Goal: Information Seeking & Learning: Check status

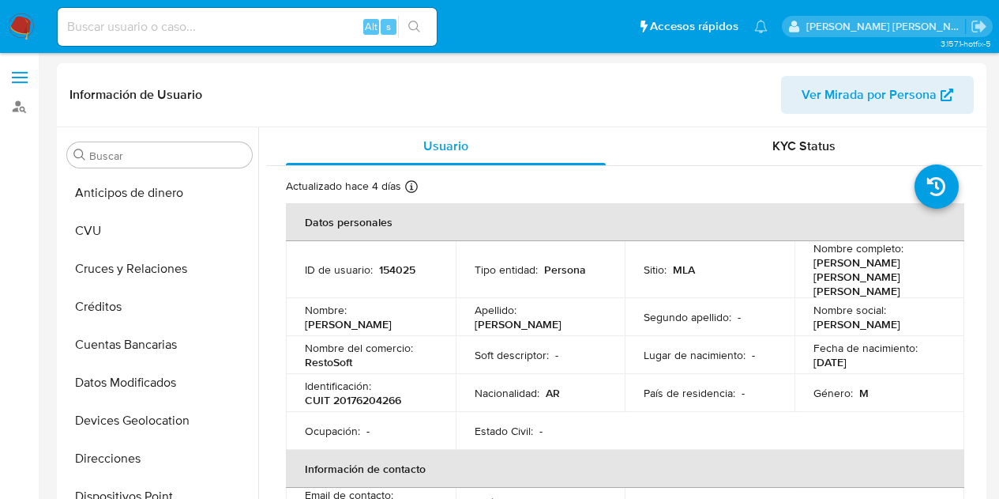
select select "10"
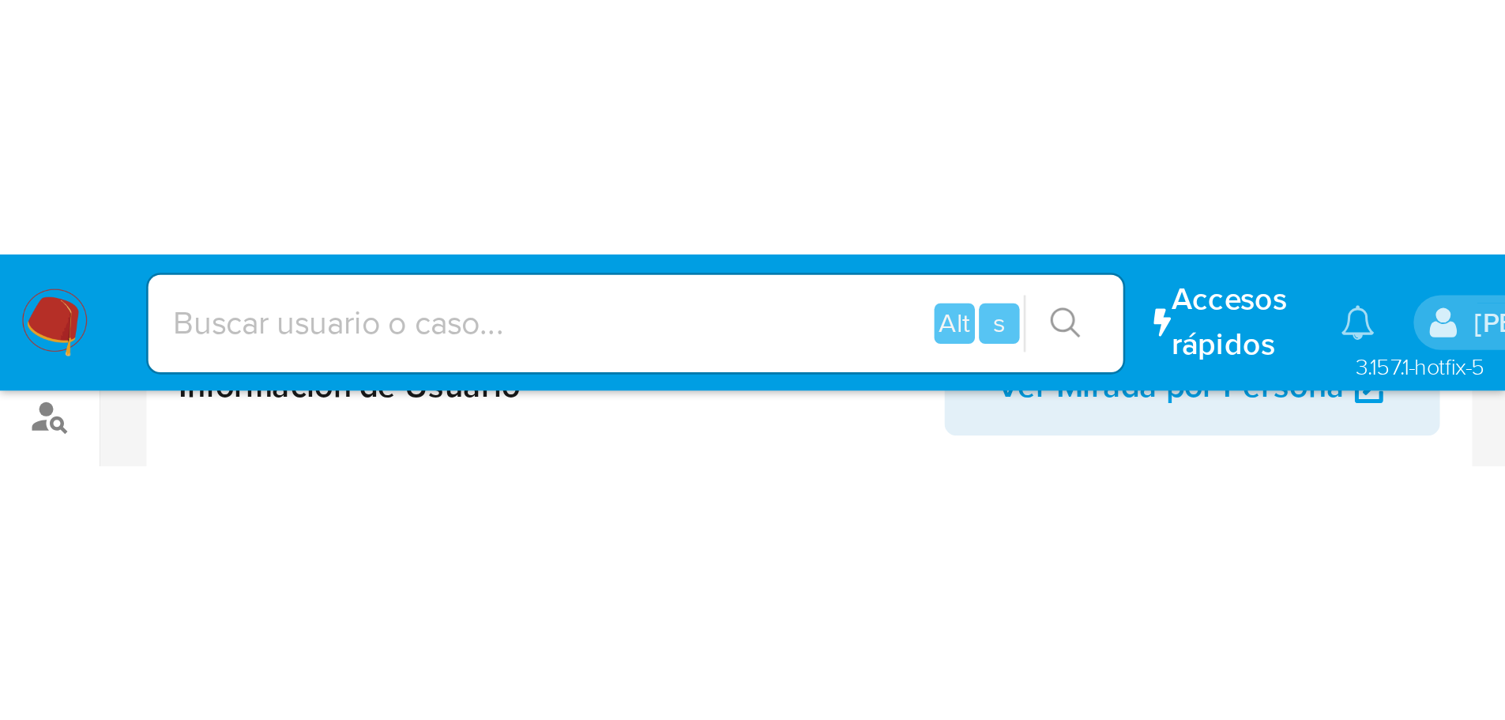
scroll to position [854, 0]
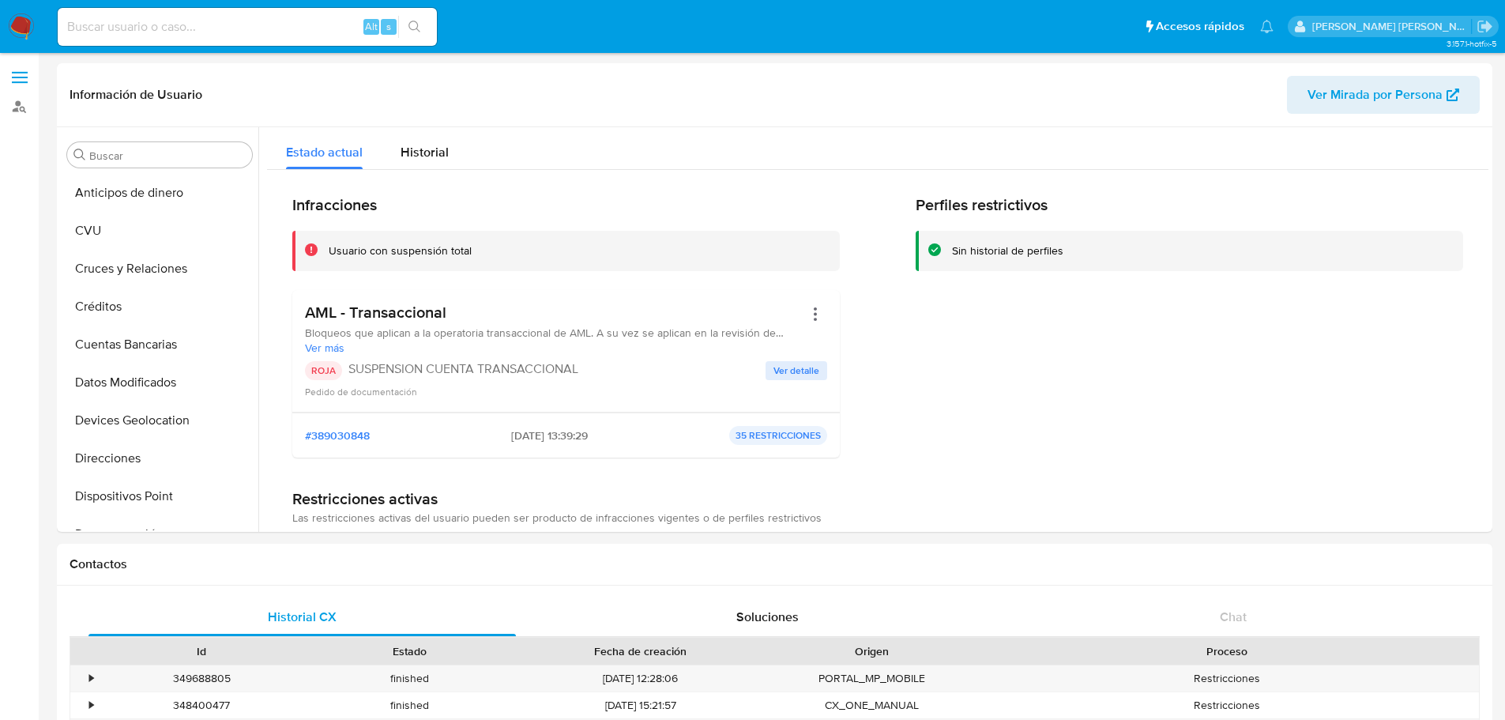
select select "10"
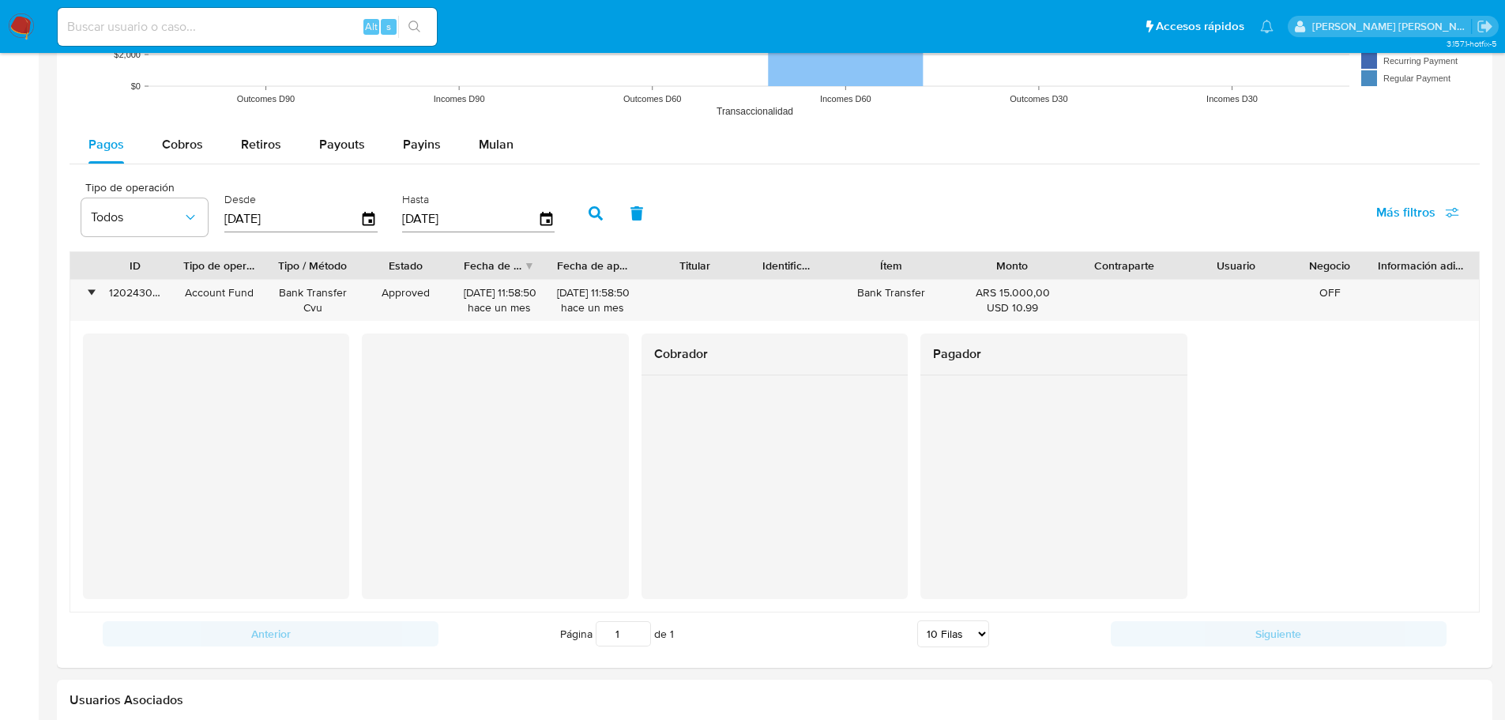
scroll to position [991, 0]
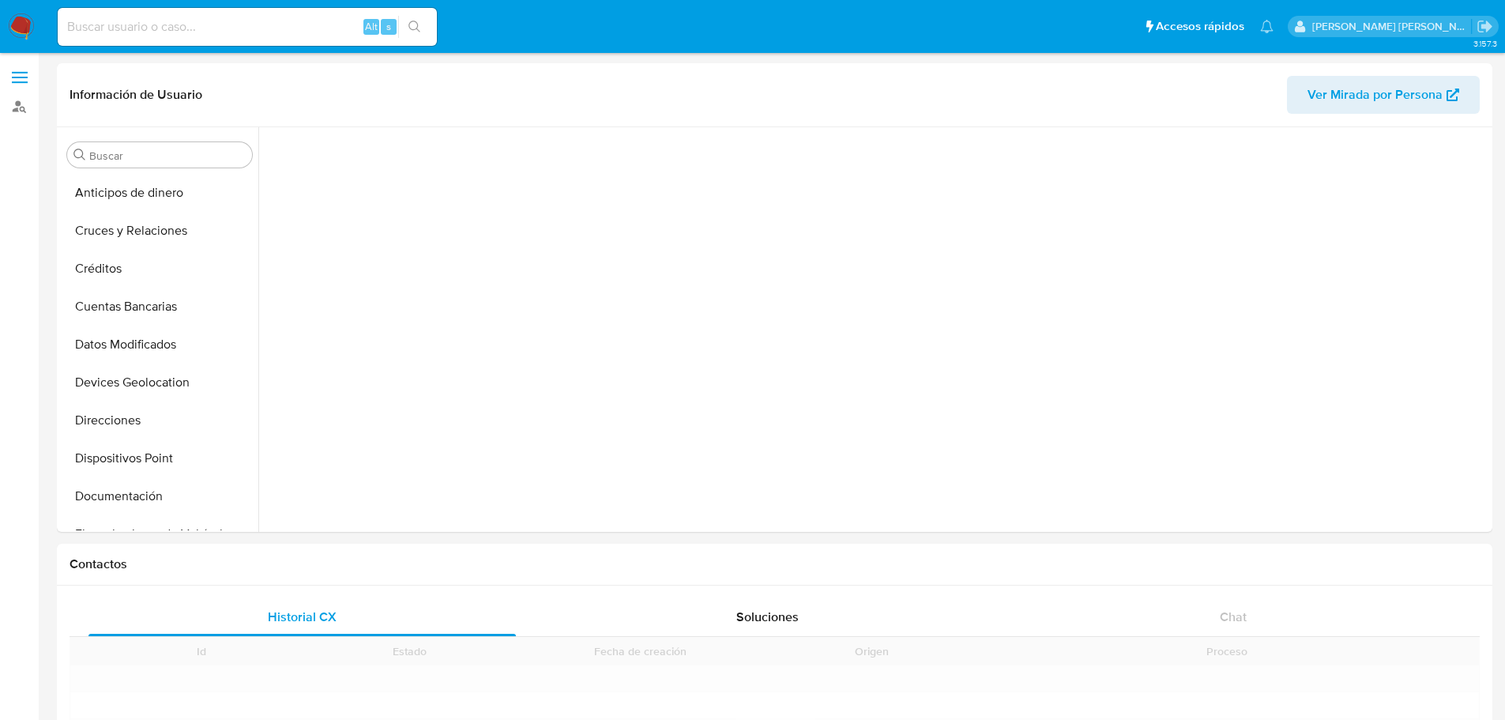
scroll to position [326, 0]
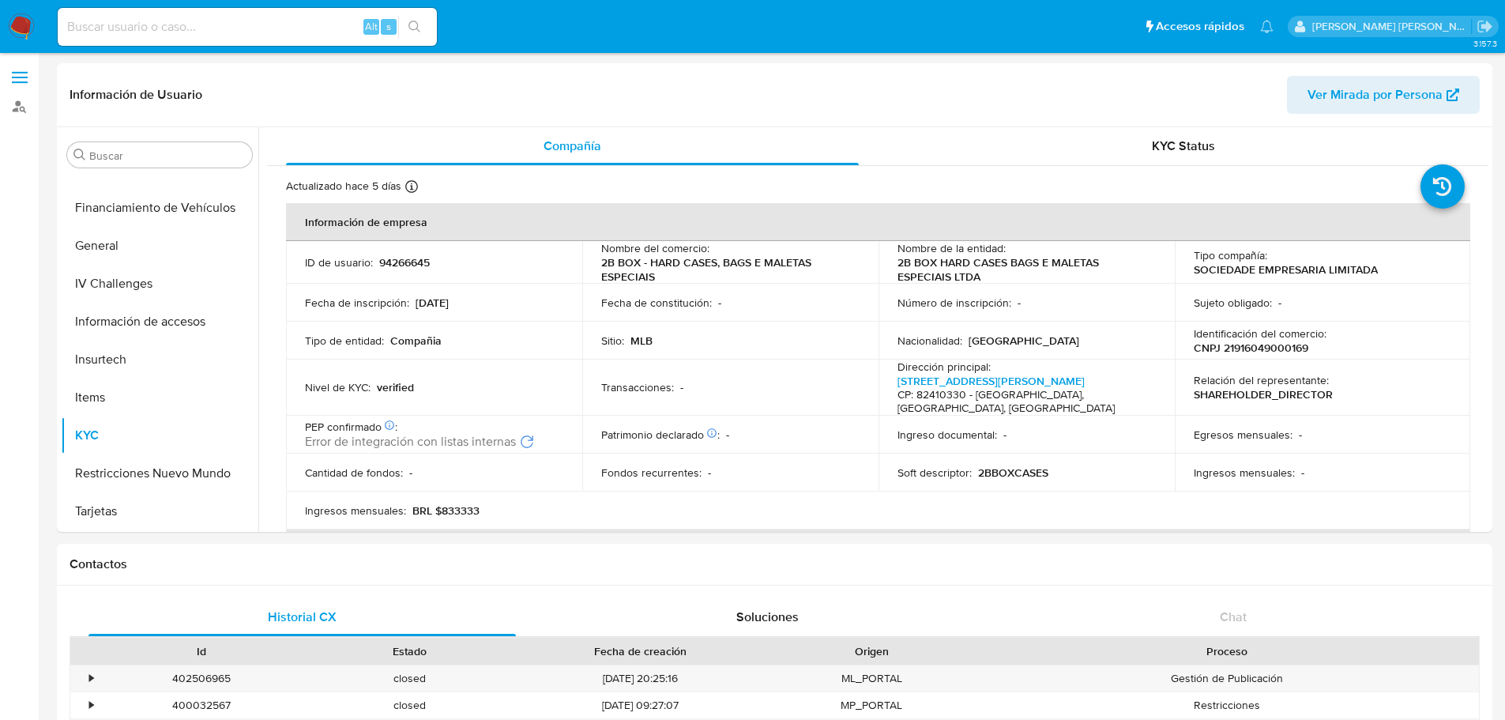
select select "10"
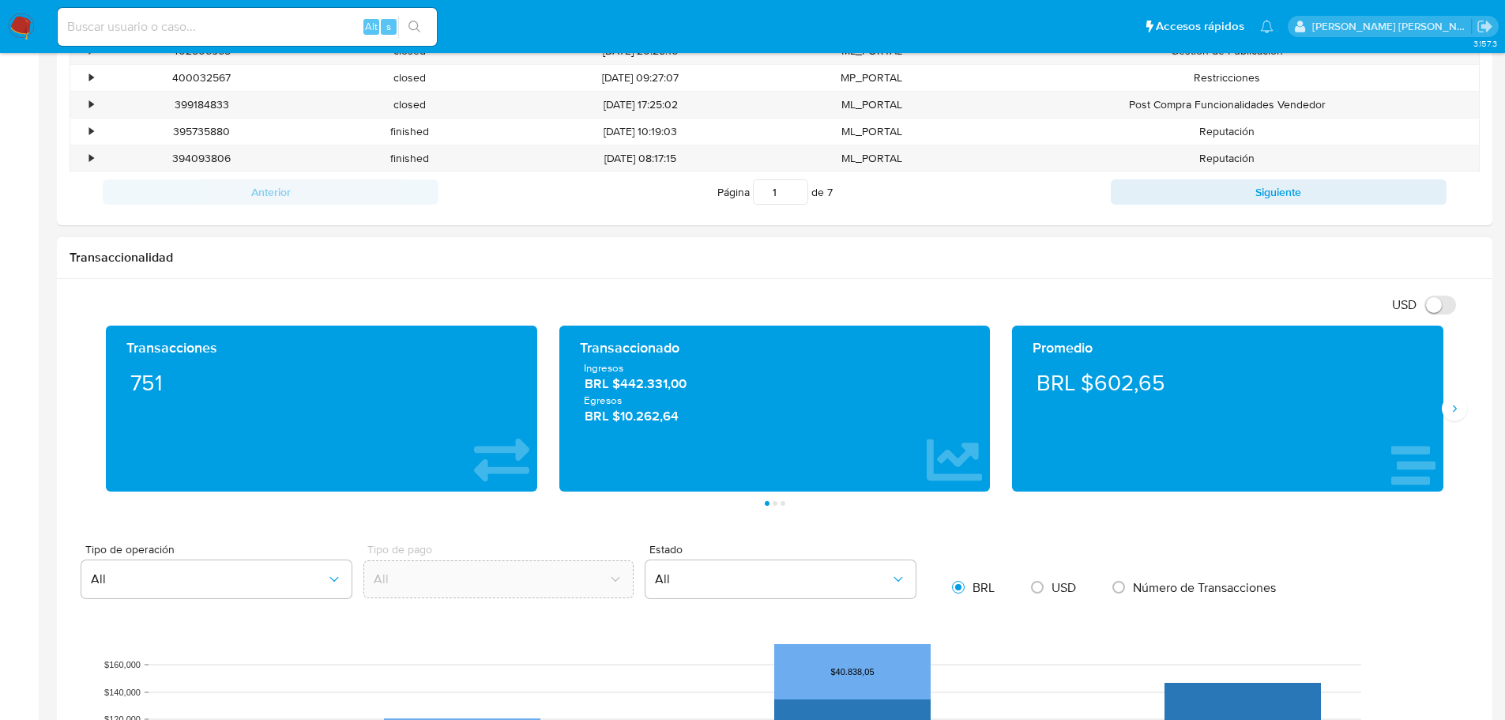
scroll to position [632, 0]
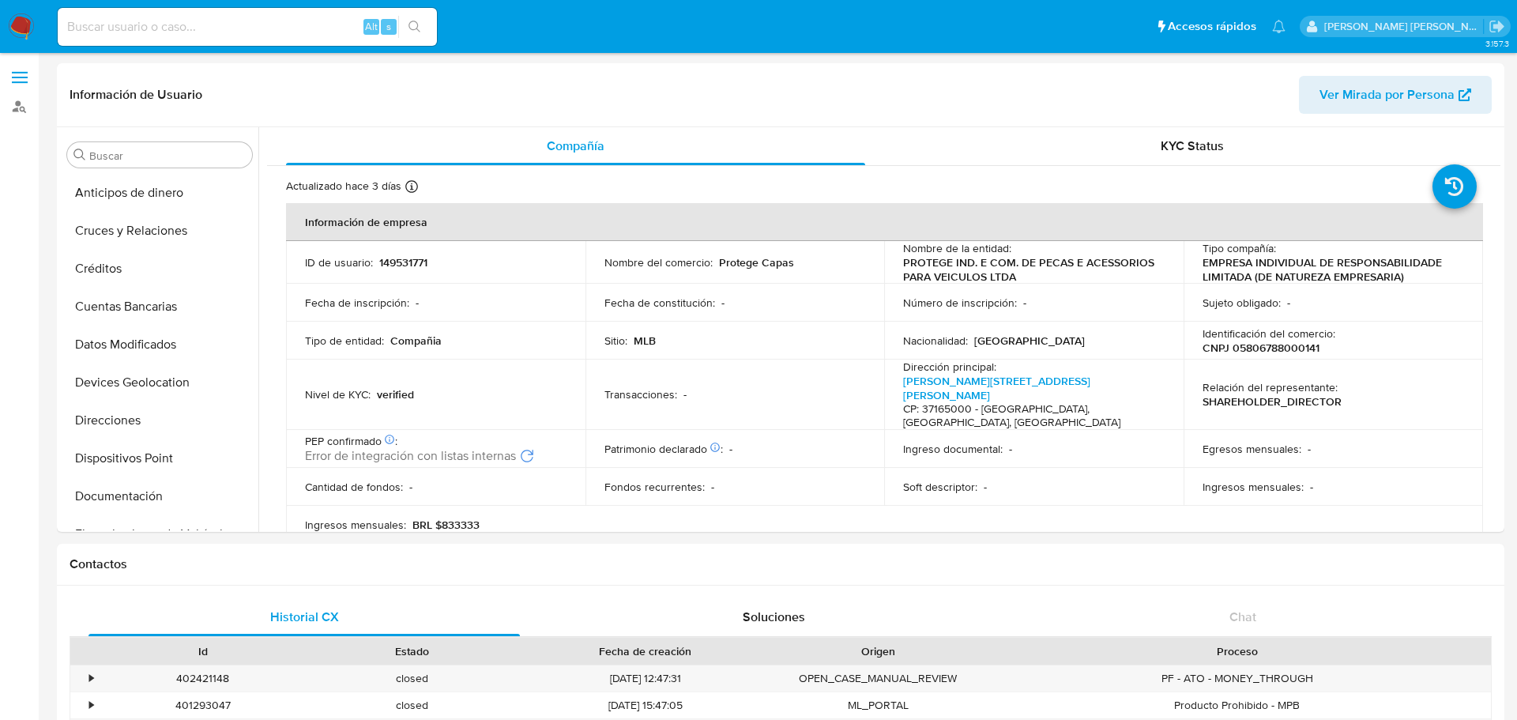
select select "10"
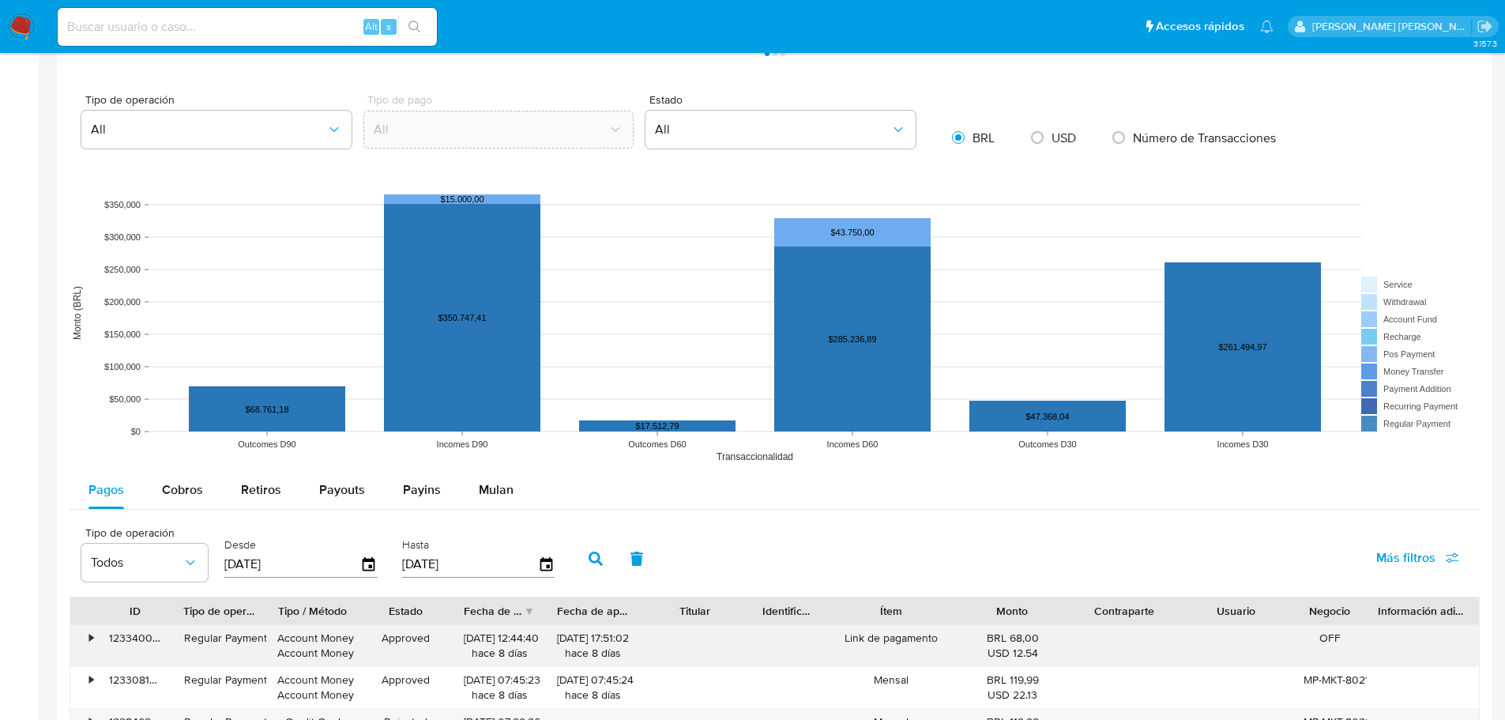
scroll to position [1264, 0]
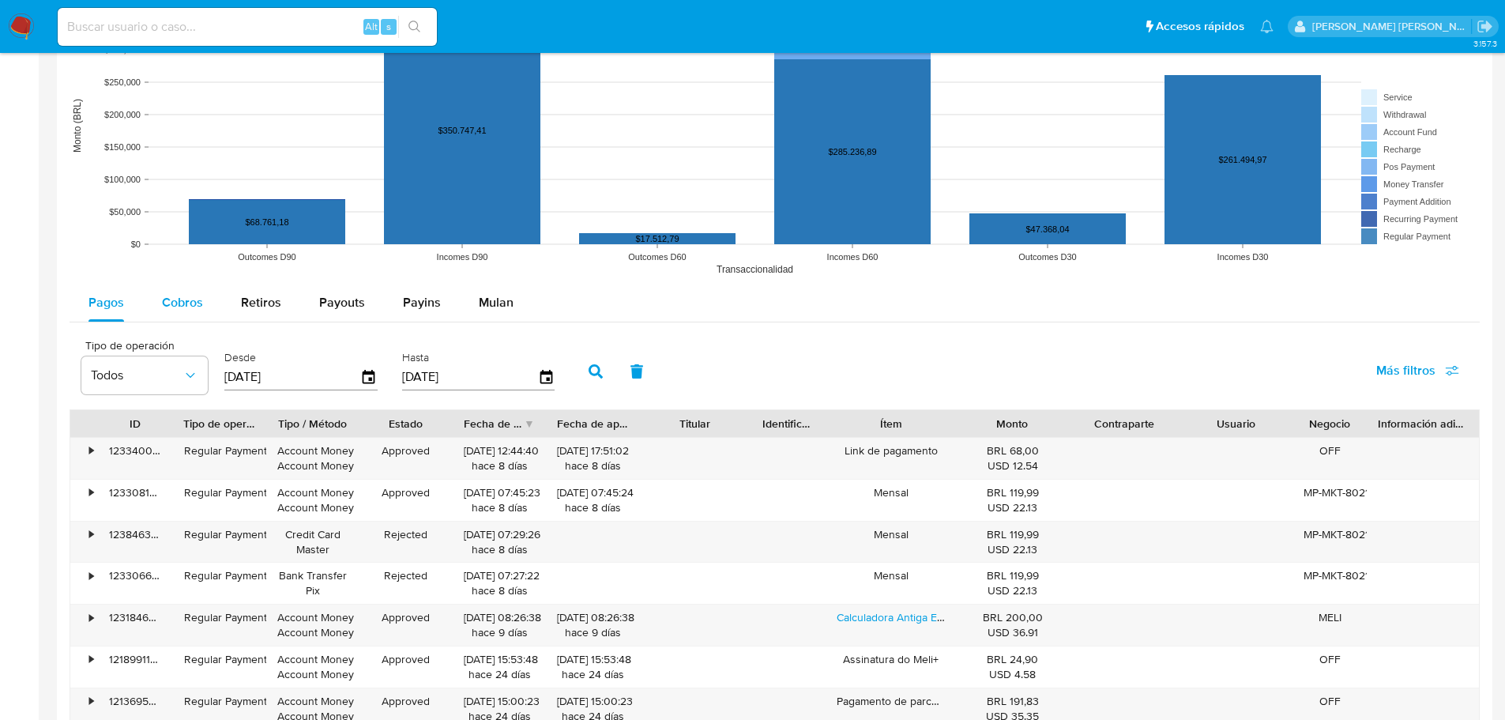
click at [188, 313] on div "Cobros" at bounding box center [182, 303] width 41 height 38
select select "10"
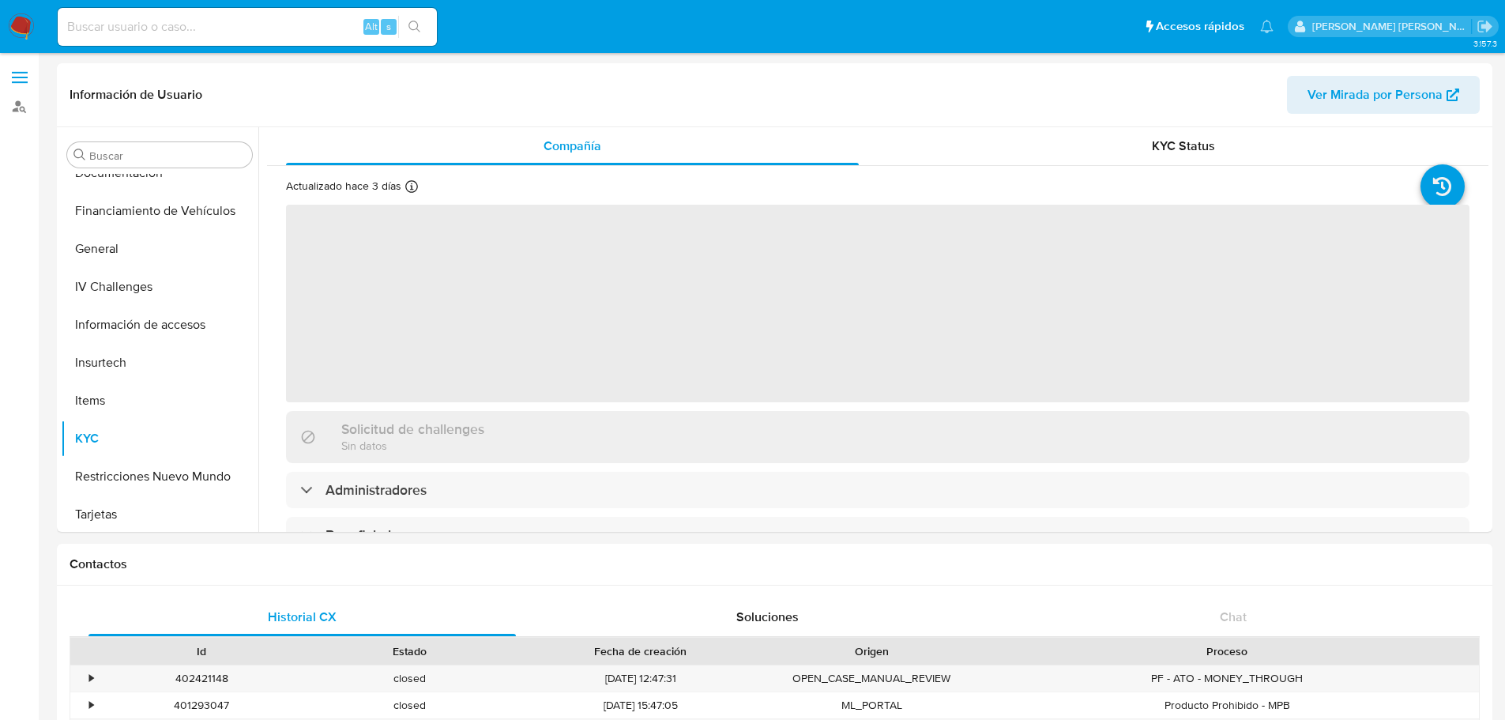
scroll to position [326, 0]
select select "10"
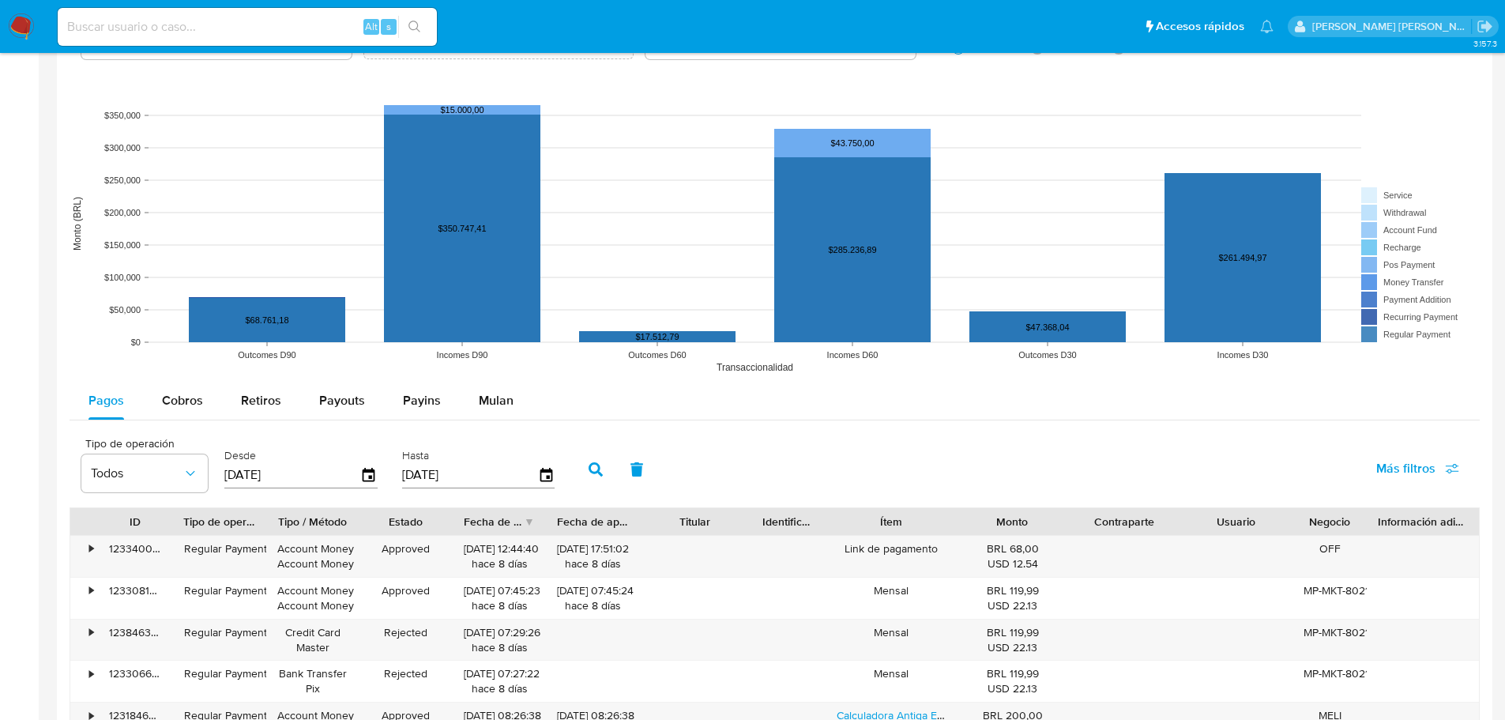
scroll to position [1264, 0]
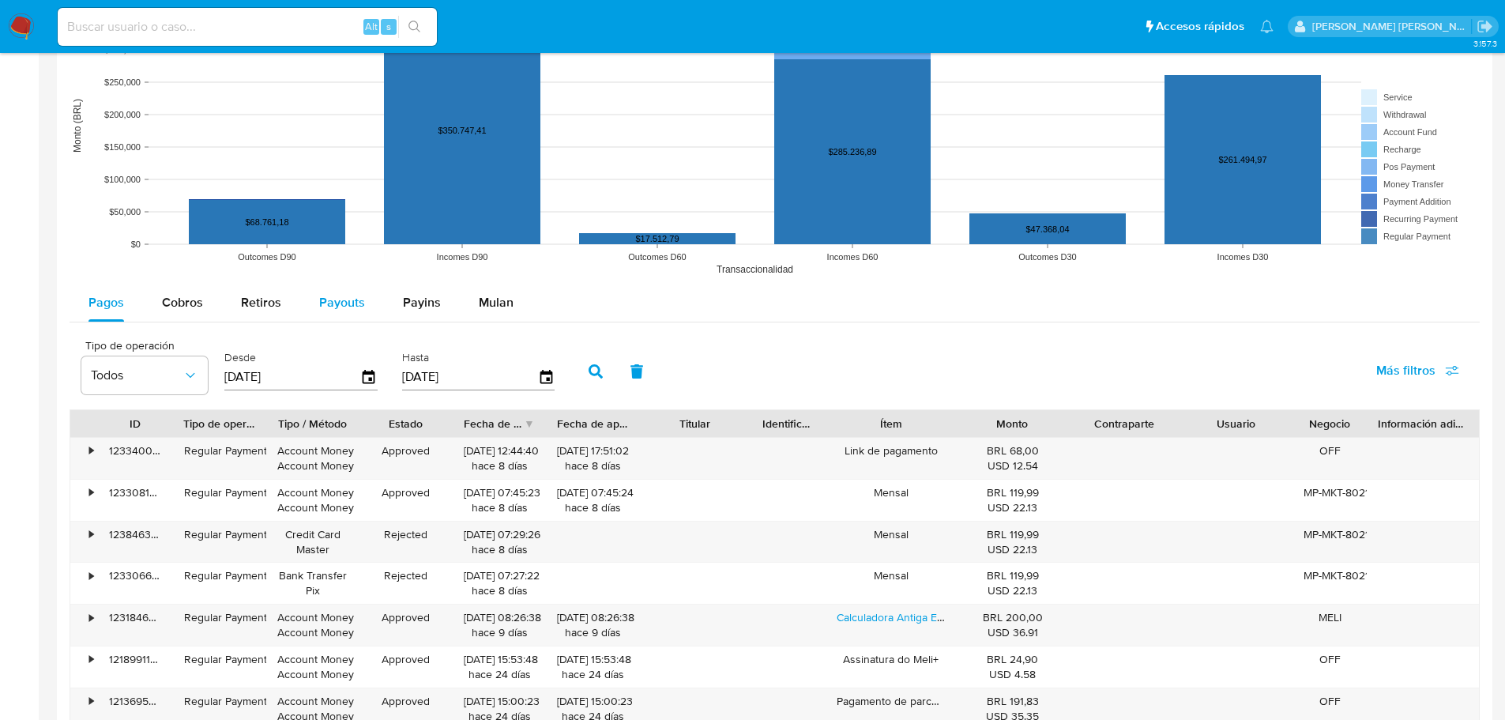
click at [341, 320] on div "Payouts" at bounding box center [342, 303] width 46 height 38
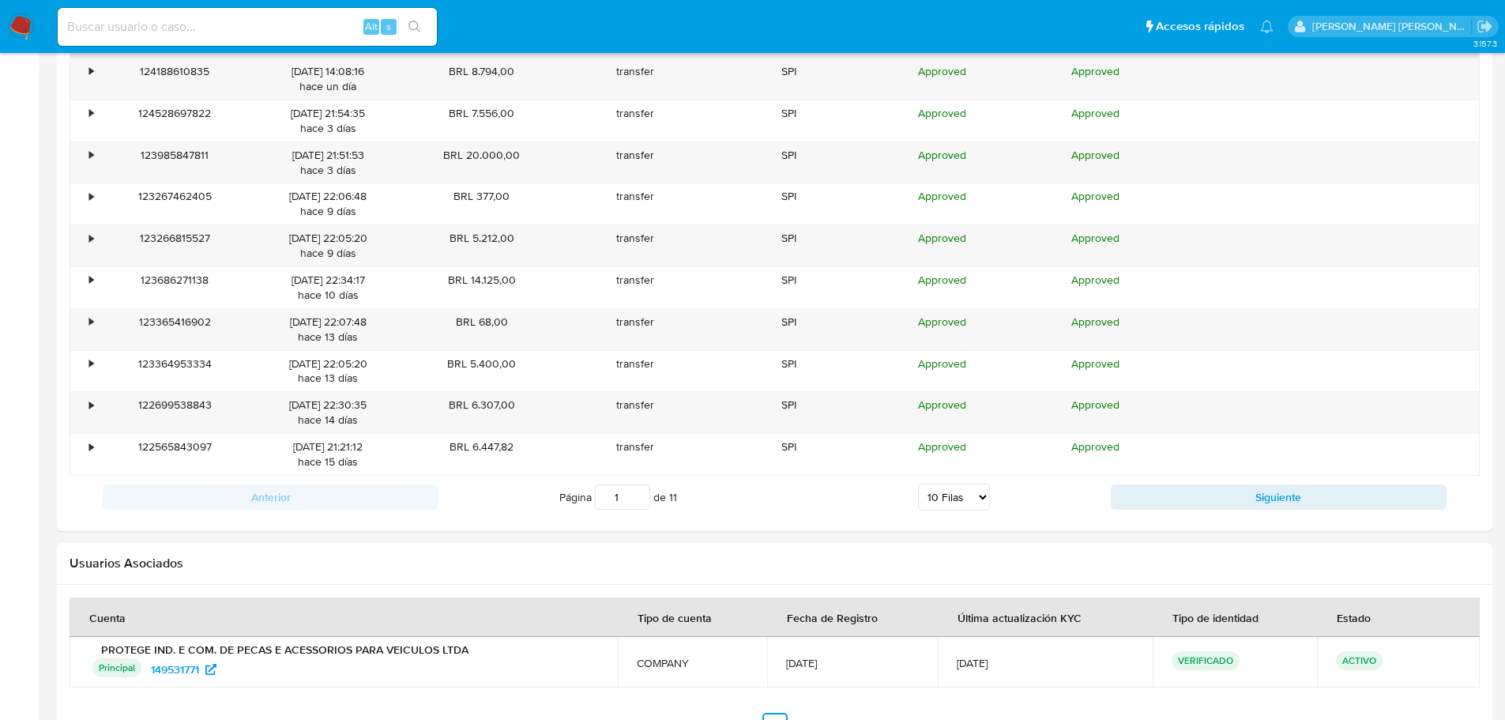
scroll to position [1538, 0]
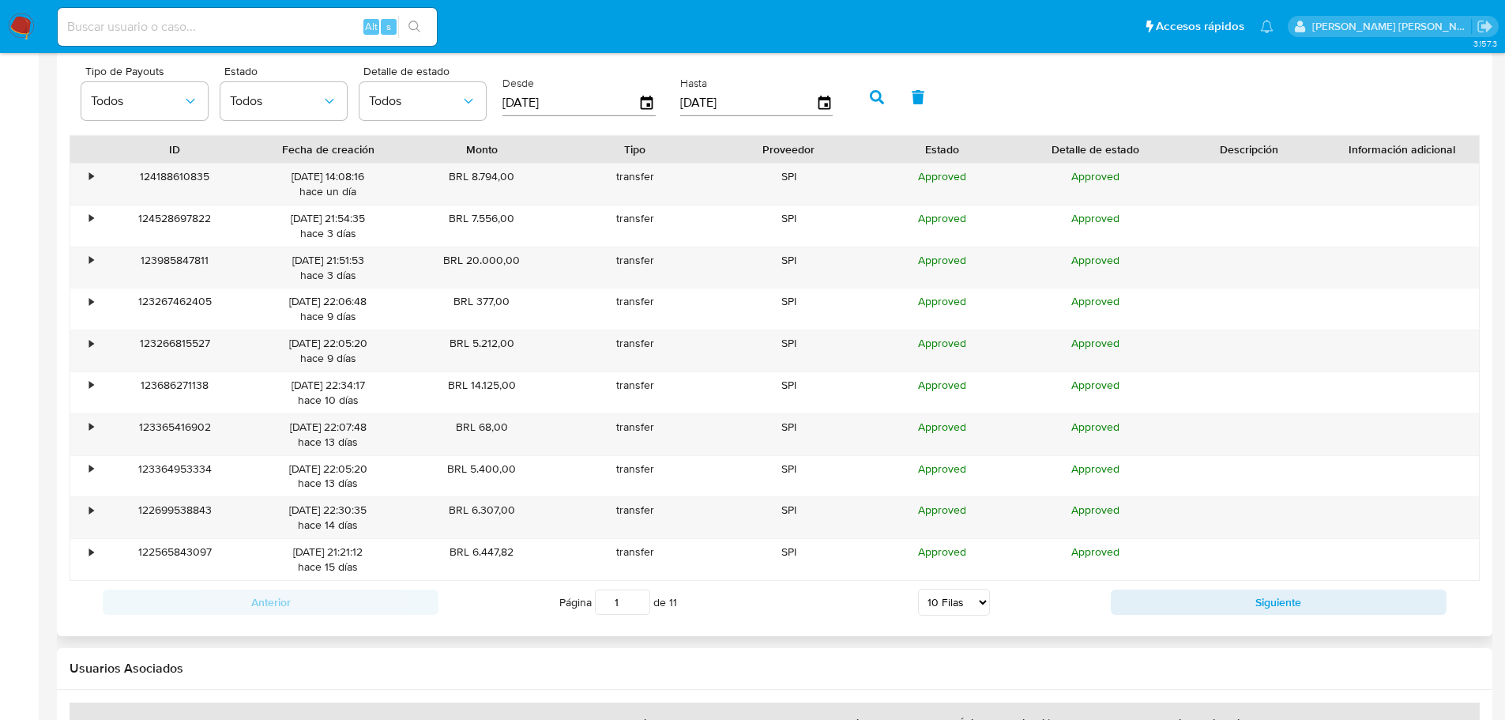
click at [958, 592] on select "5 Filas 10 Filas 20 Filas 25 Filas 50 Filas 100 Filas" at bounding box center [954, 602] width 72 height 27
select select "100"
click at [918, 589] on select "5 Filas 10 Filas 20 Filas 25 Filas 50 Filas 100 Filas" at bounding box center [954, 602] width 72 height 27
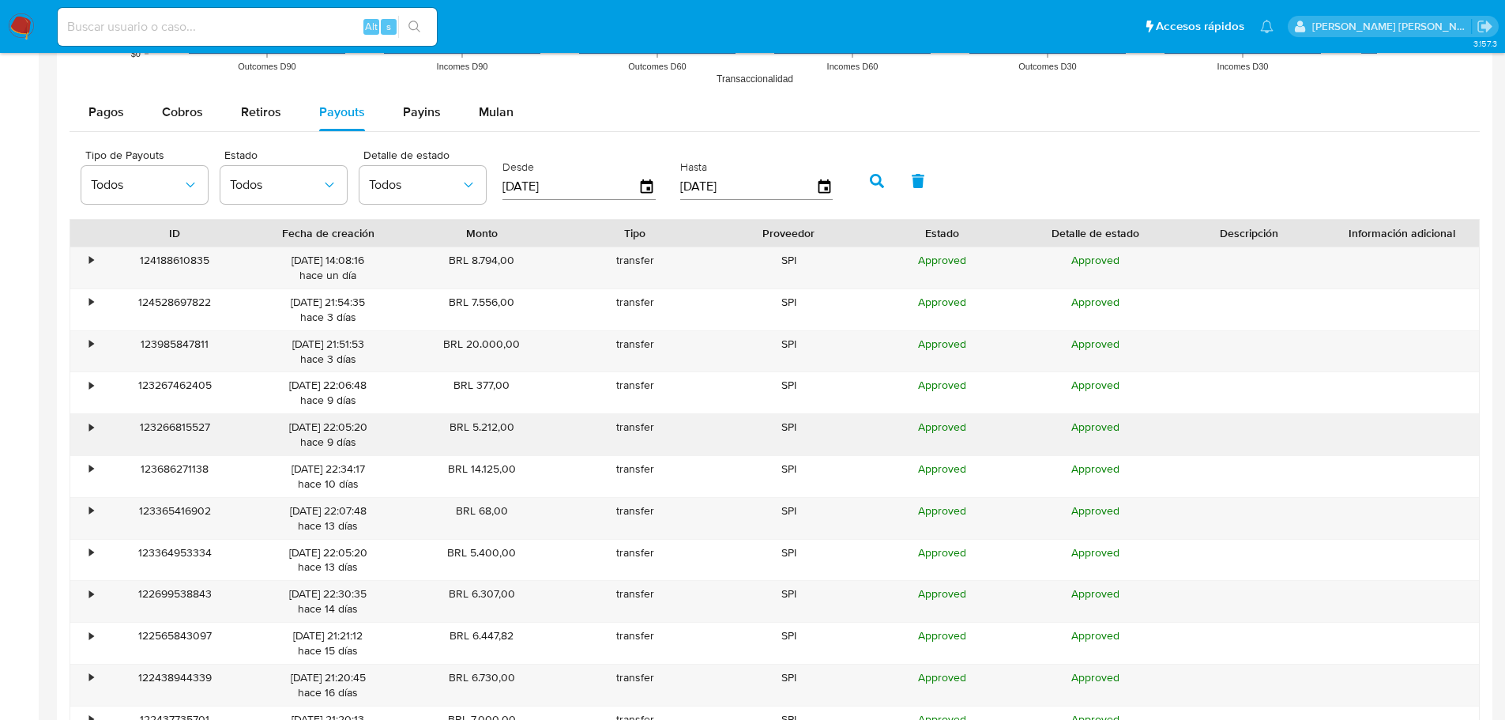
scroll to position [1380, 0]
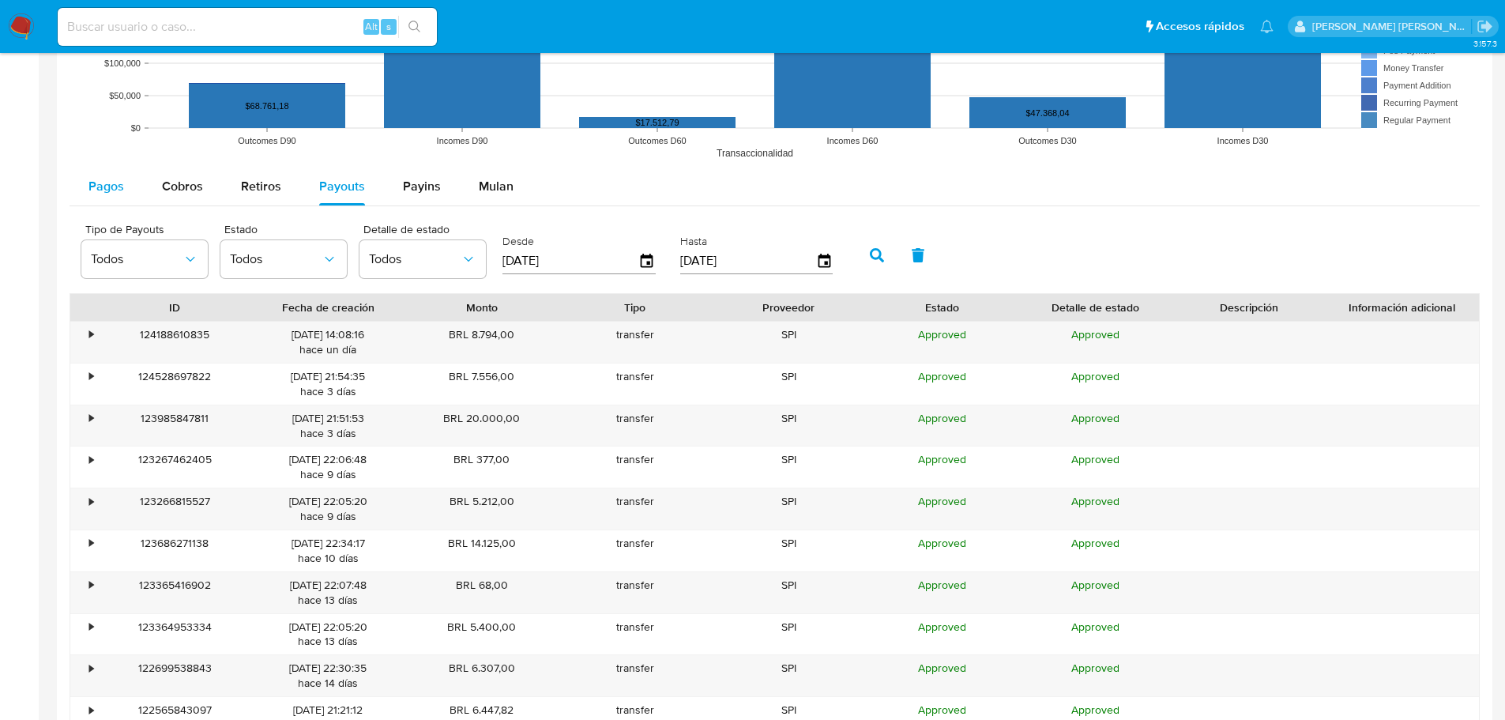
click at [106, 182] on span "Pagos" at bounding box center [106, 186] width 36 height 18
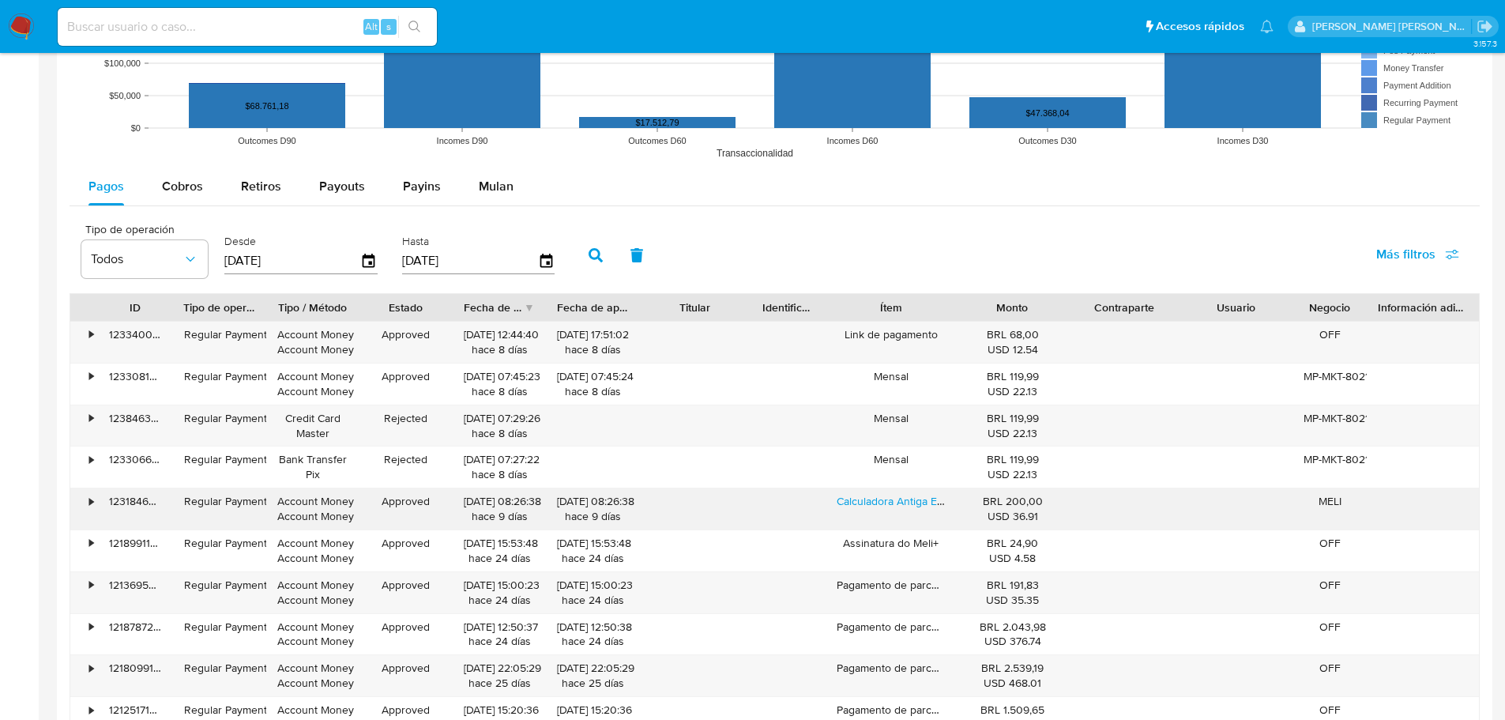
scroll to position [1696, 0]
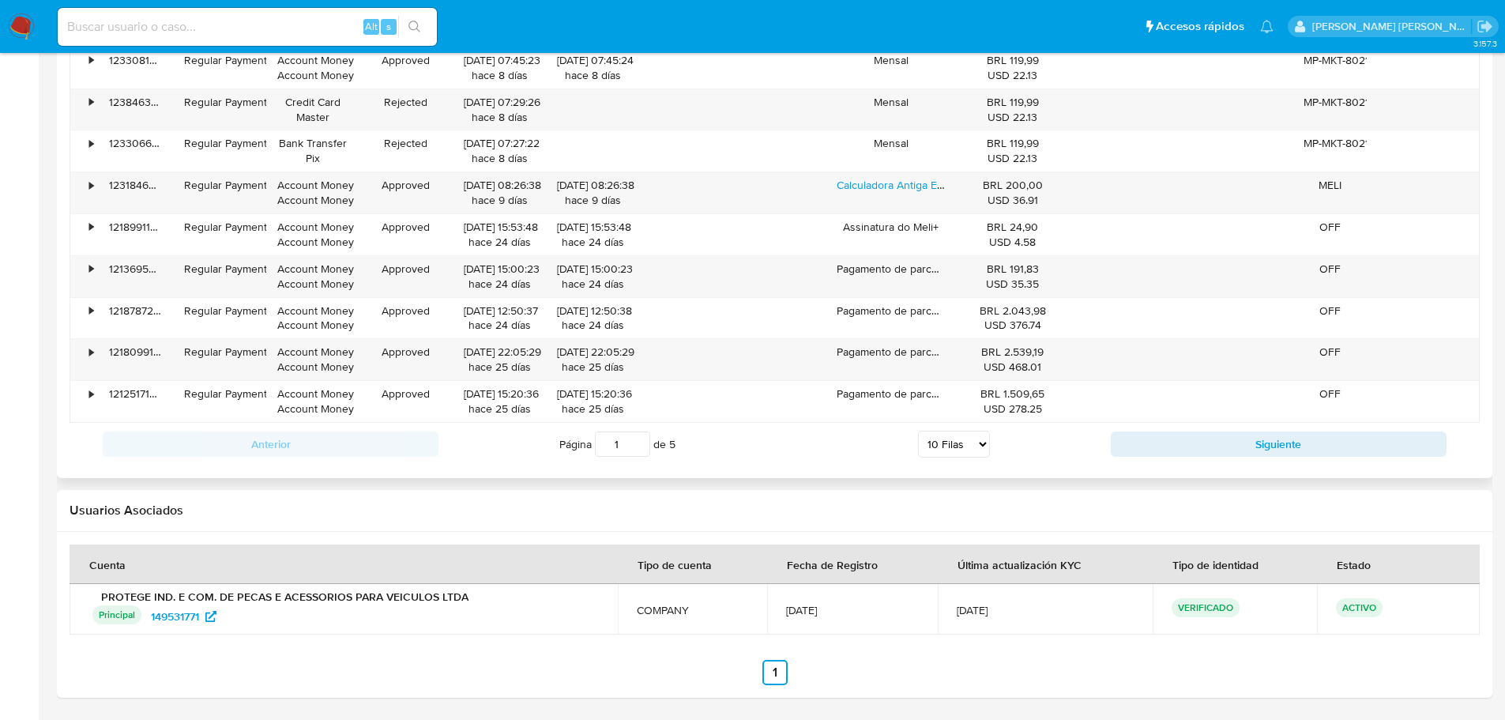
drag, startPoint x: 971, startPoint y: 443, endPoint x: 966, endPoint y: 455, distance: 12.8
click at [971, 443] on select "5 Filas 10 Filas 20 Filas 25 Filas 50 Filas 100 Filas" at bounding box center [954, 444] width 72 height 27
select select "100"
click at [918, 431] on select "5 Filas 10 Filas 20 Filas 25 Filas 50 Filas 100 Filas" at bounding box center [954, 444] width 72 height 27
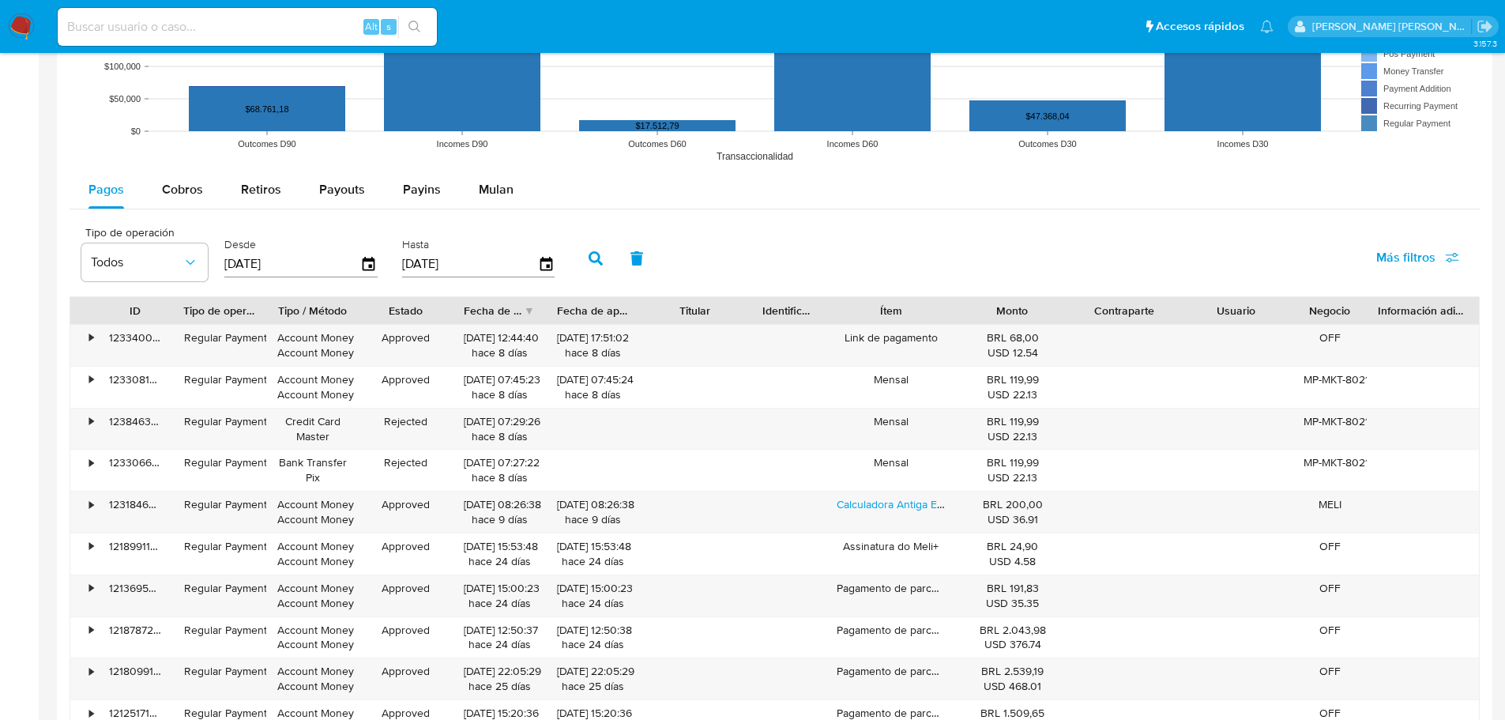
scroll to position [1343, 0]
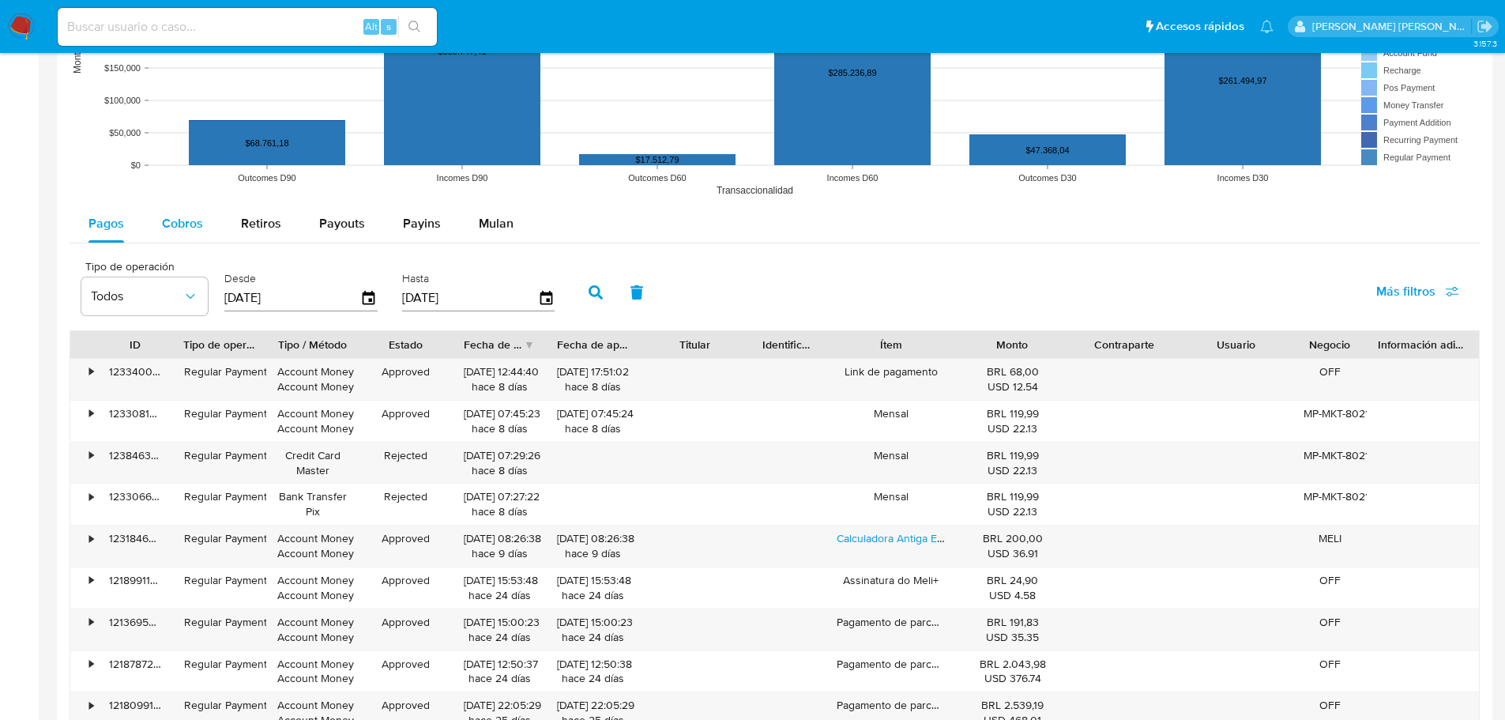
click at [180, 216] on span "Cobros" at bounding box center [182, 223] width 41 height 18
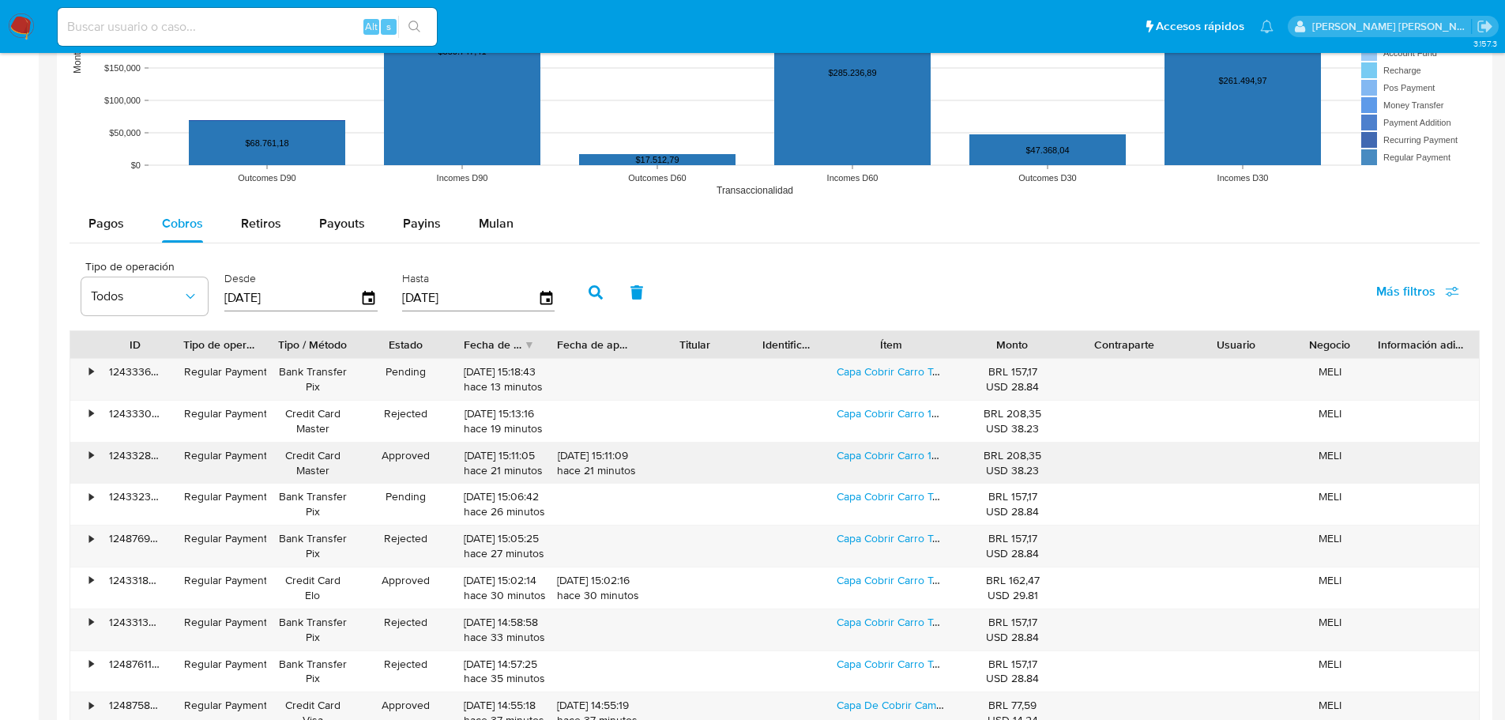
scroll to position [1696, 0]
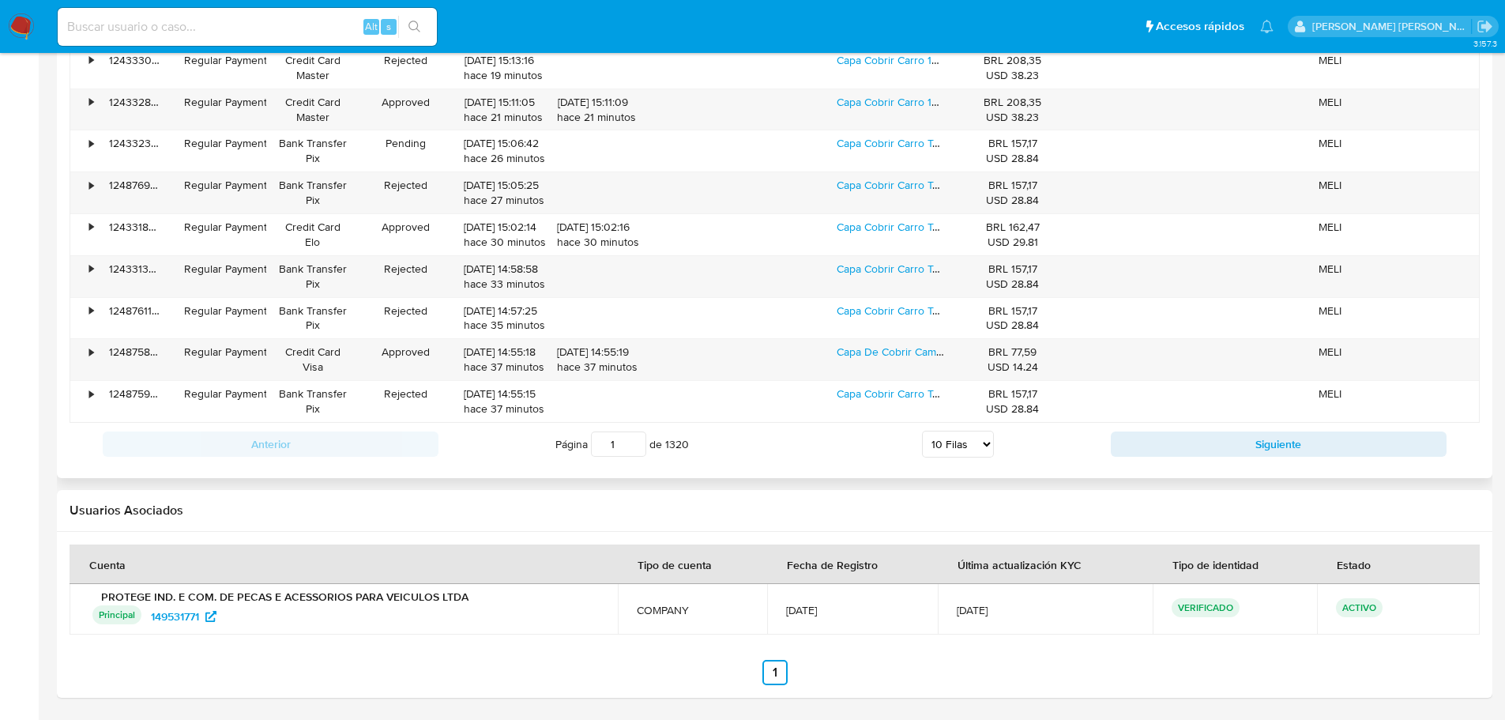
click at [944, 448] on select "5 Filas 10 Filas 20 Filas 25 Filas 50 Filas 100 Filas" at bounding box center [958, 444] width 72 height 27
select select "100"
click at [922, 431] on select "5 Filas 10 Filas 20 Filas 25 Filas 50 Filas 100 Filas" at bounding box center [958, 444] width 72 height 27
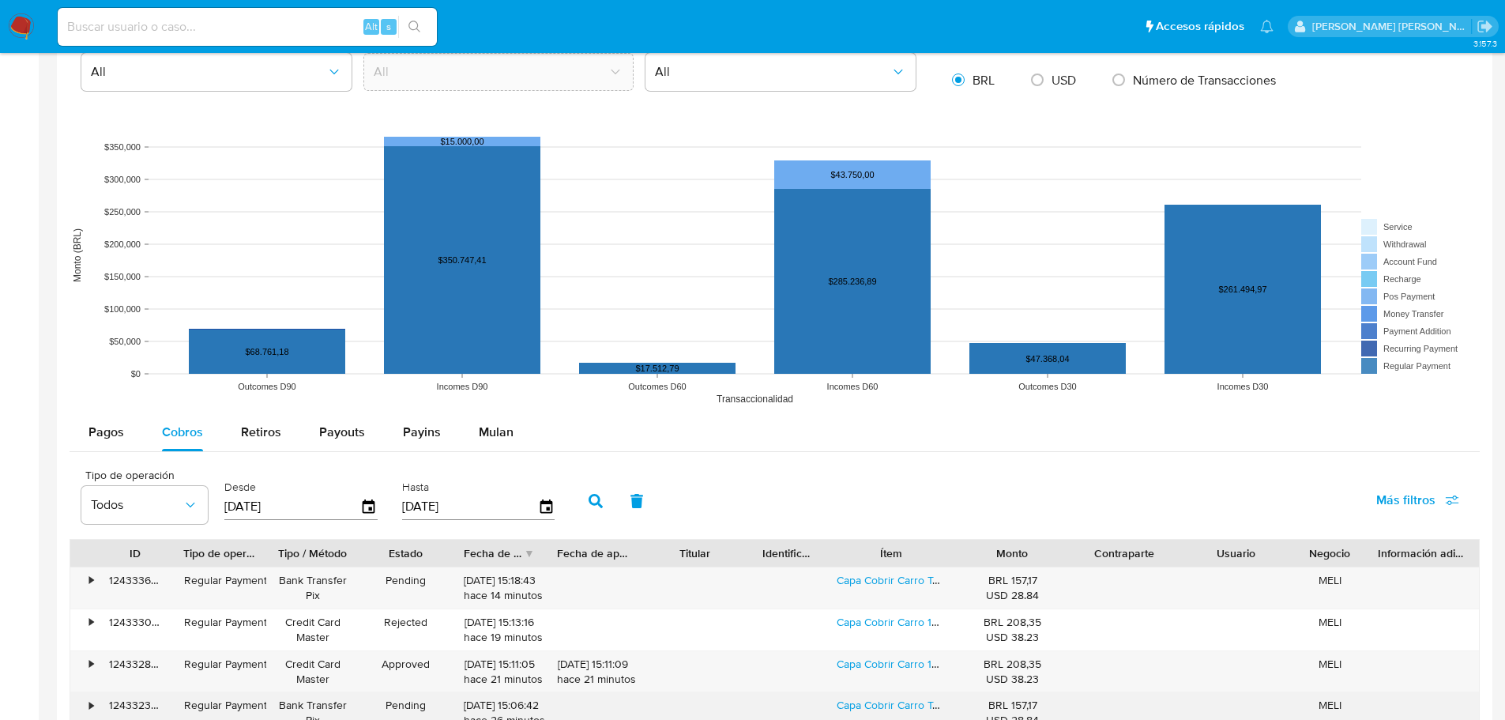
scroll to position [985, 0]
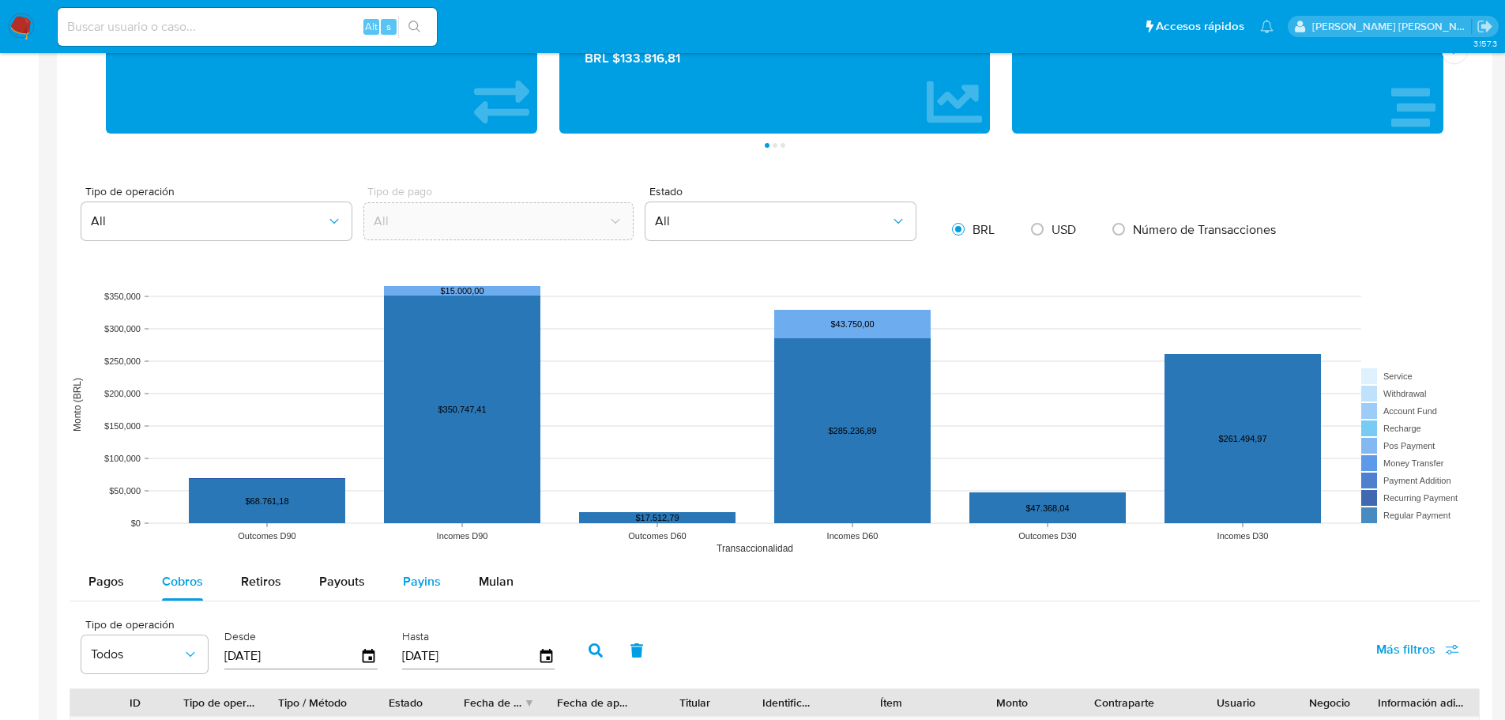
drag, startPoint x: 421, startPoint y: 579, endPoint x: 445, endPoint y: 565, distance: 27.6
click at [421, 579] on span "Payins" at bounding box center [422, 581] width 38 height 18
select select "10"
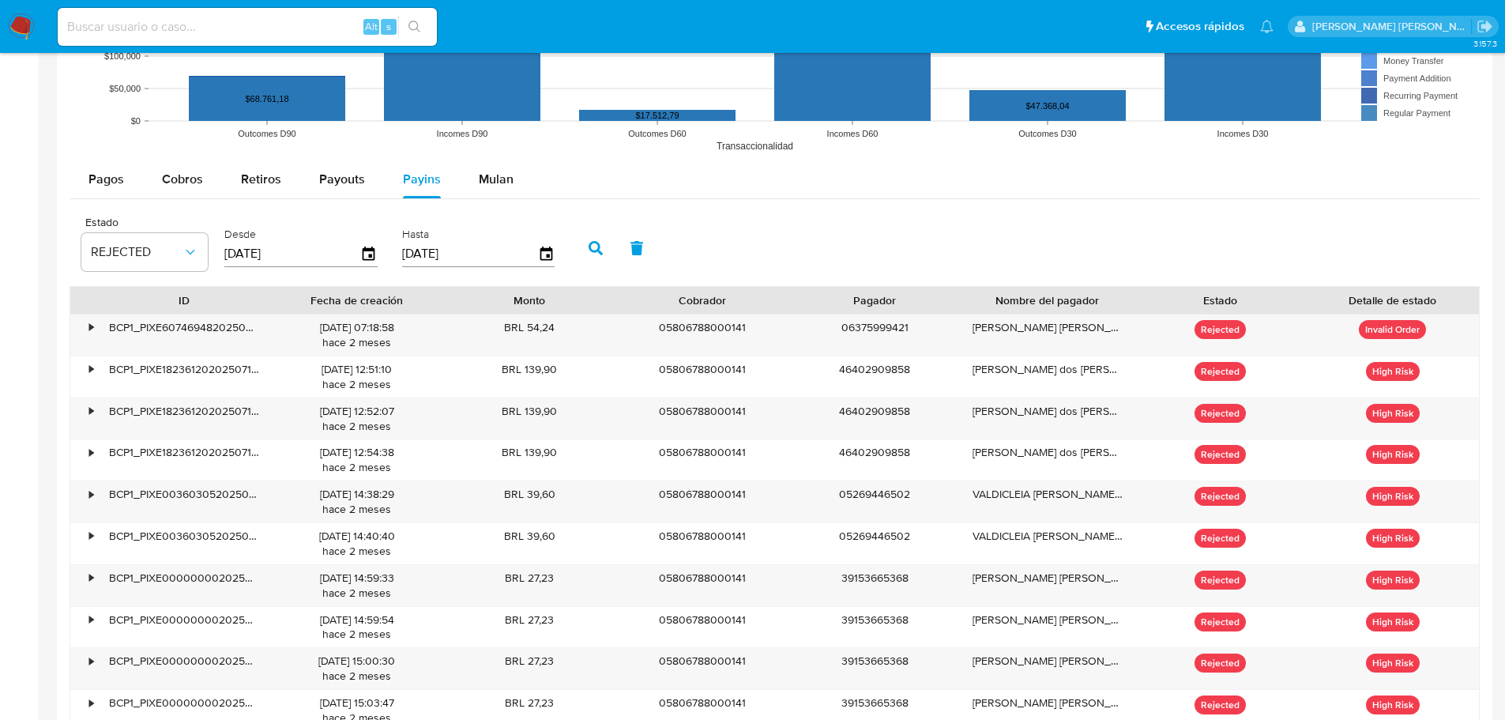
scroll to position [1380, 0]
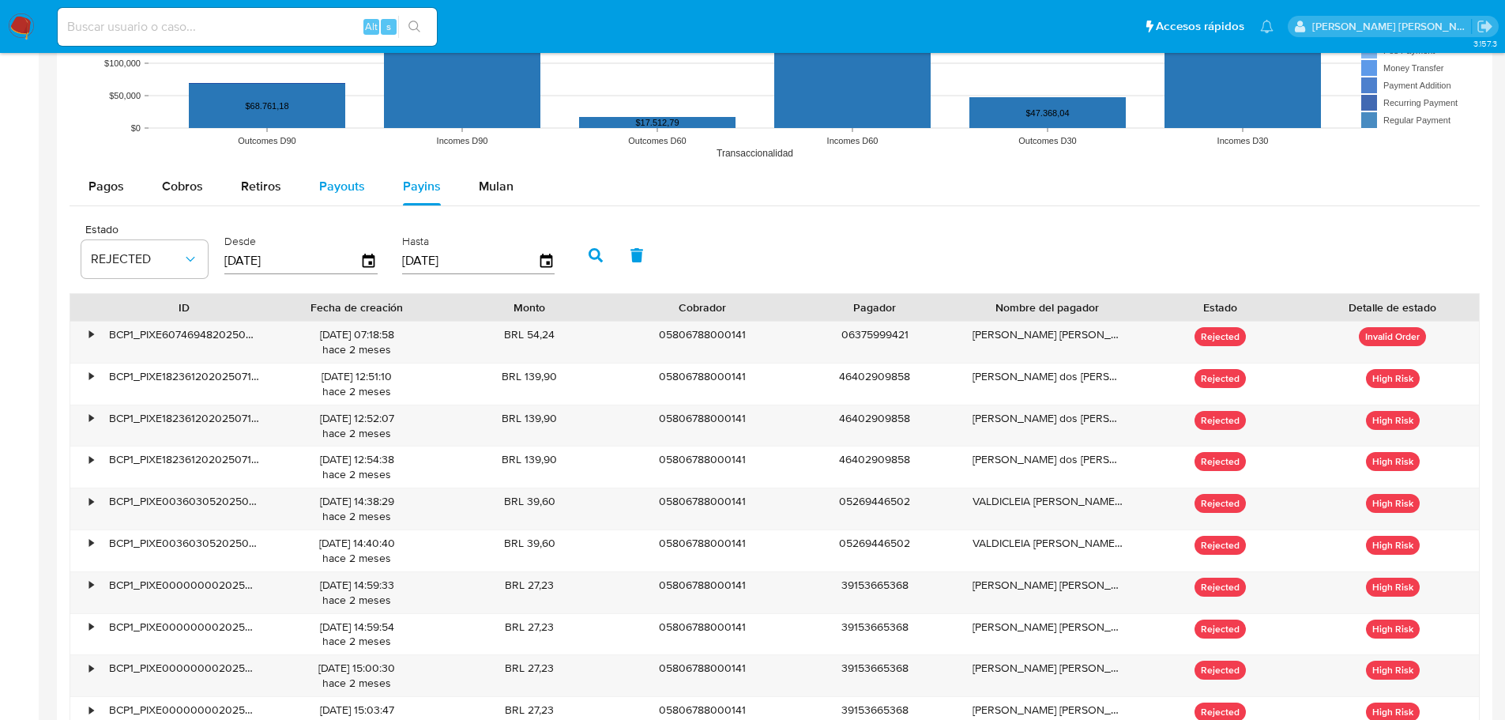
click at [344, 183] on span "Payouts" at bounding box center [342, 186] width 46 height 18
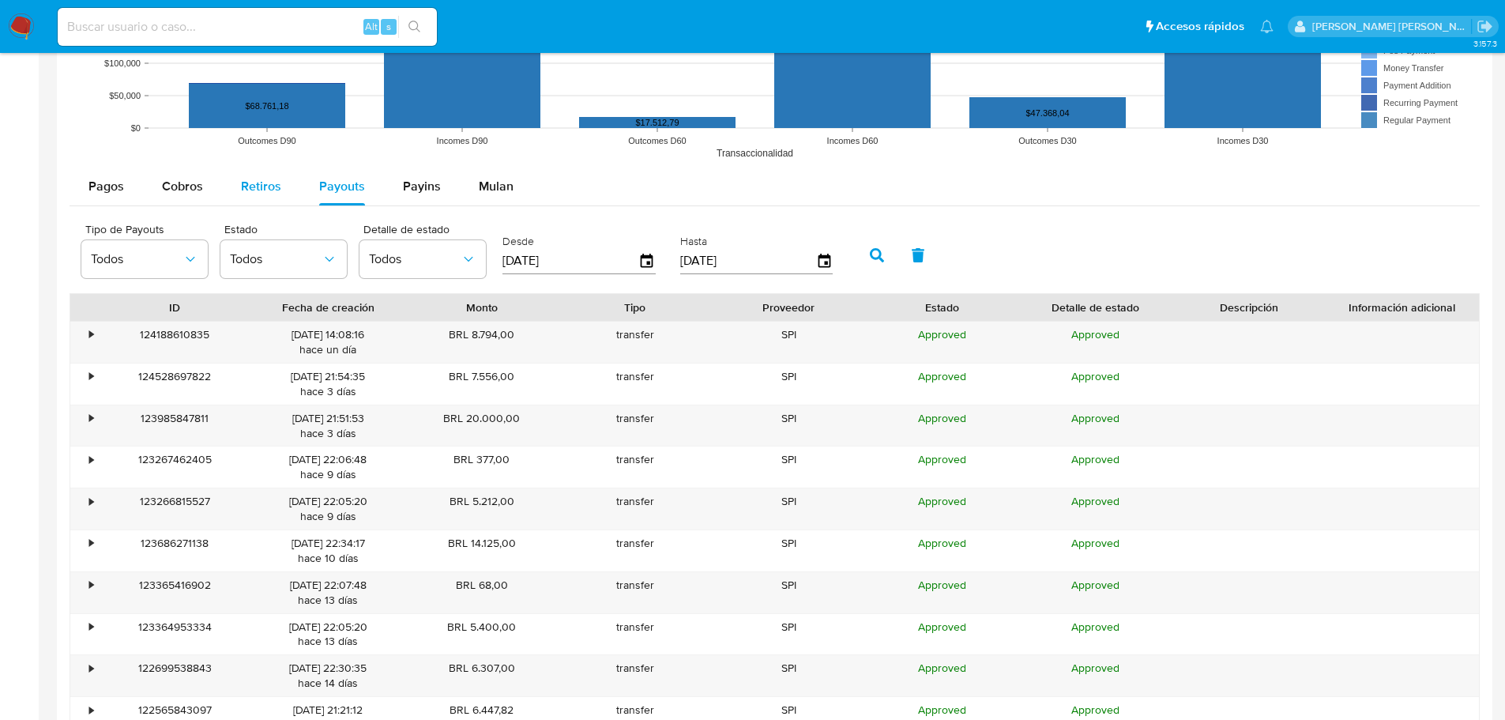
click at [261, 198] on div "Retiros" at bounding box center [261, 186] width 40 height 38
select select "10"
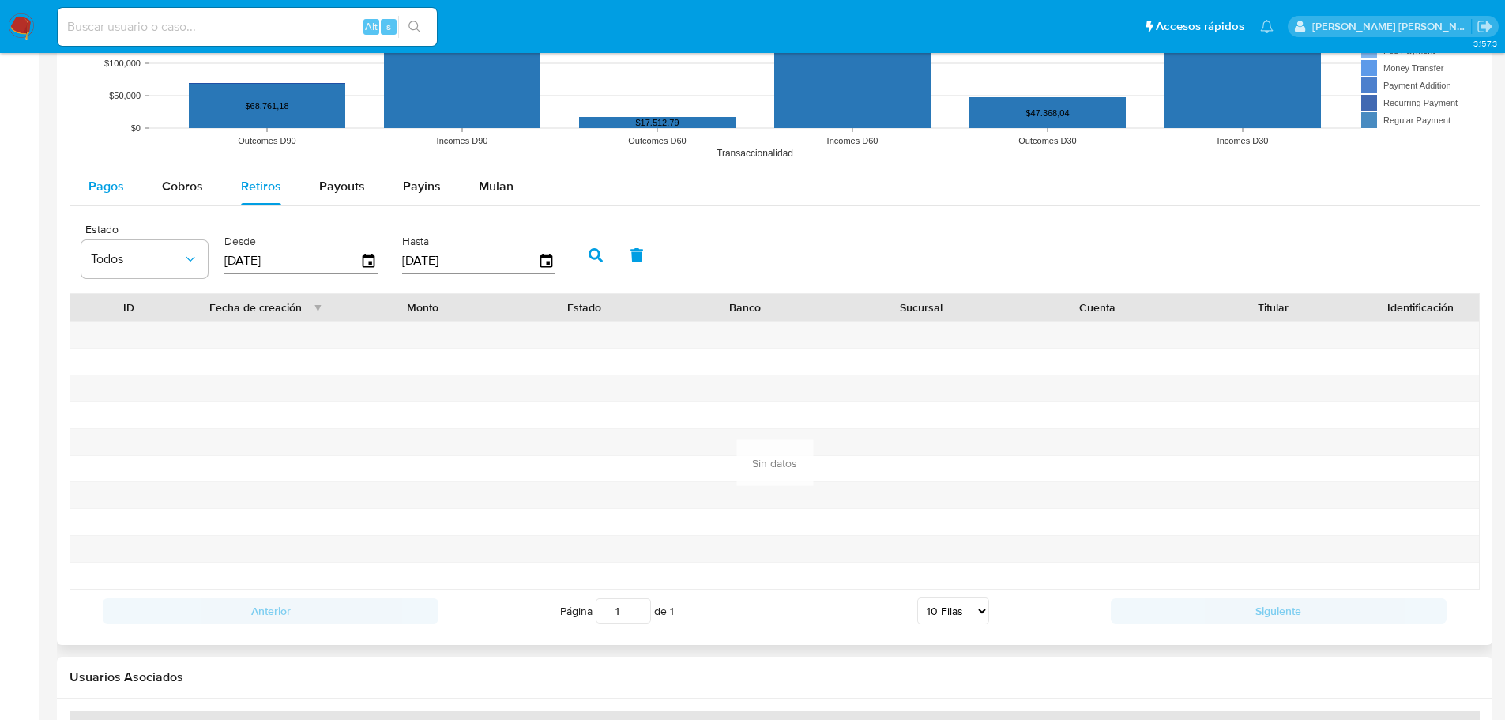
click at [108, 196] on div "Pagos" at bounding box center [106, 186] width 36 height 38
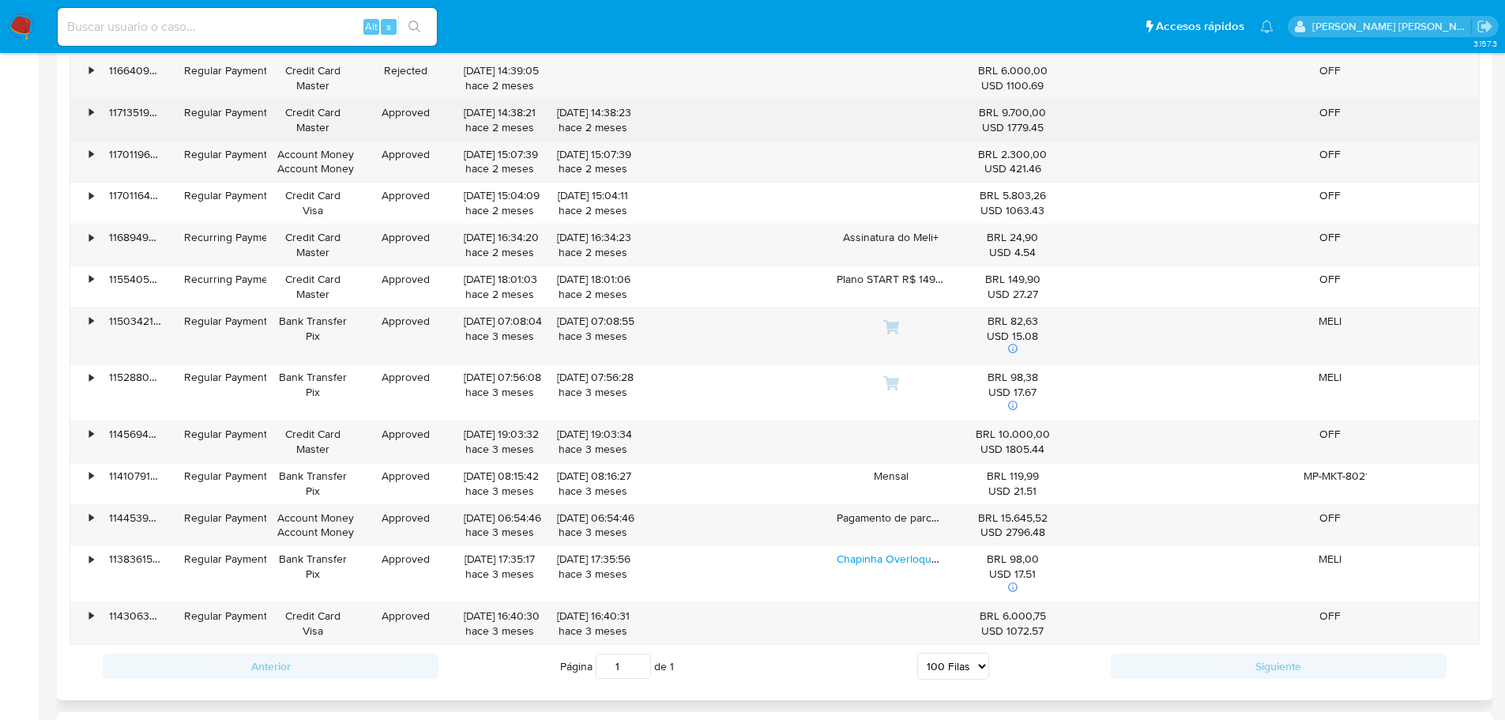
scroll to position [3355, 0]
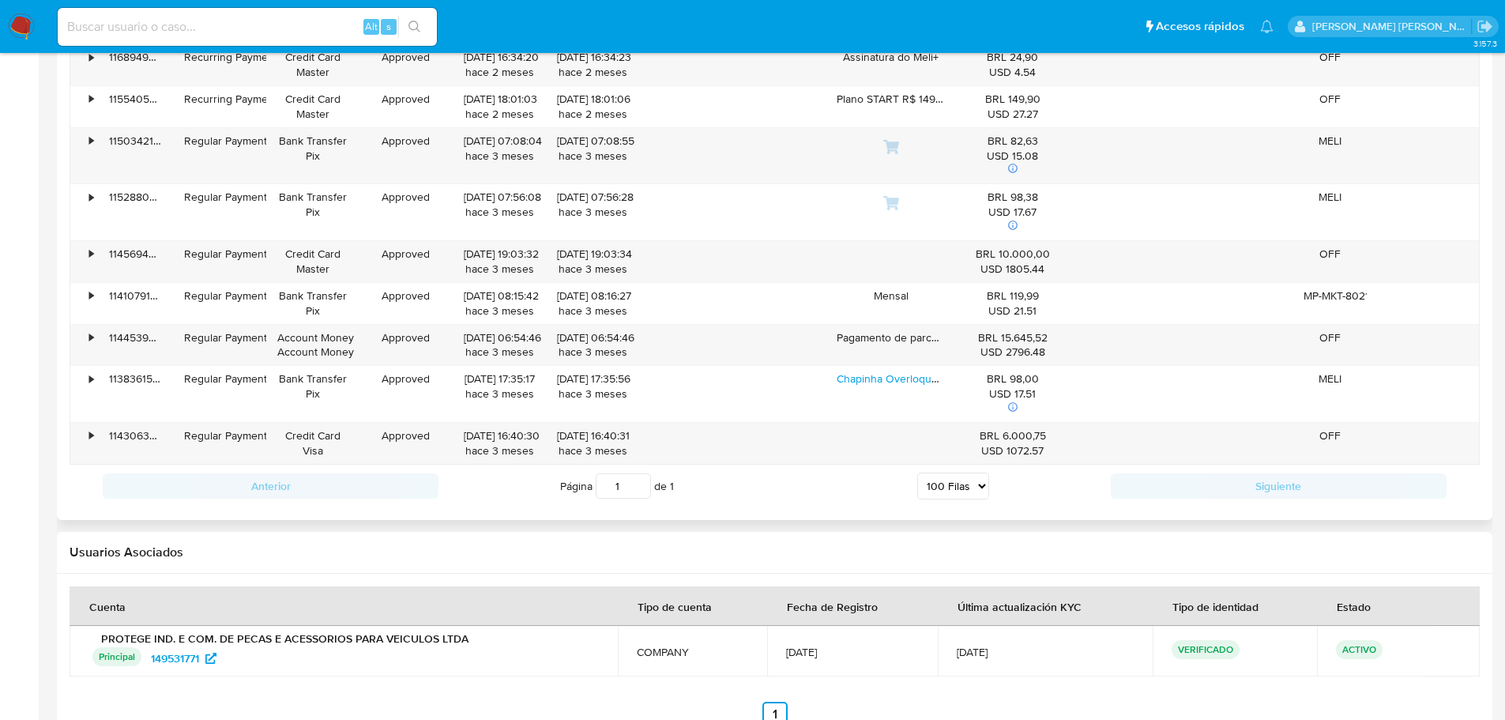
click at [961, 489] on select "5 Filas 10 Filas 20 Filas 25 Filas 50 Filas 100 Filas" at bounding box center [953, 485] width 72 height 27
click at [808, 503] on div "Anterior Página 1 de 1 5 Filas 10 Filas 20 Filas 25 Filas 50 Filas 100 Filas Si…" at bounding box center [775, 486] width 1410 height 43
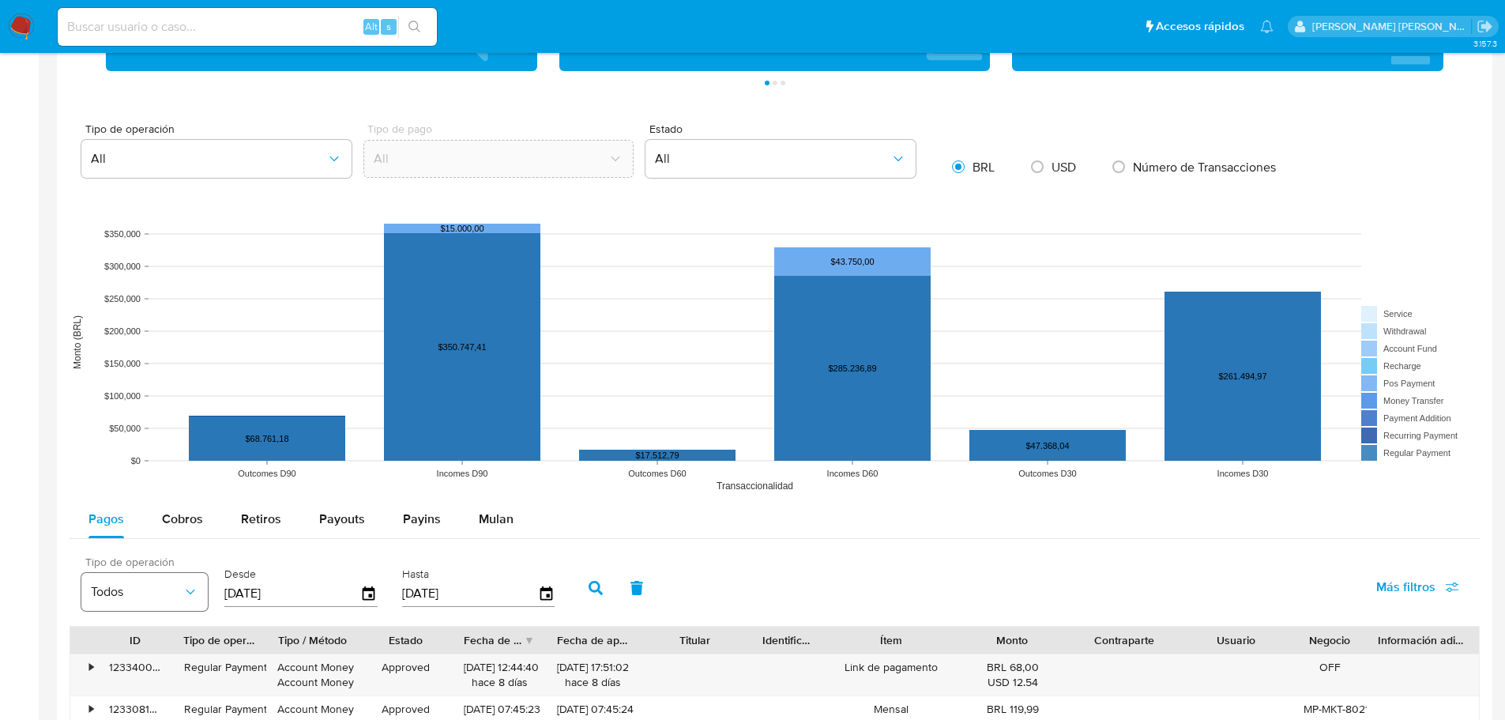
scroll to position [1143, 0]
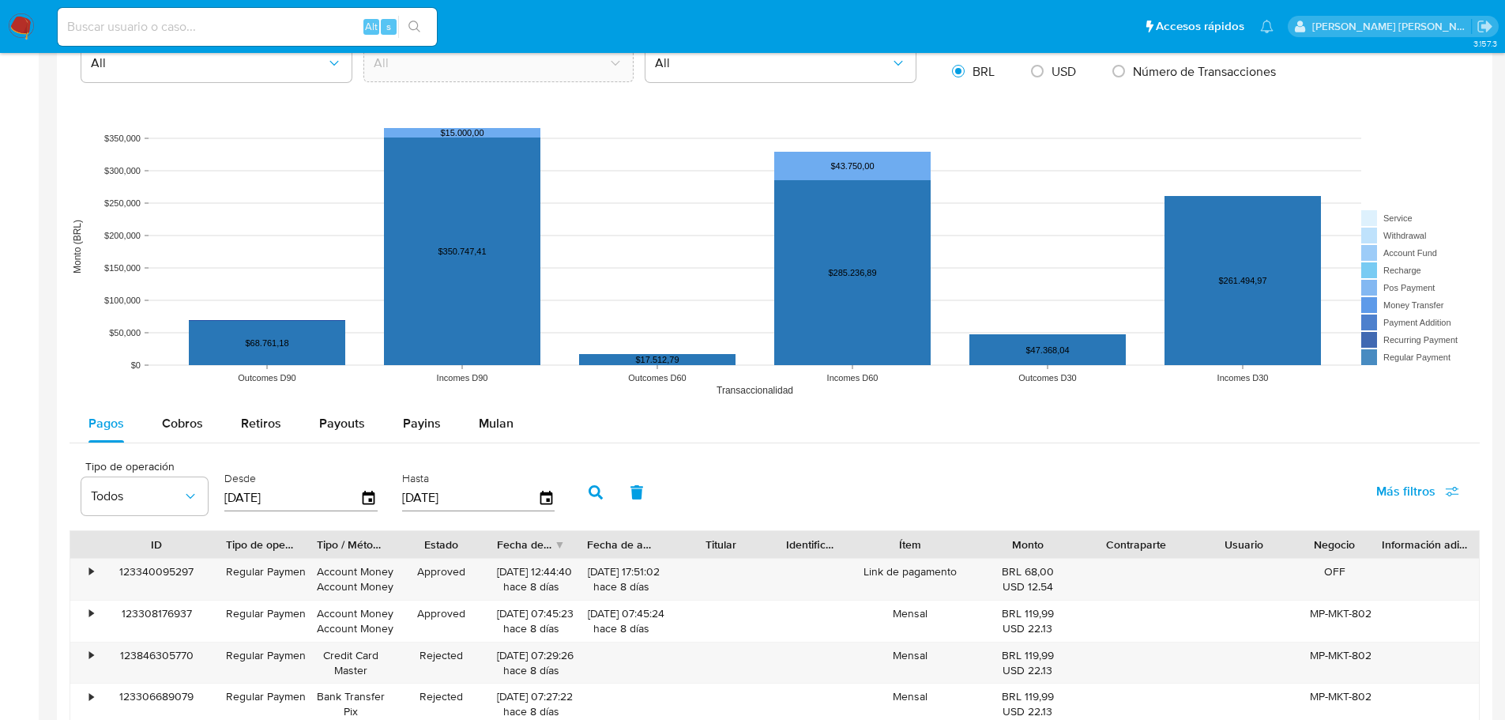
drag, startPoint x: 177, startPoint y: 532, endPoint x: 231, endPoint y: 522, distance: 55.5
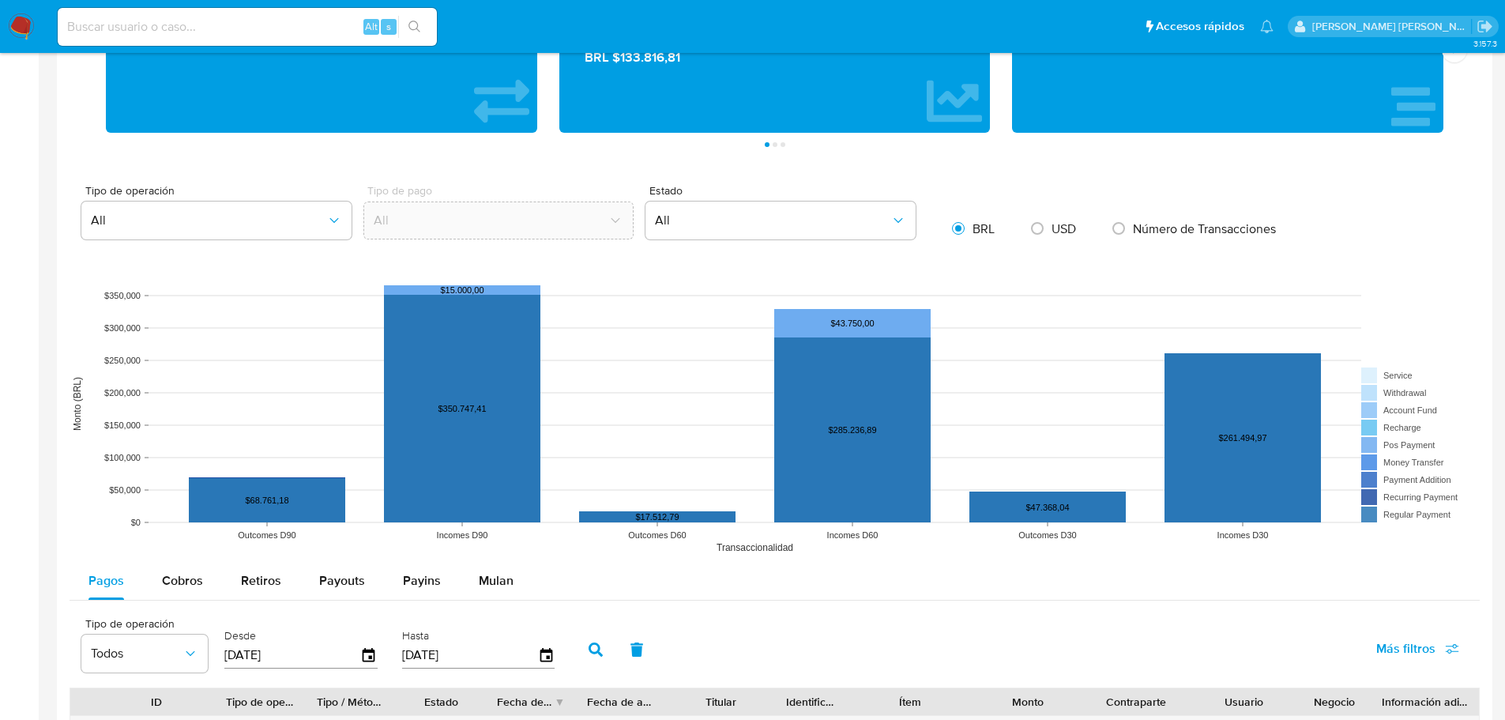
scroll to position [906, 0]
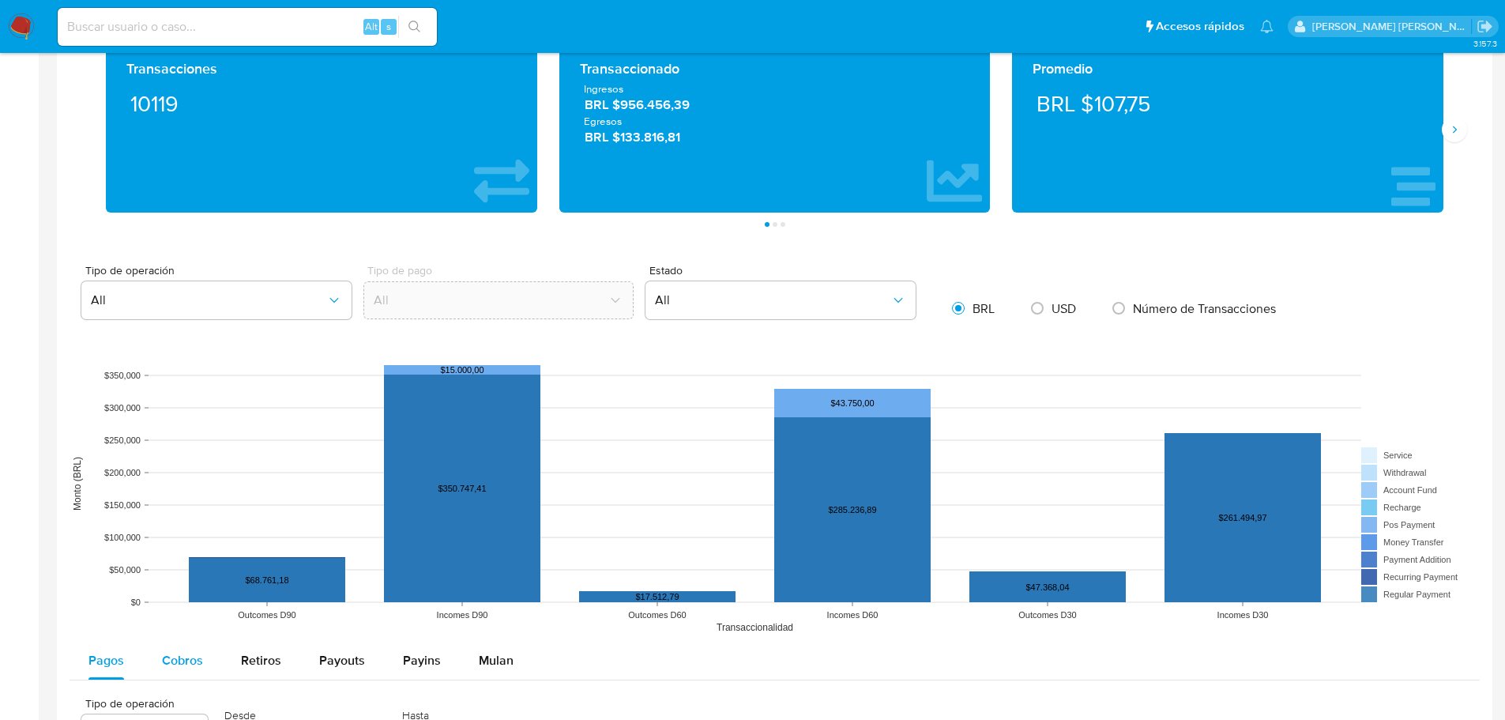
click at [197, 665] on span "Cobros" at bounding box center [182, 660] width 41 height 18
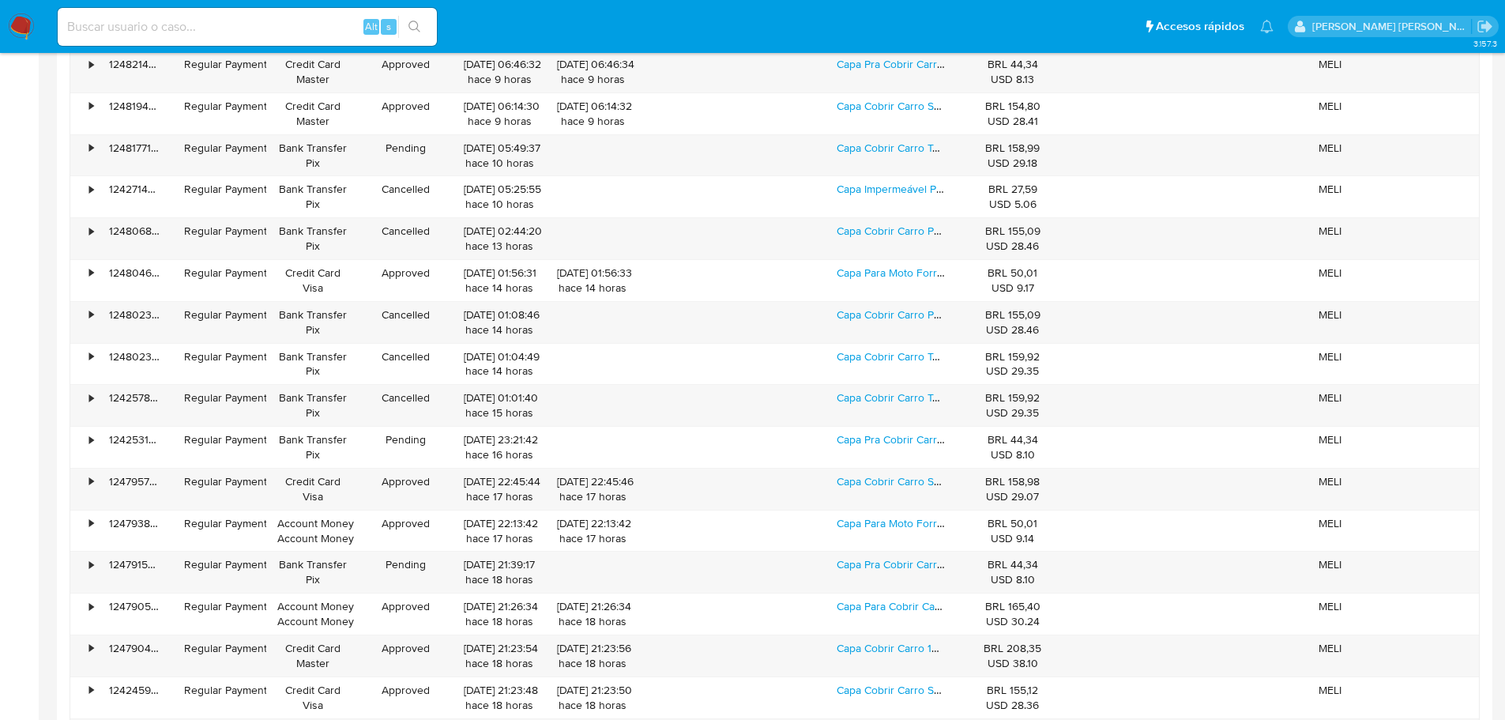
scroll to position [5330, 0]
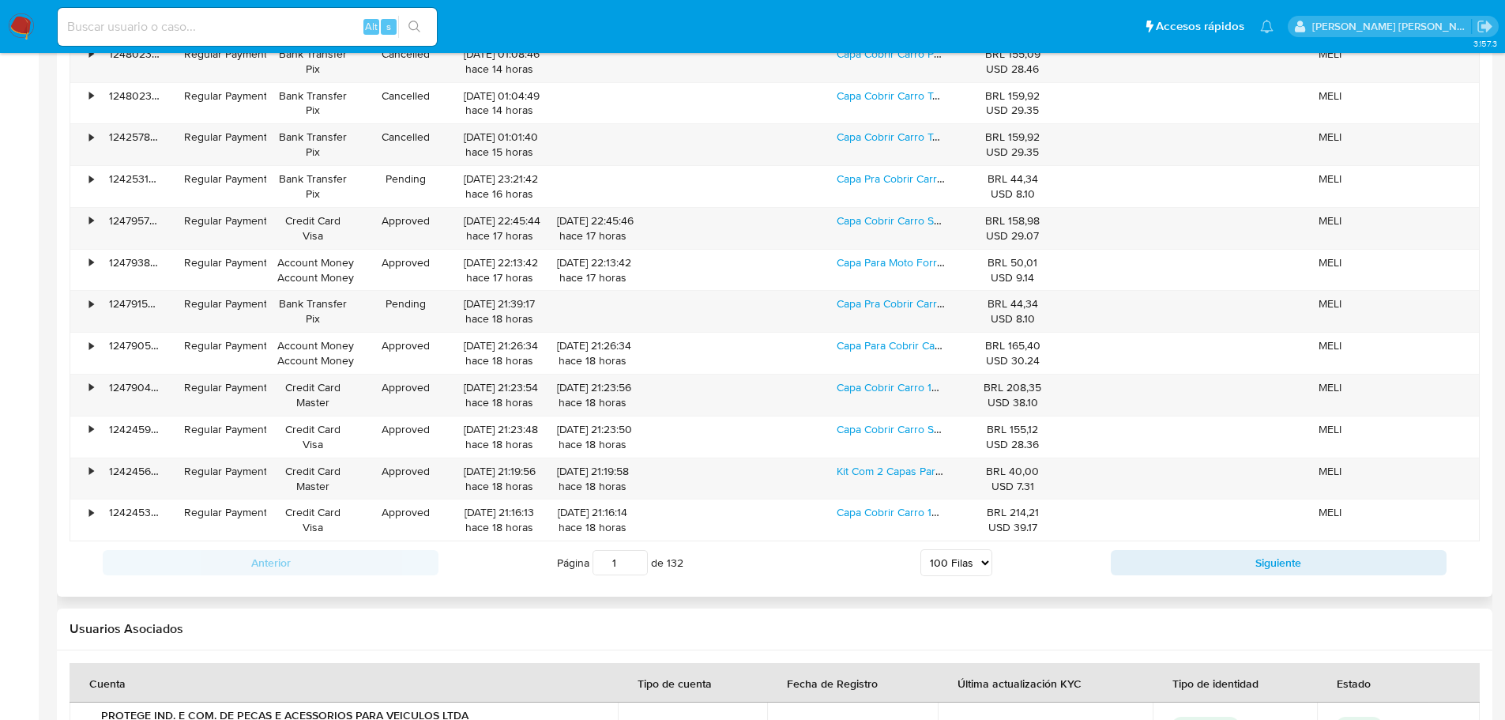
drag, startPoint x: 947, startPoint y: 561, endPoint x: 943, endPoint y: 572, distance: 11.7
click at [947, 561] on select "5 Filas 10 Filas 20 Filas 25 Filas 50 Filas 100 Filas" at bounding box center [956, 562] width 72 height 27
click at [920, 549] on select "5 Filas 10 Filas 20 Filas 25 Filas 50 Filas 100 Filas" at bounding box center [956, 562] width 72 height 27
click at [1184, 559] on button "Siguiente" at bounding box center [1279, 562] width 336 height 25
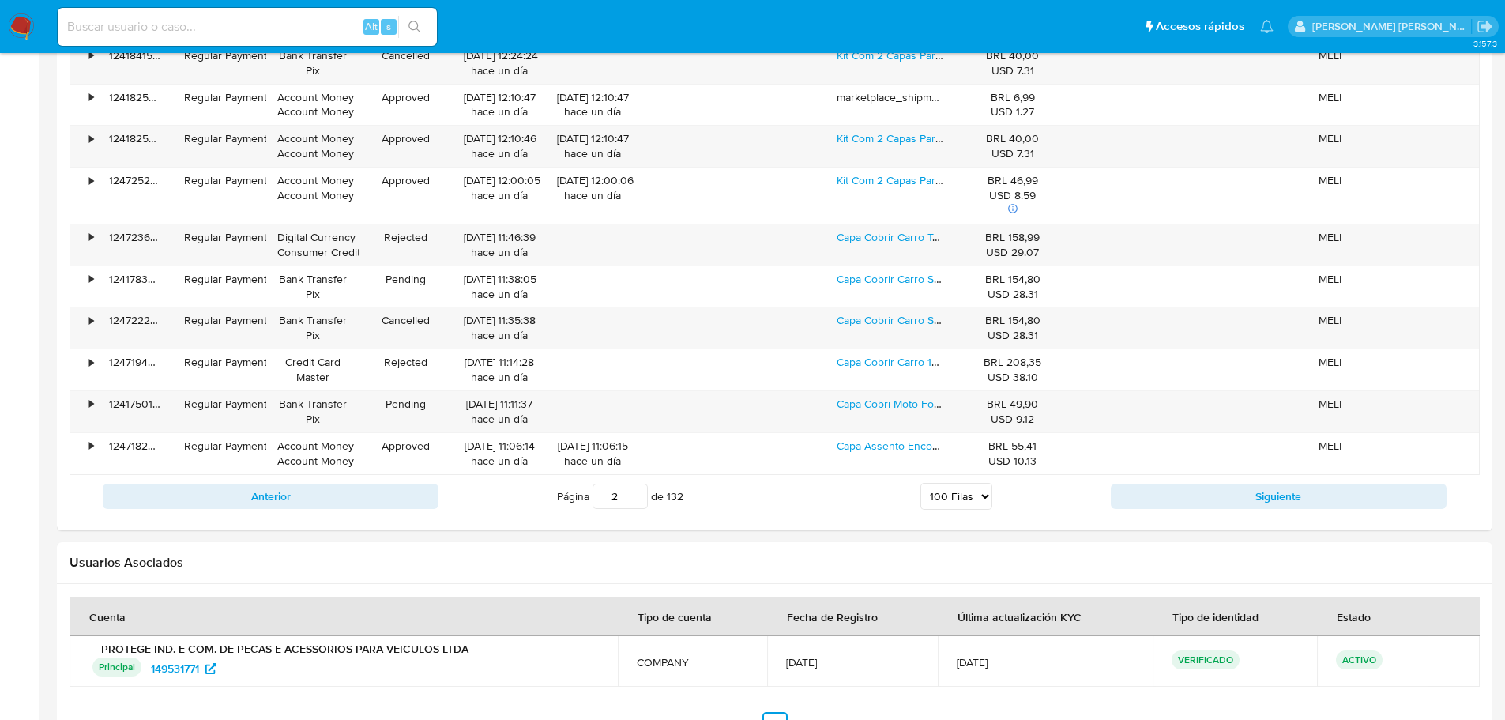
scroll to position [5538, 0]
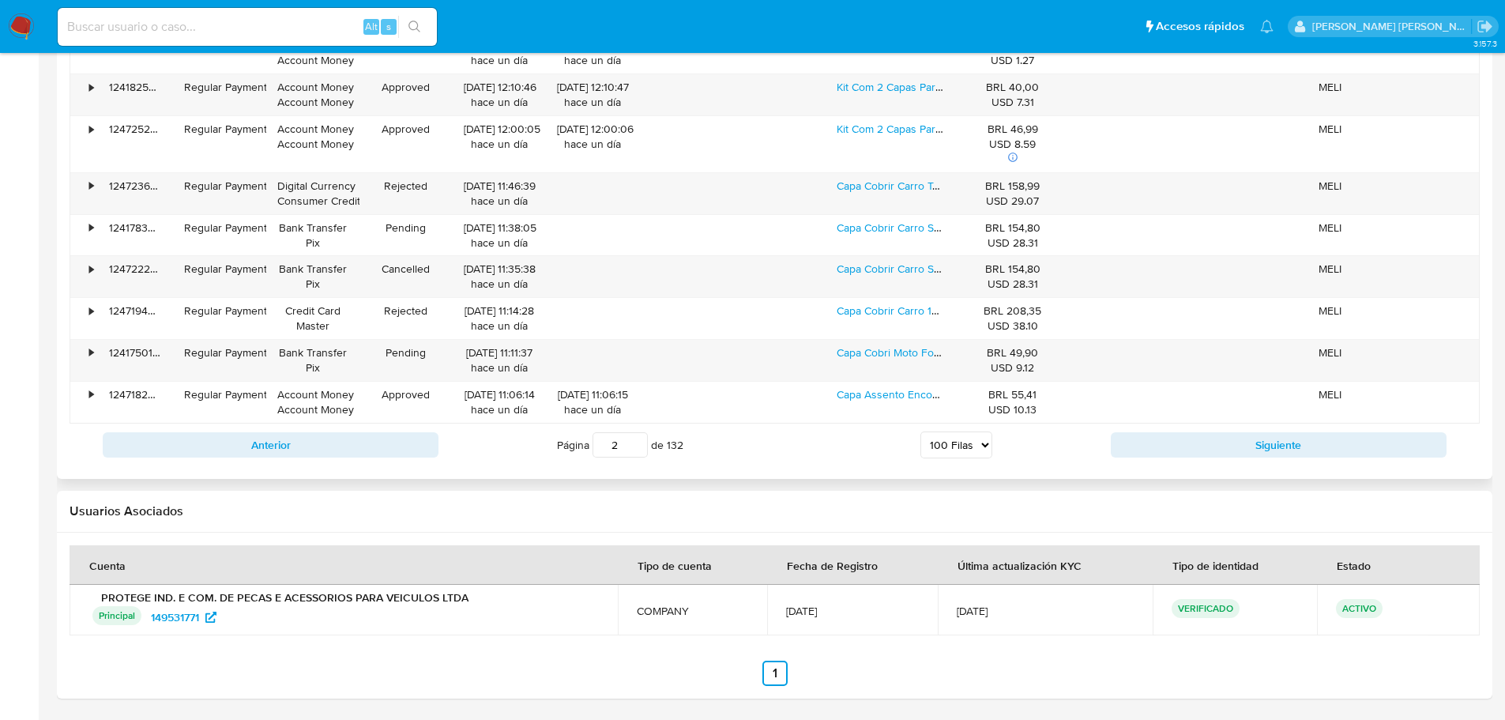
click at [1148, 459] on div "Anterior Página 2 de 132 5 Filas 10 Filas 20 Filas 25 Filas 50 Filas 100 Filas …" at bounding box center [775, 444] width 1410 height 43
click at [1151, 452] on button "Siguiente" at bounding box center [1279, 444] width 336 height 25
type input "3"
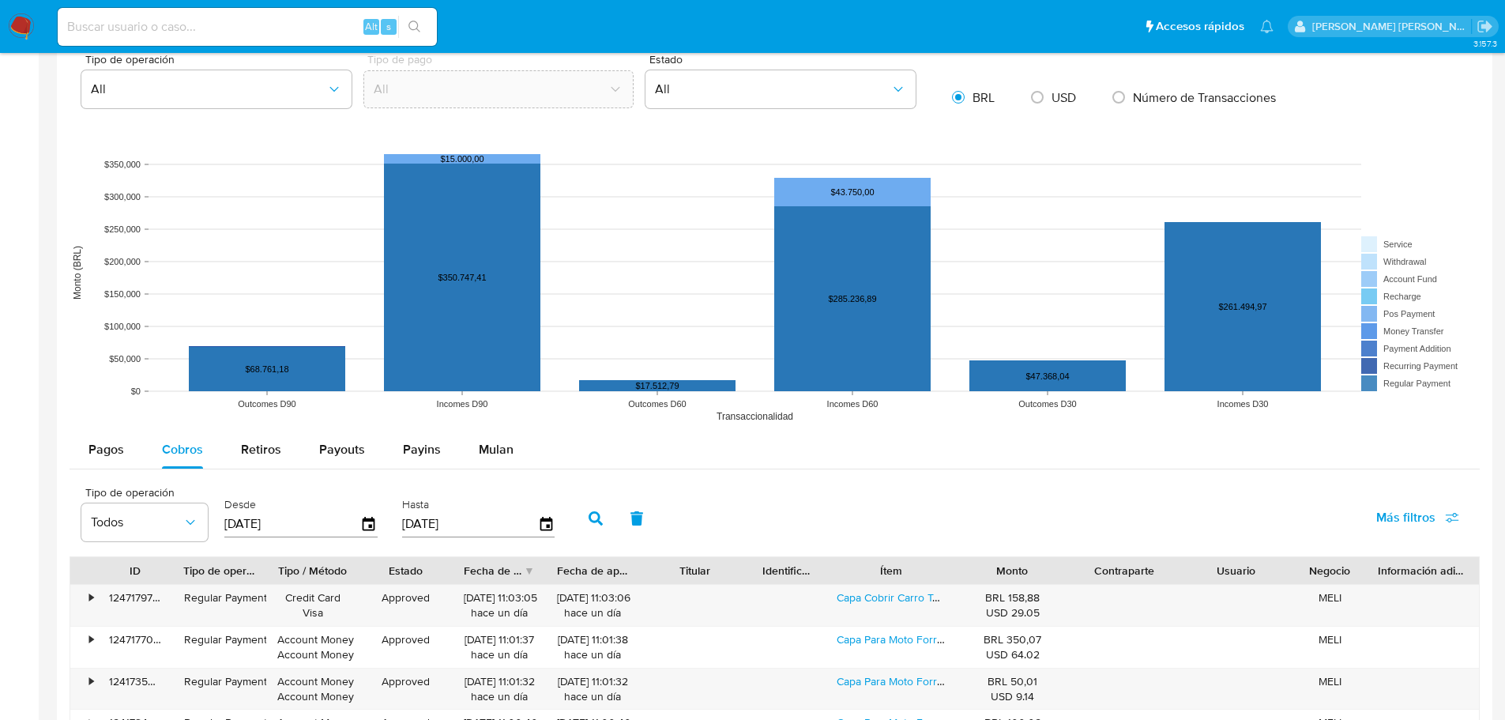
scroll to position [1114, 0]
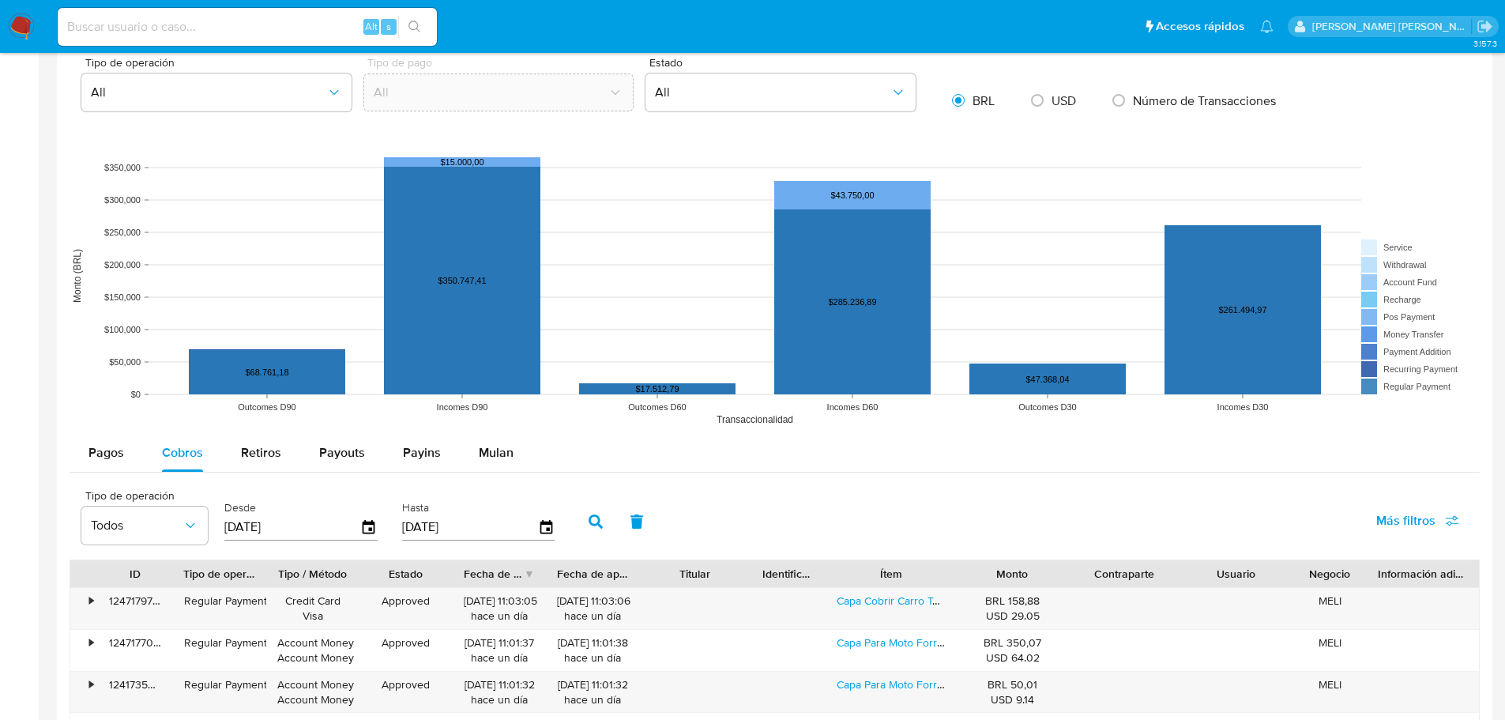
click at [267, 525] on input "[DATE]" at bounding box center [292, 526] width 136 height 25
click at [367, 525] on icon "button" at bounding box center [369, 527] width 13 height 14
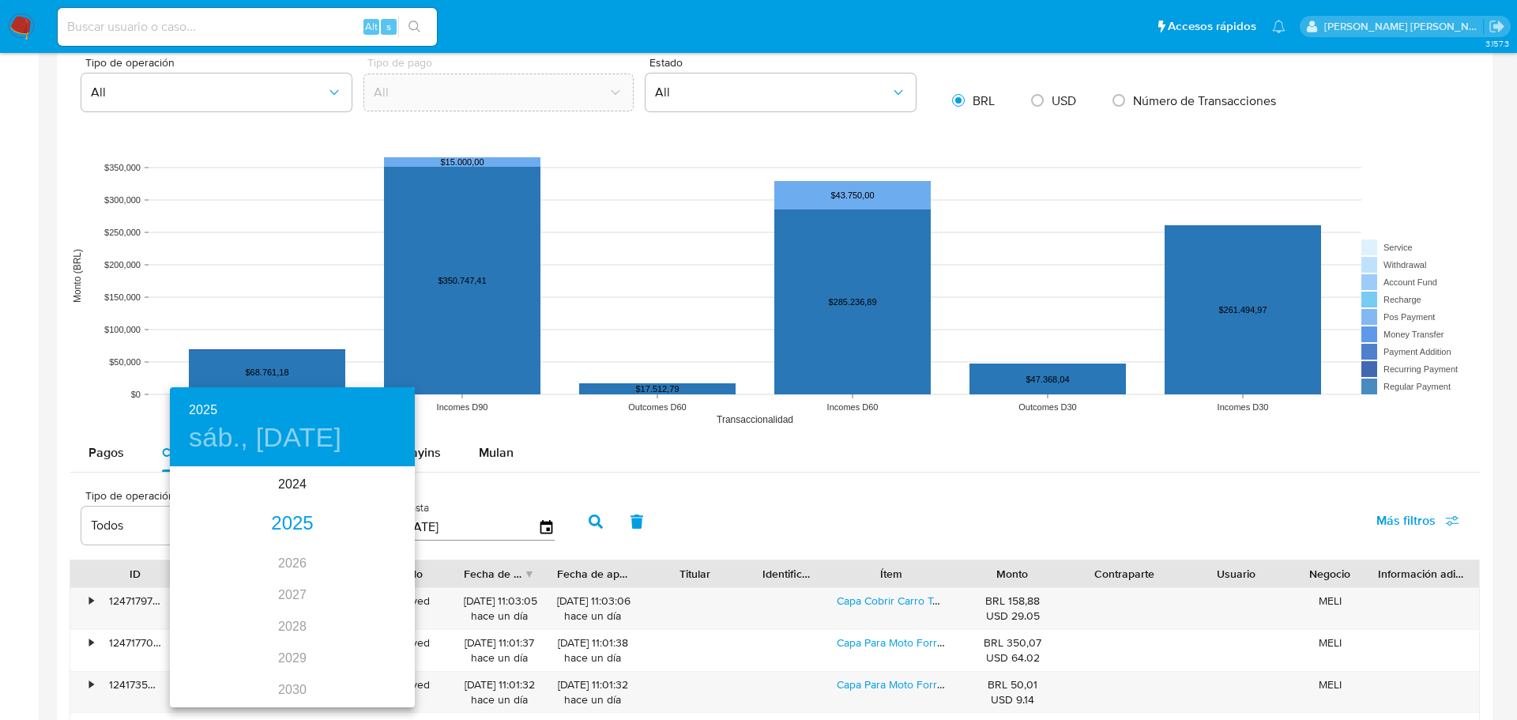
click at [281, 523] on div "2025" at bounding box center [292, 524] width 245 height 32
click at [299, 612] on div "ago." at bounding box center [291, 616] width 81 height 59
click at [320, 557] on span "1" at bounding box center [324, 550] width 28 height 16
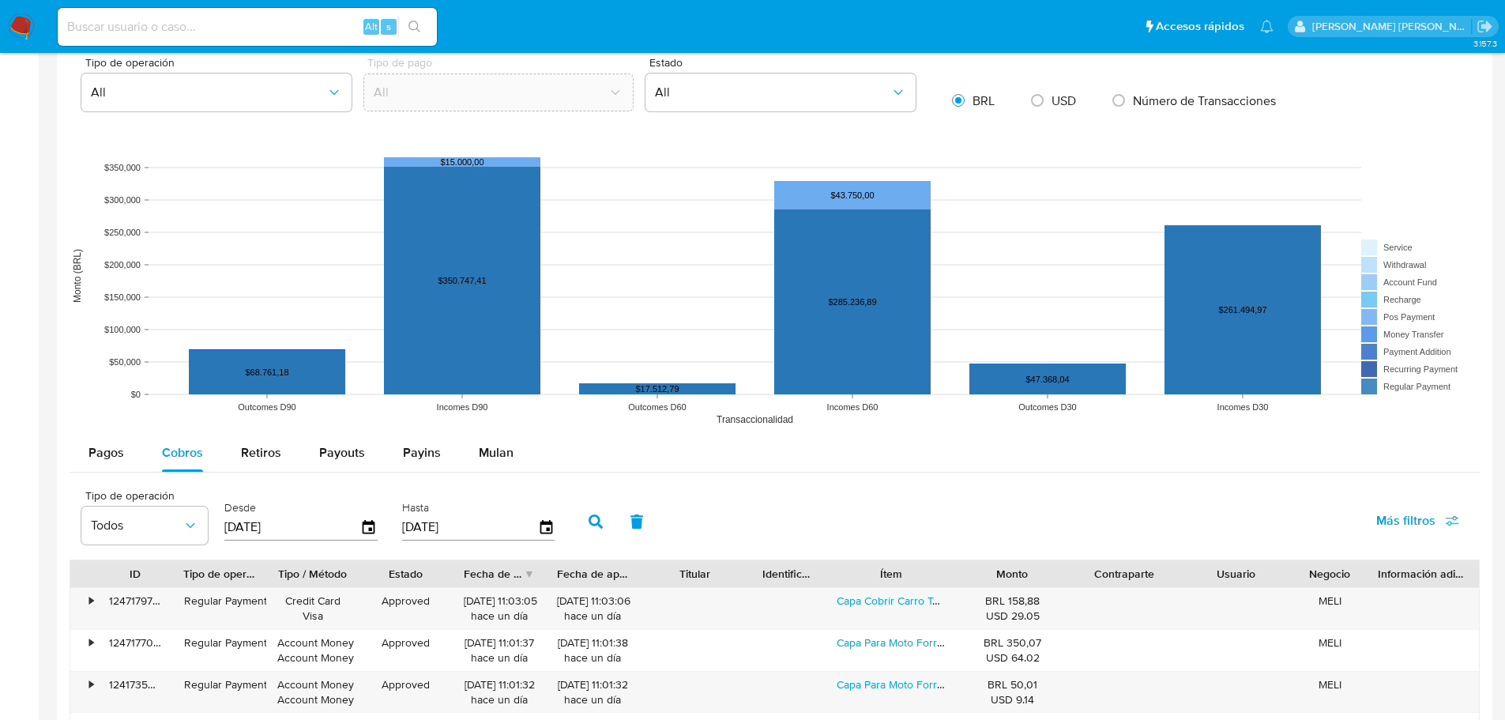
type input "01/08/2025"
click at [547, 529] on icon "button" at bounding box center [546, 527] width 13 height 14
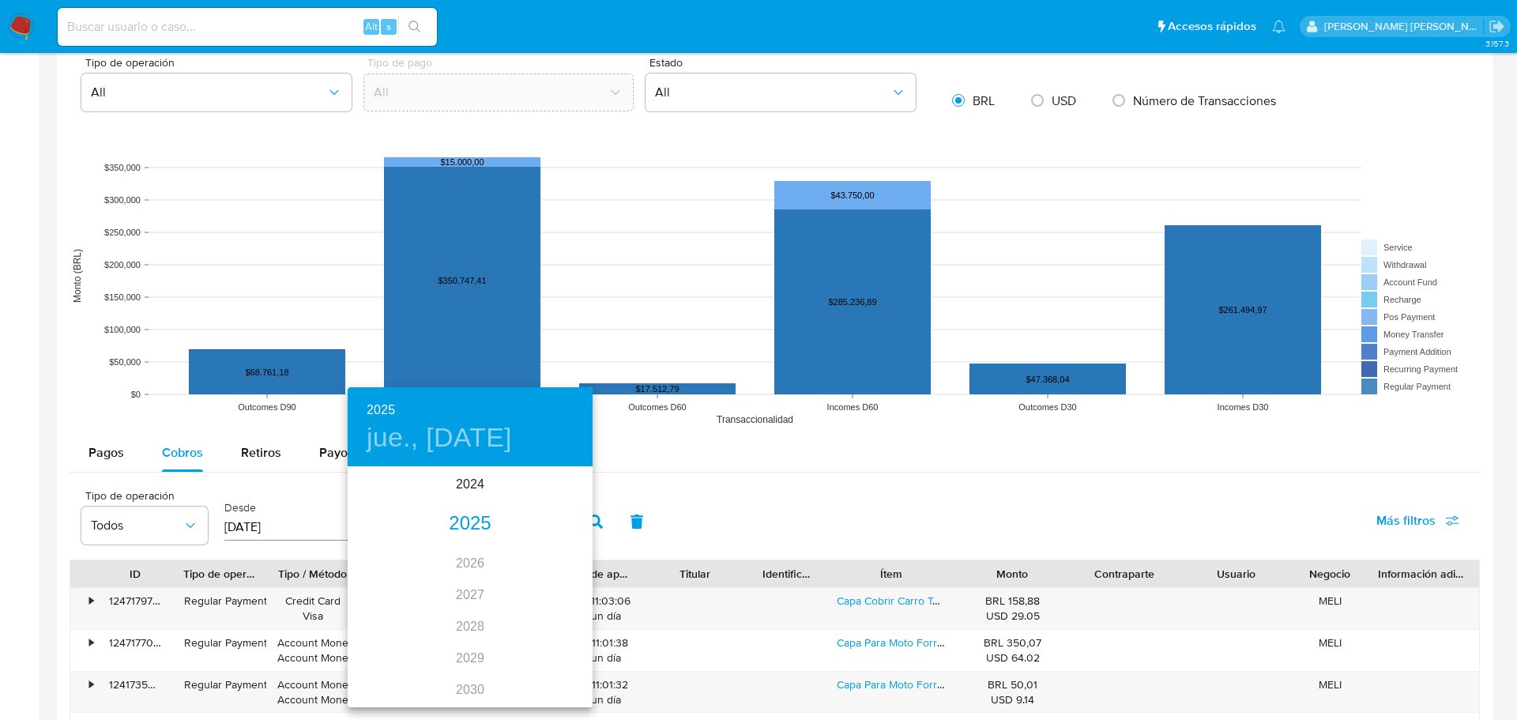
click at [455, 525] on div "2025" at bounding box center [470, 524] width 245 height 32
click at [497, 610] on div "ago." at bounding box center [469, 616] width 81 height 59
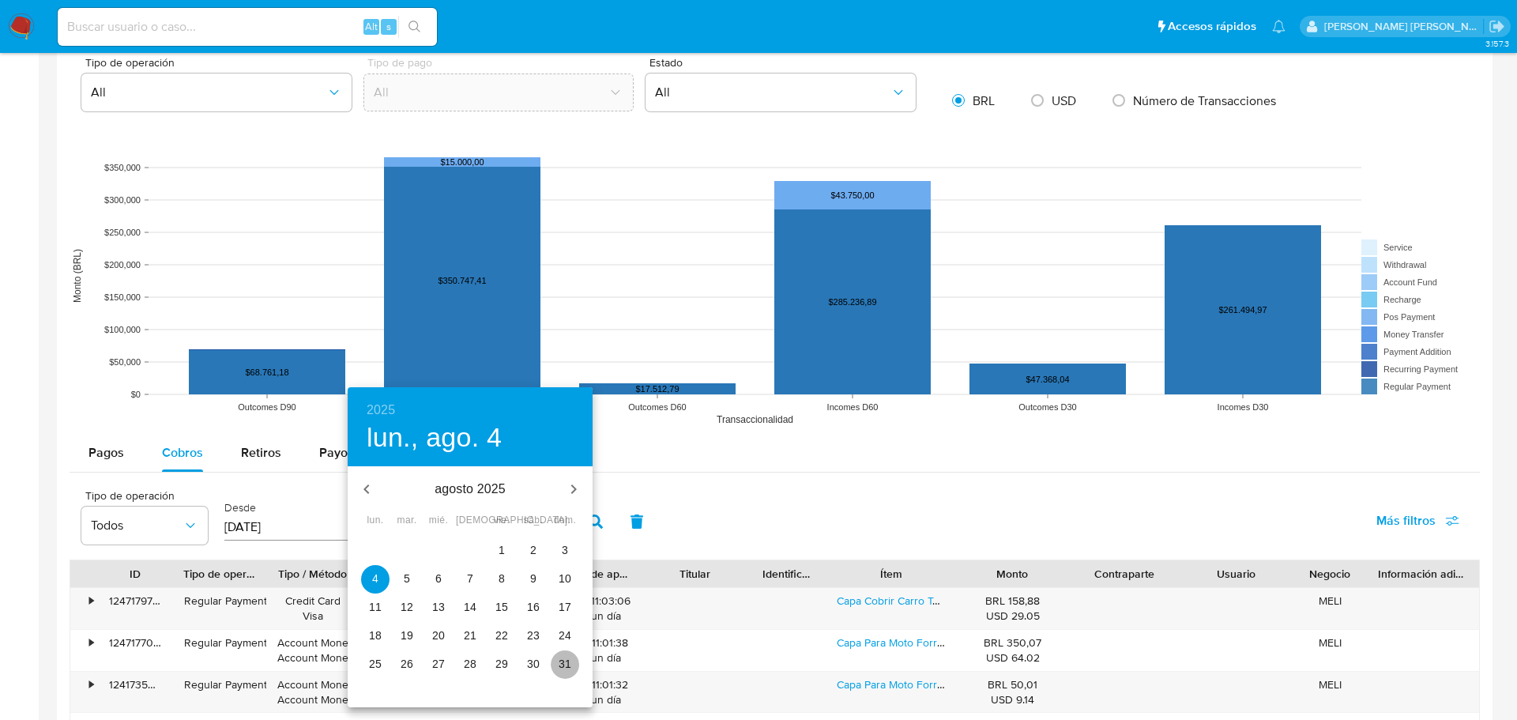
click at [572, 664] on span "31" at bounding box center [565, 664] width 28 height 16
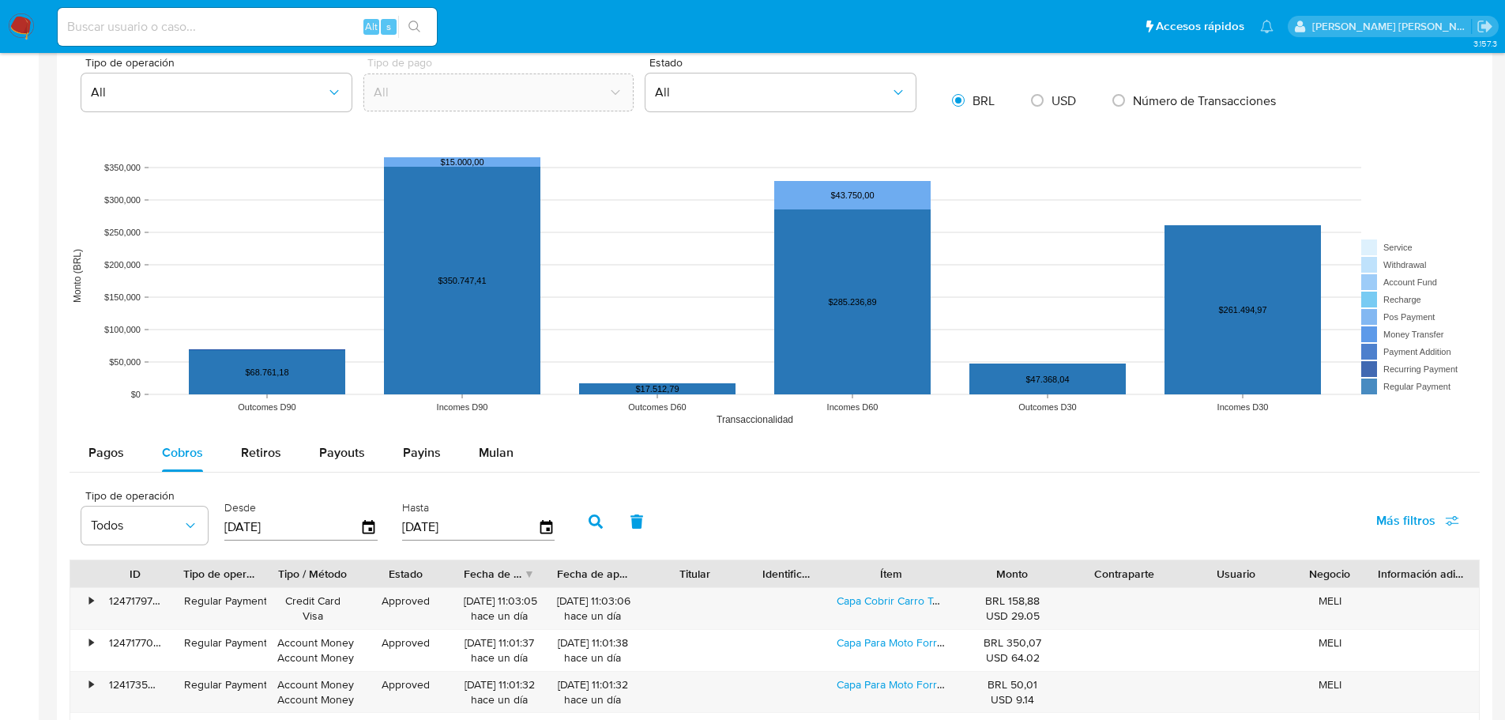
click at [592, 526] on icon "button" at bounding box center [596, 521] width 14 height 14
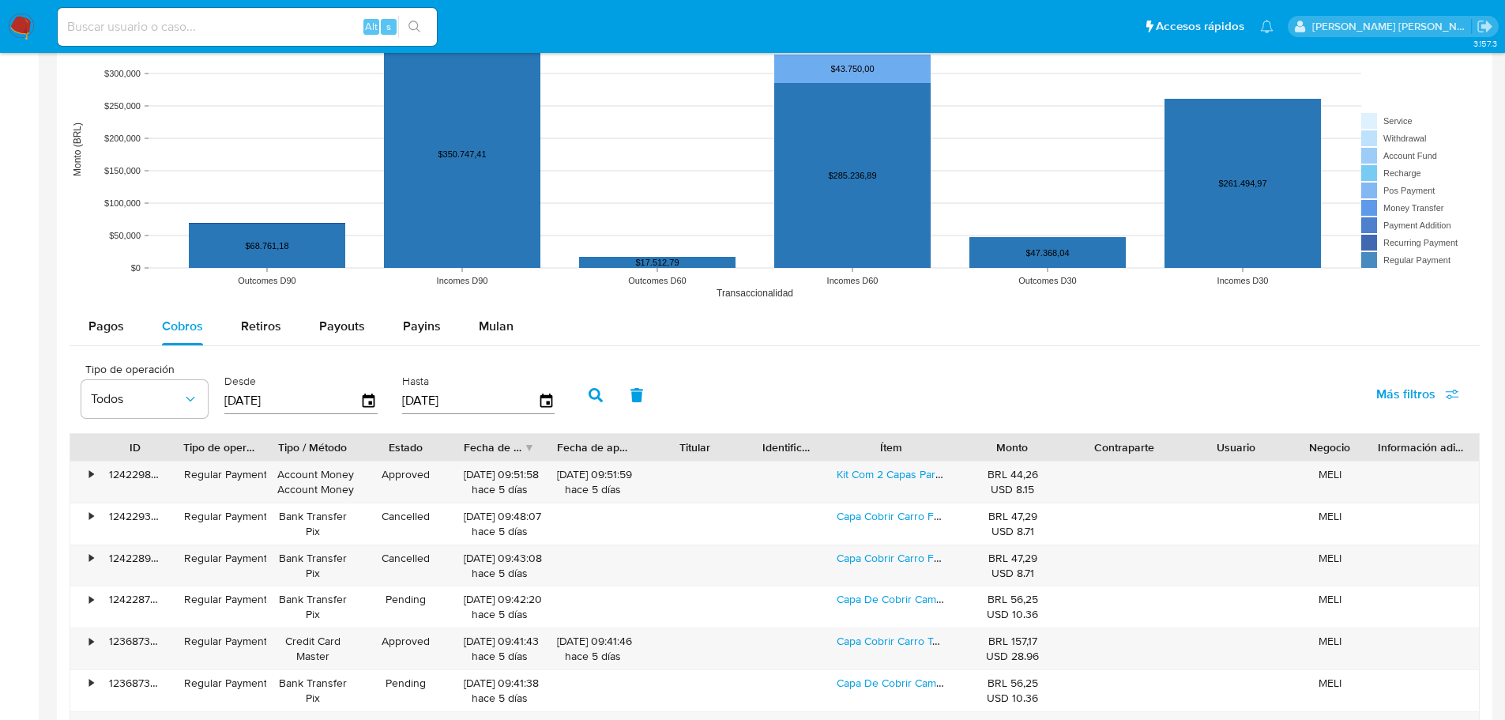
scroll to position [1110, 0]
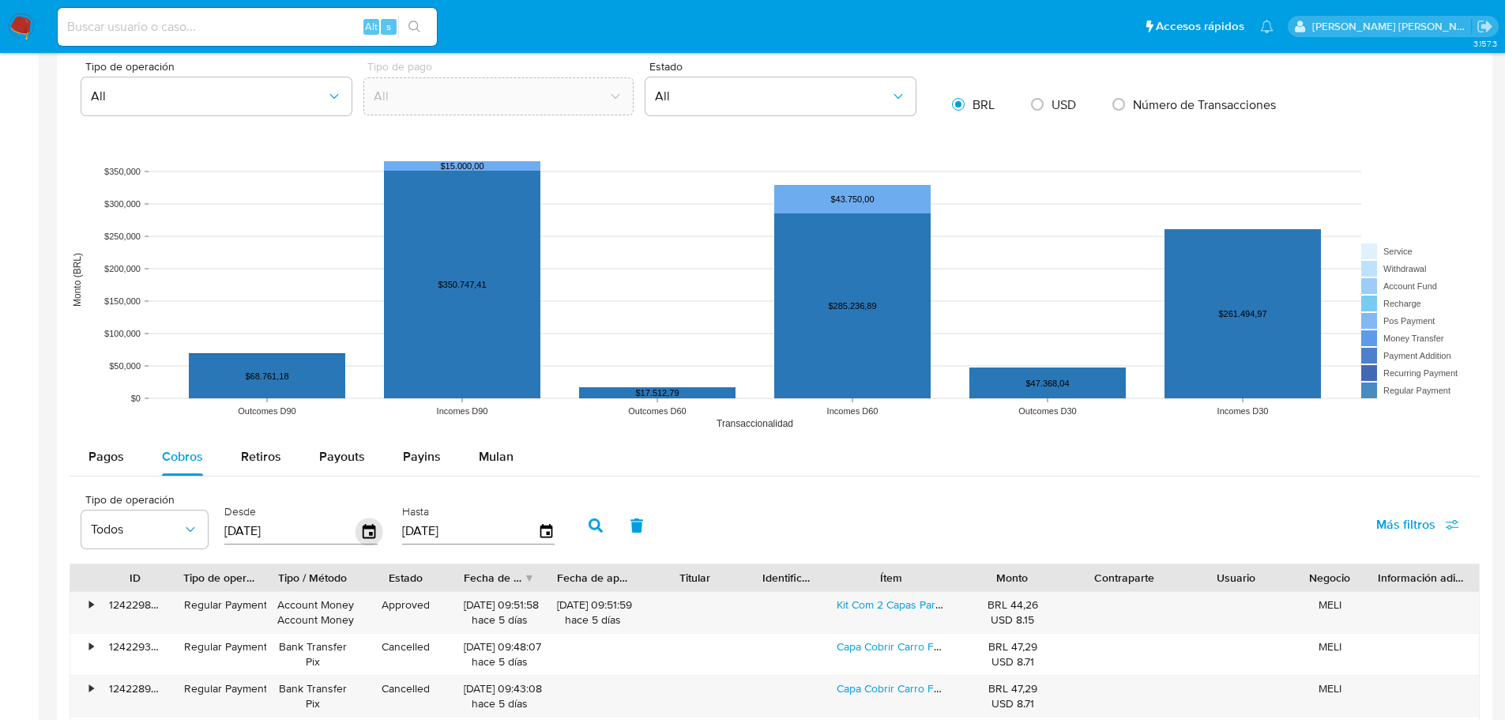
click at [368, 531] on icon "button" at bounding box center [370, 531] width 28 height 28
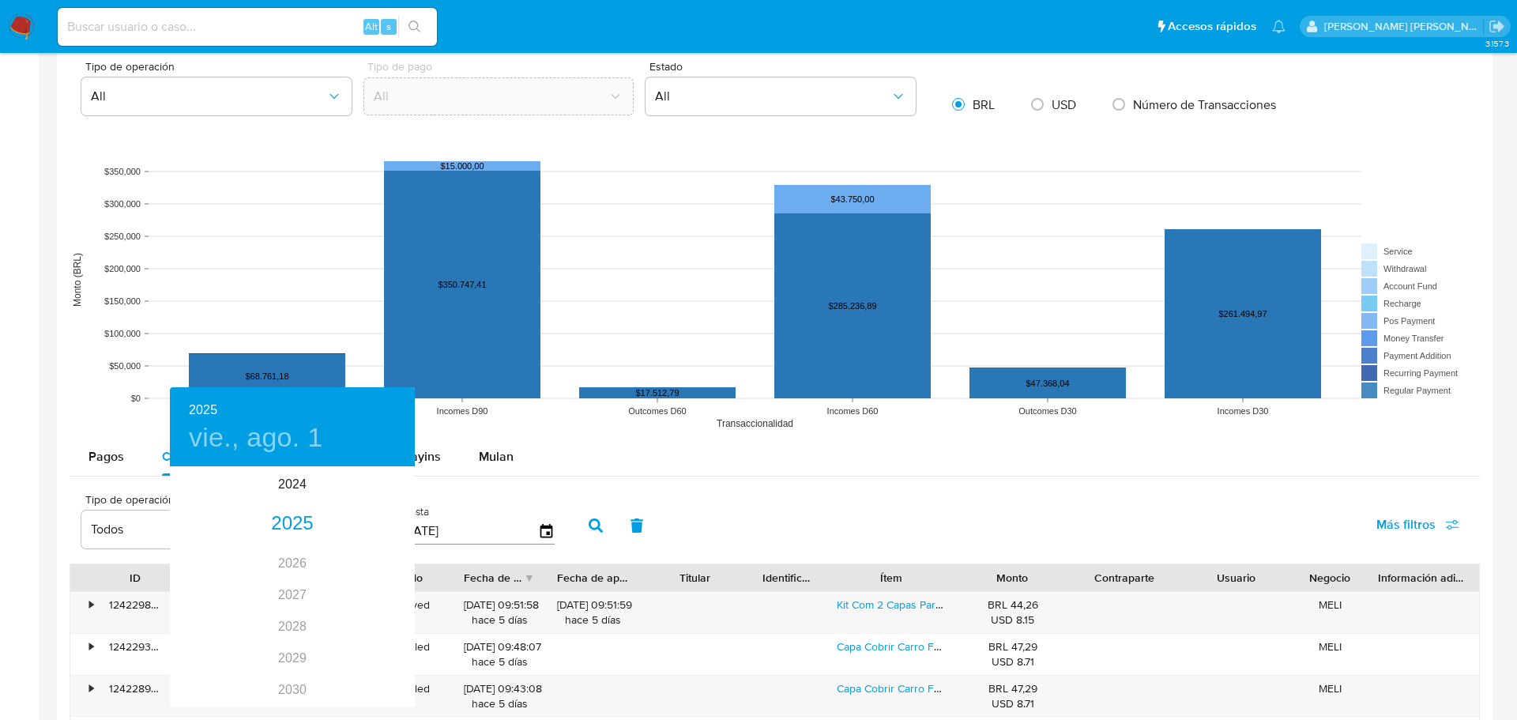
click at [515, 494] on div at bounding box center [758, 360] width 1517 height 720
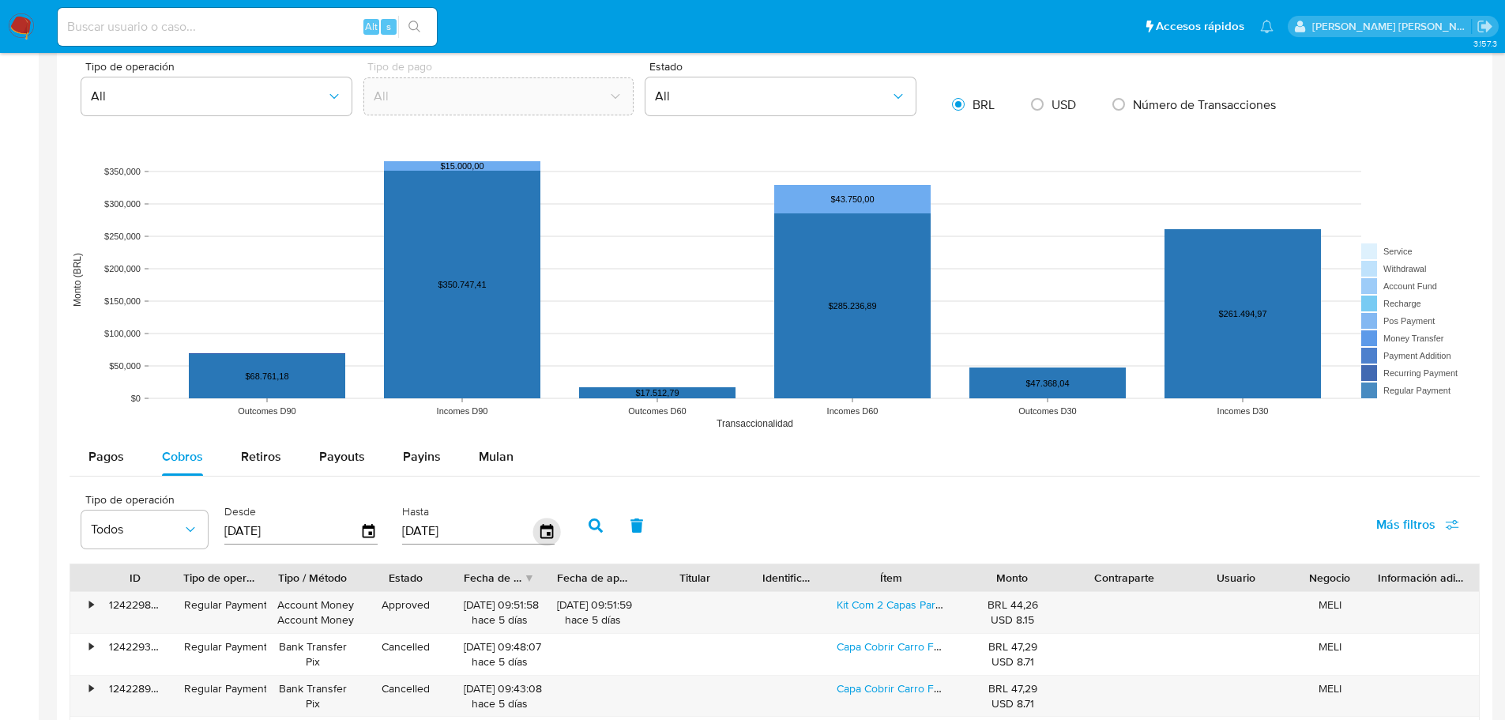
click at [546, 525] on icon "button" at bounding box center [546, 531] width 13 height 14
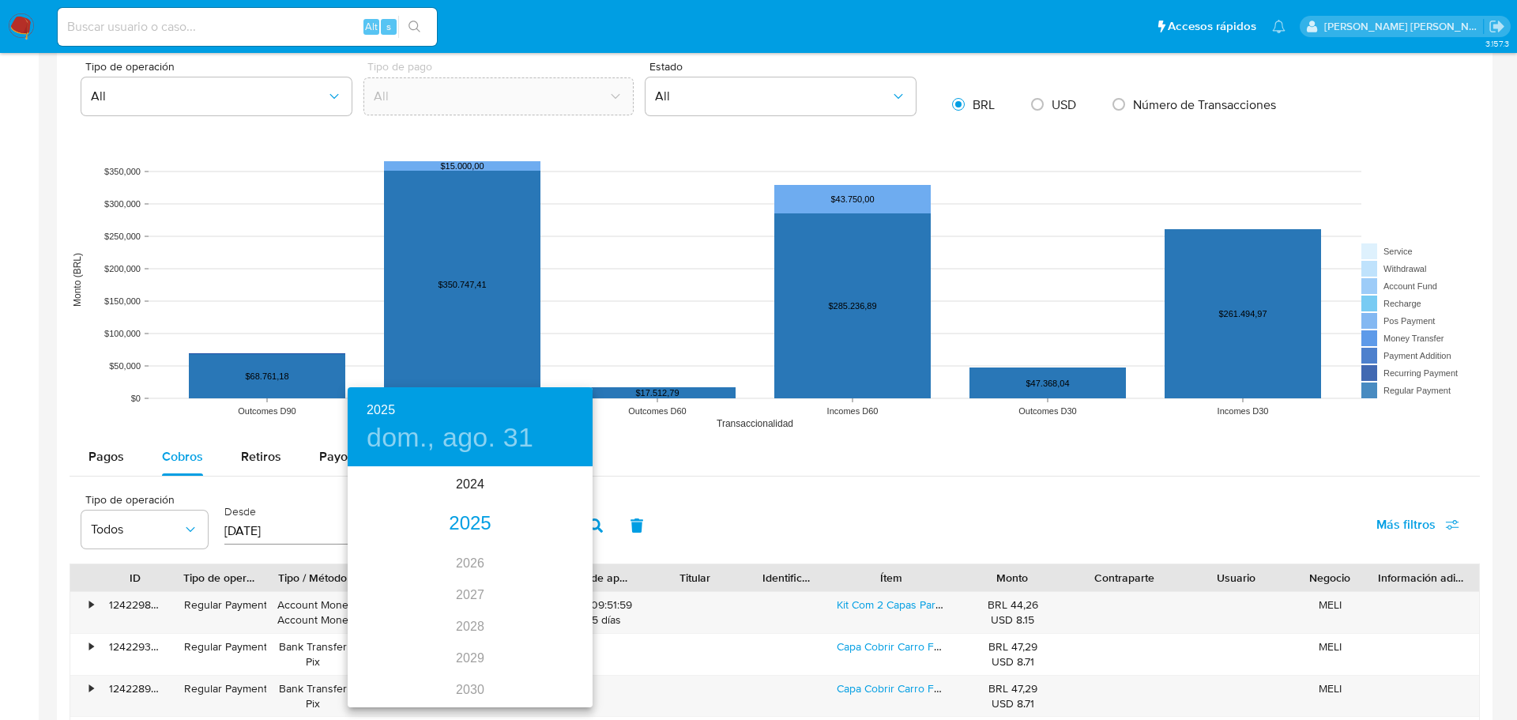
click at [464, 533] on div "2025" at bounding box center [470, 524] width 245 height 32
click at [465, 625] on div "ago." at bounding box center [469, 616] width 81 height 59
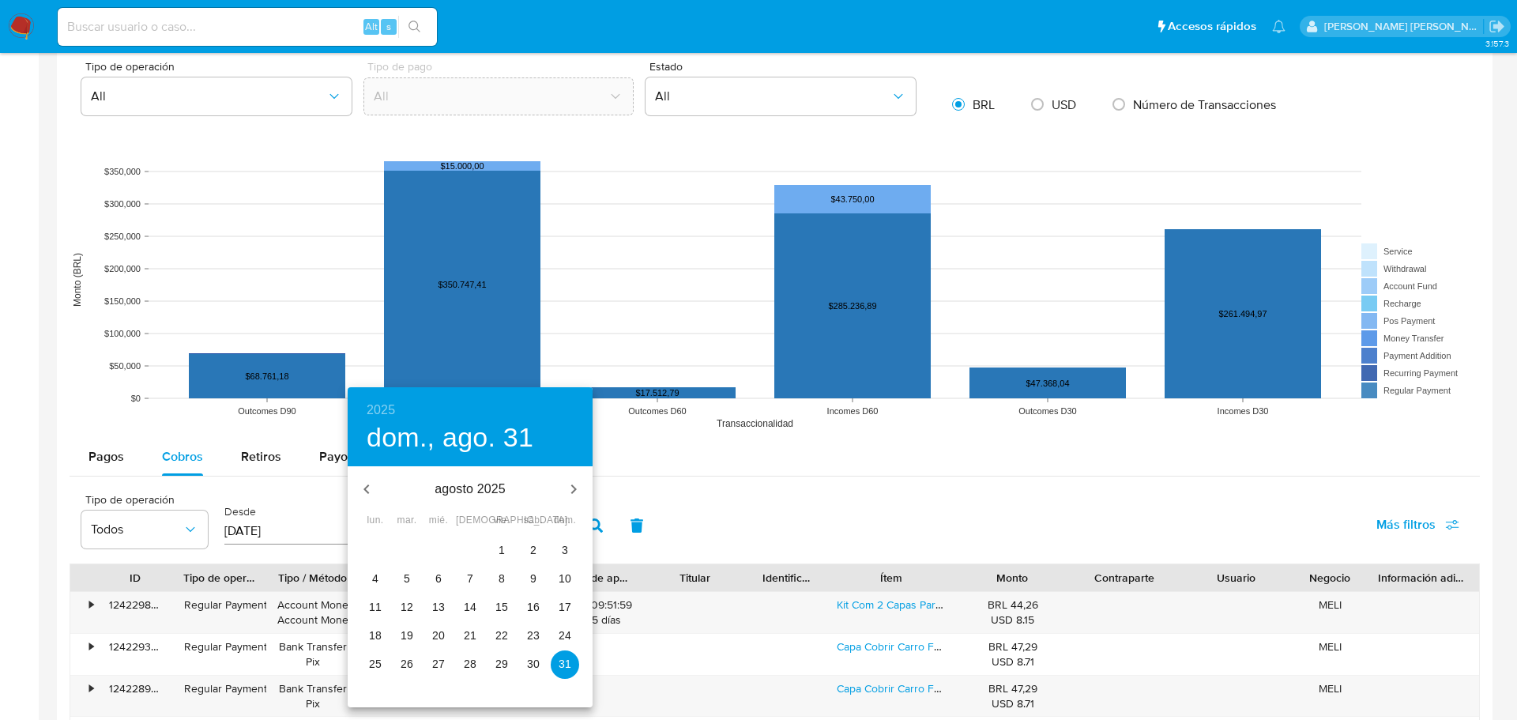
click at [499, 544] on p "1" at bounding box center [502, 550] width 6 height 16
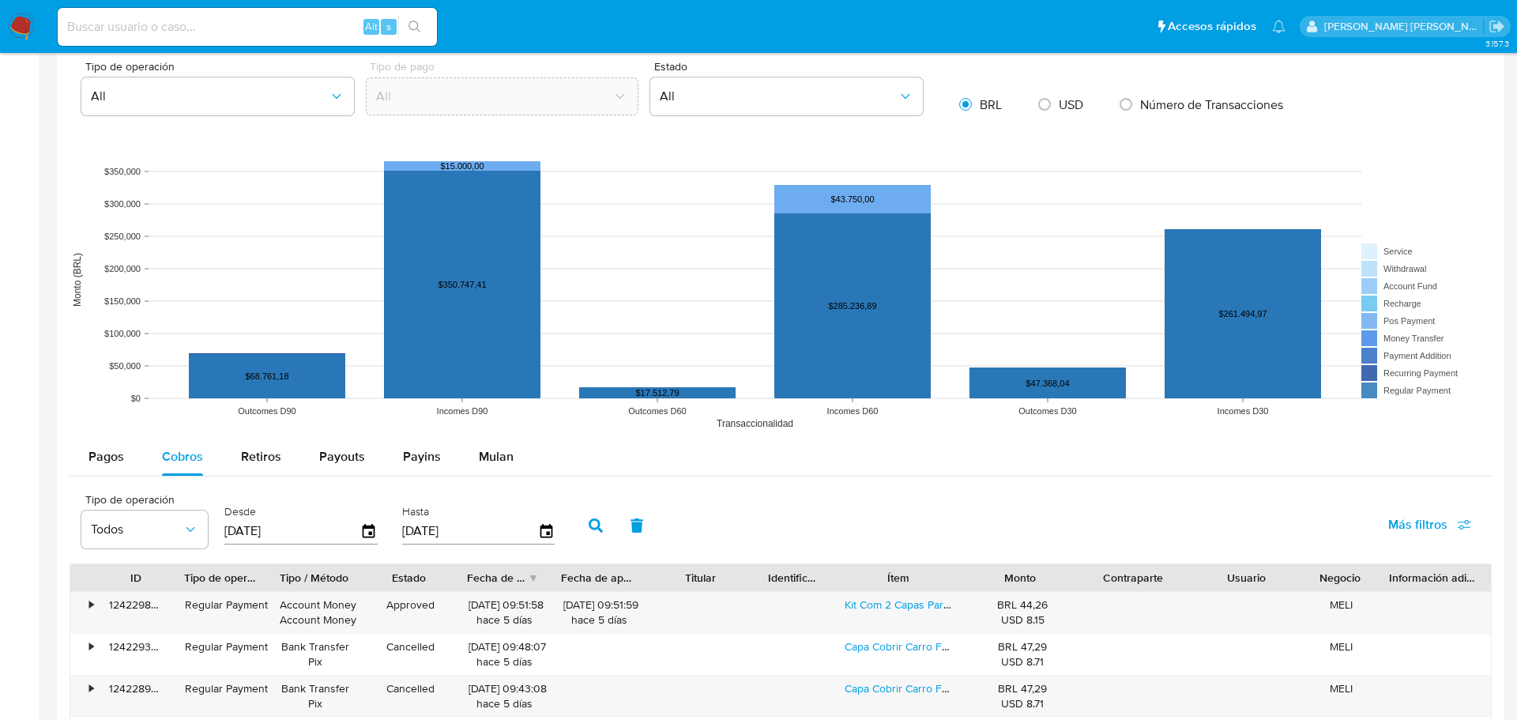
type input "01/08/2025"
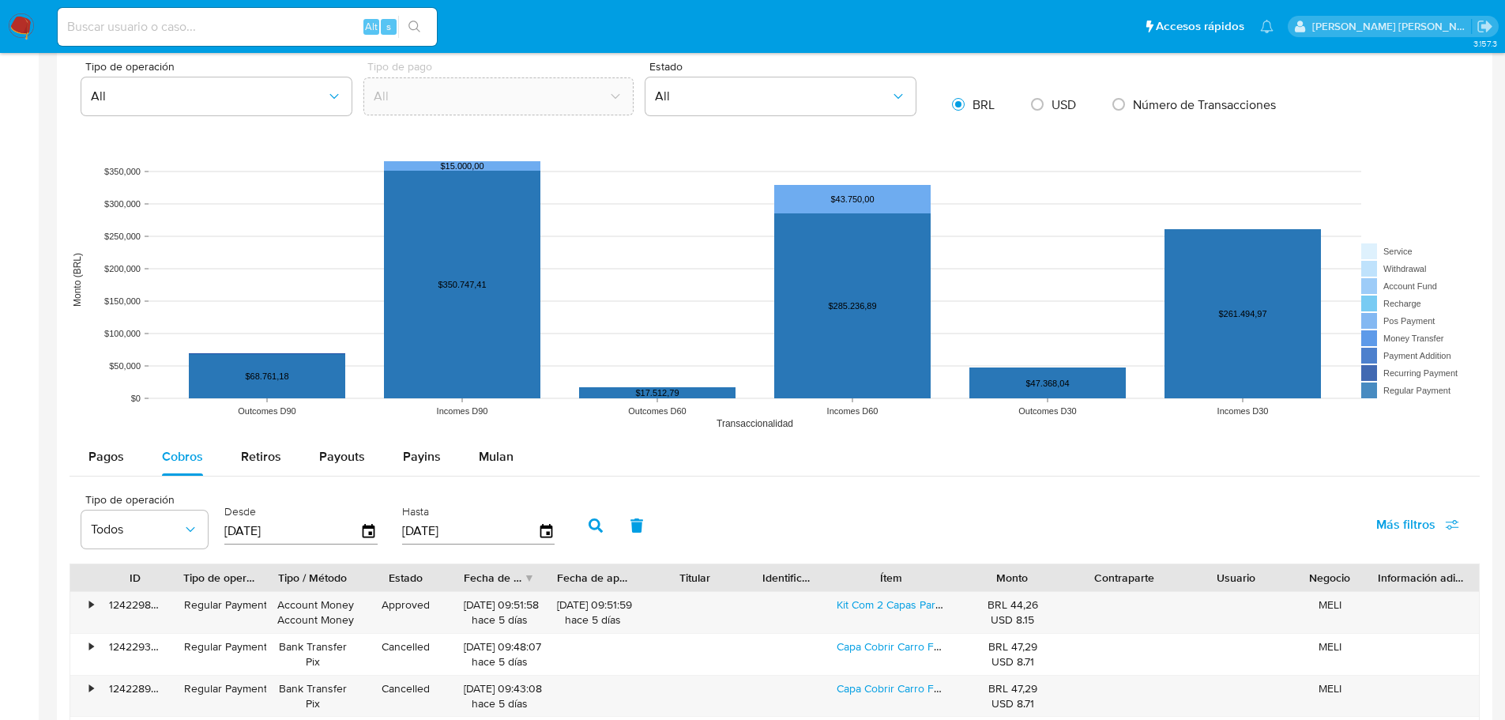
click at [596, 531] on icon "button" at bounding box center [596, 525] width 14 height 14
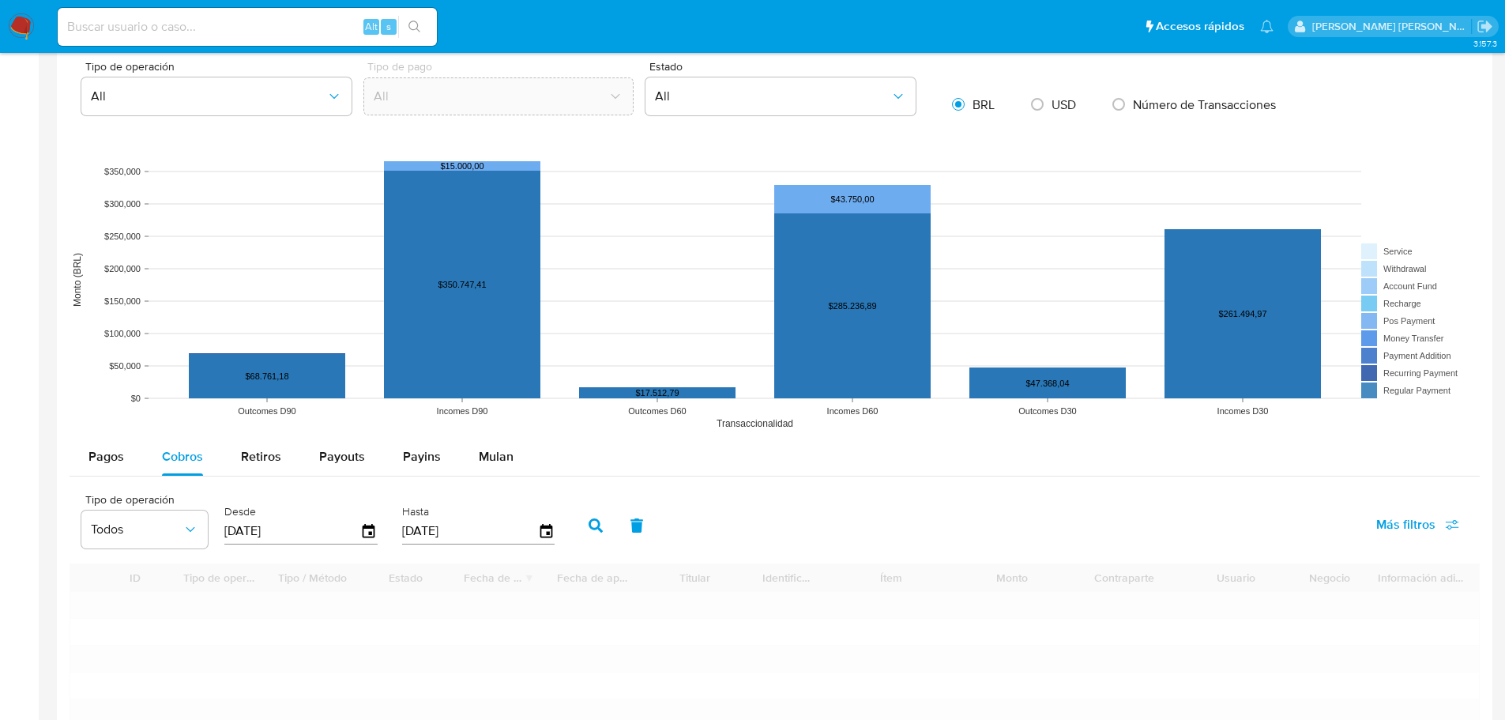
type input "1"
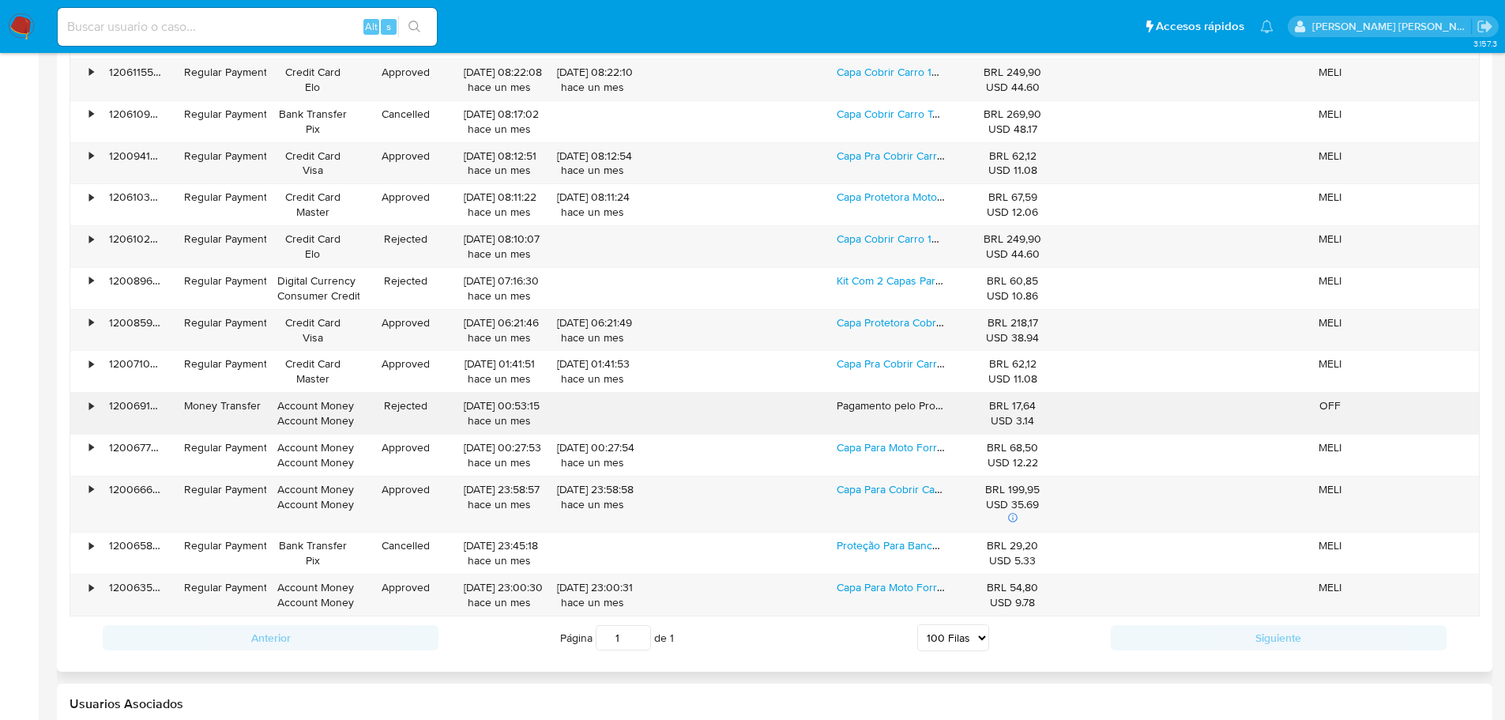
scroll to position [5223, 0]
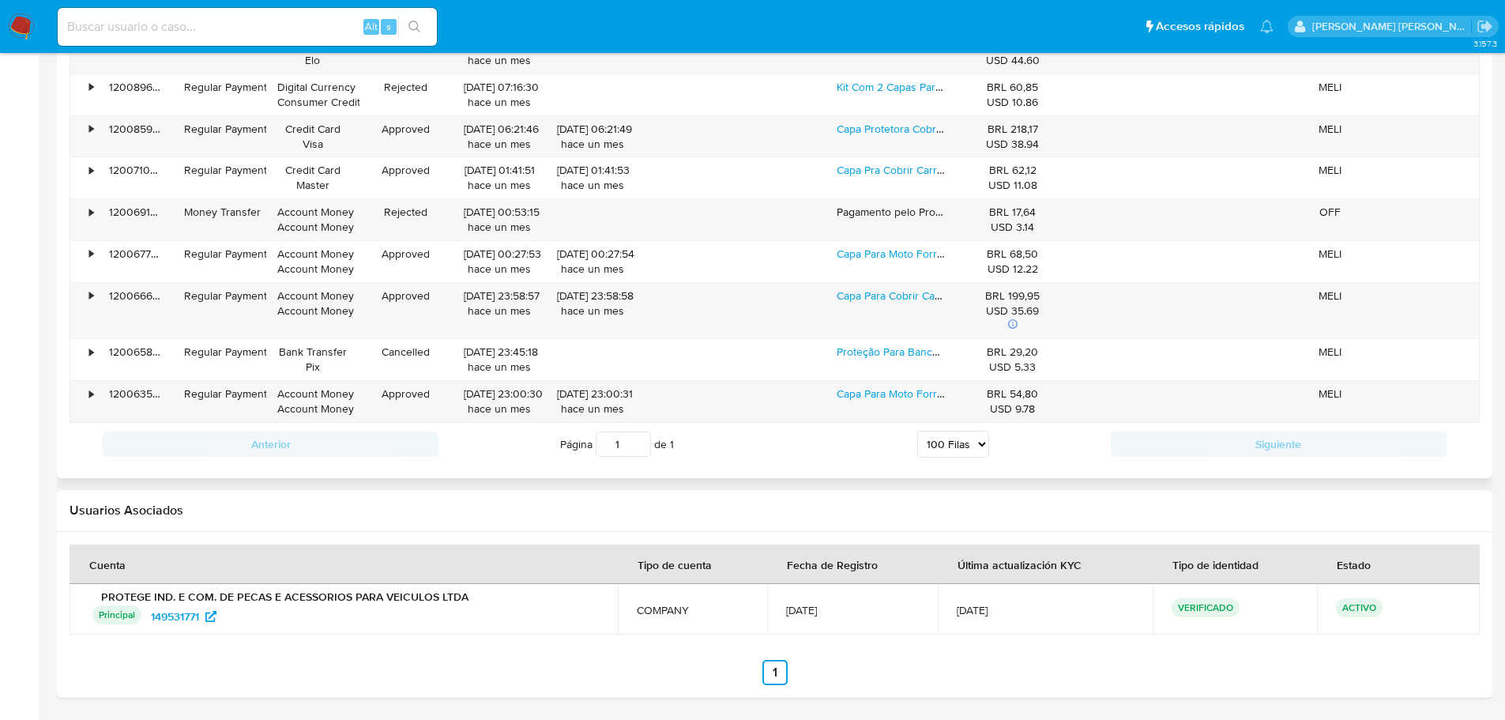
click at [978, 450] on select "5 Filas 10 Filas 20 Filas 25 Filas 50 Filas 100 Filas" at bounding box center [953, 444] width 72 height 27
click at [837, 454] on div "Página 1 de 1 5 Filas 10 Filas 20 Filas 25 Filas 50 Filas 100 Filas" at bounding box center [774, 444] width 672 height 32
click at [730, 444] on div "Página 1 de 1 5 Filas 10 Filas 20 Filas 25 Filas 50 Filas 100 Filas" at bounding box center [774, 444] width 672 height 32
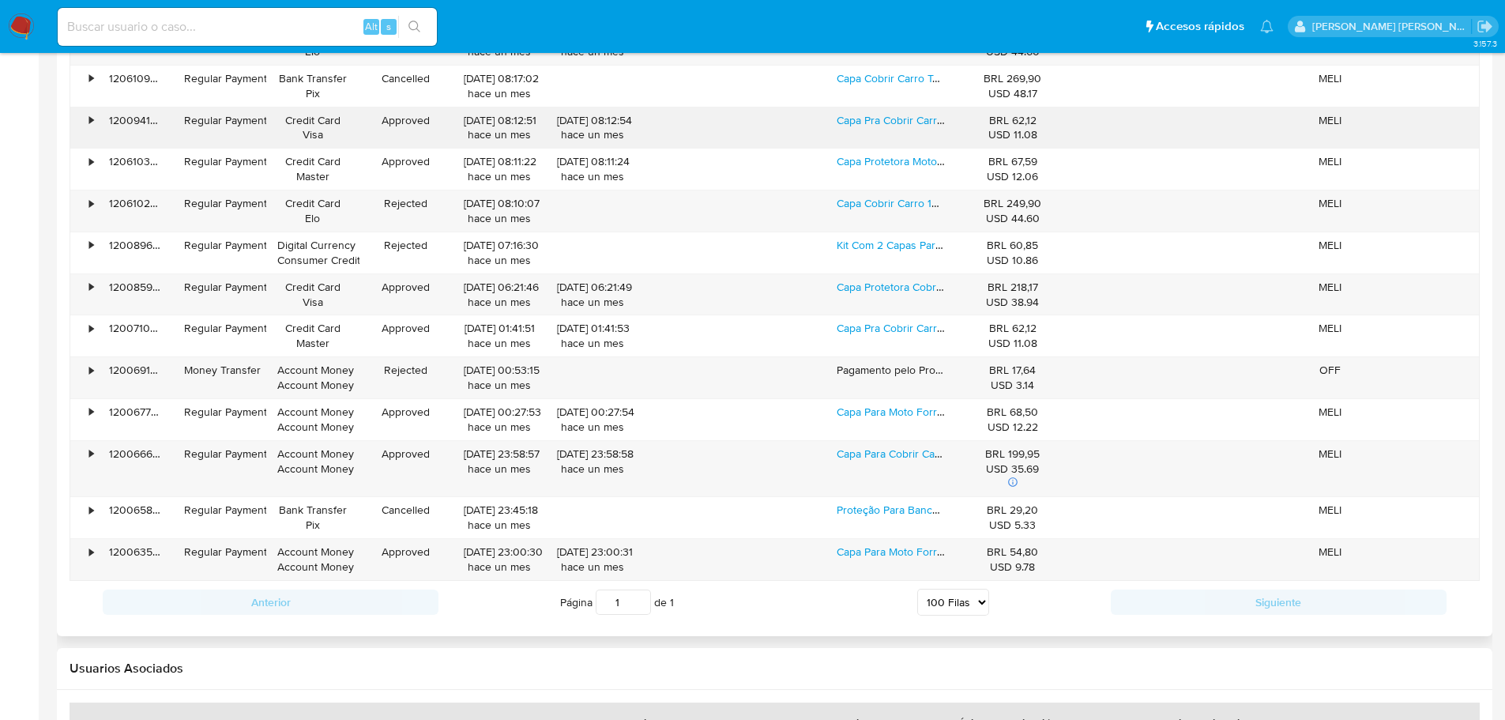
scroll to position [3821, 0]
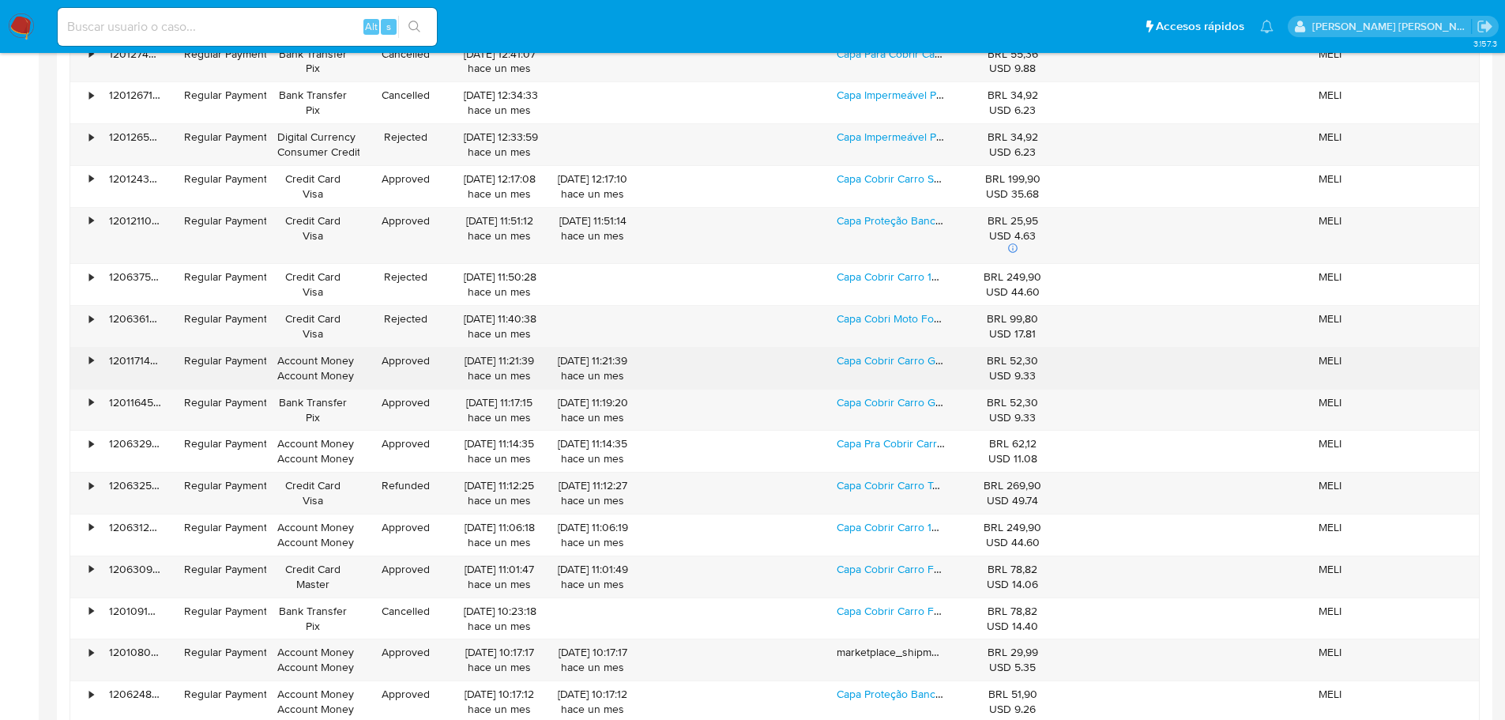
click at [92, 367] on div "•" at bounding box center [91, 360] width 4 height 15
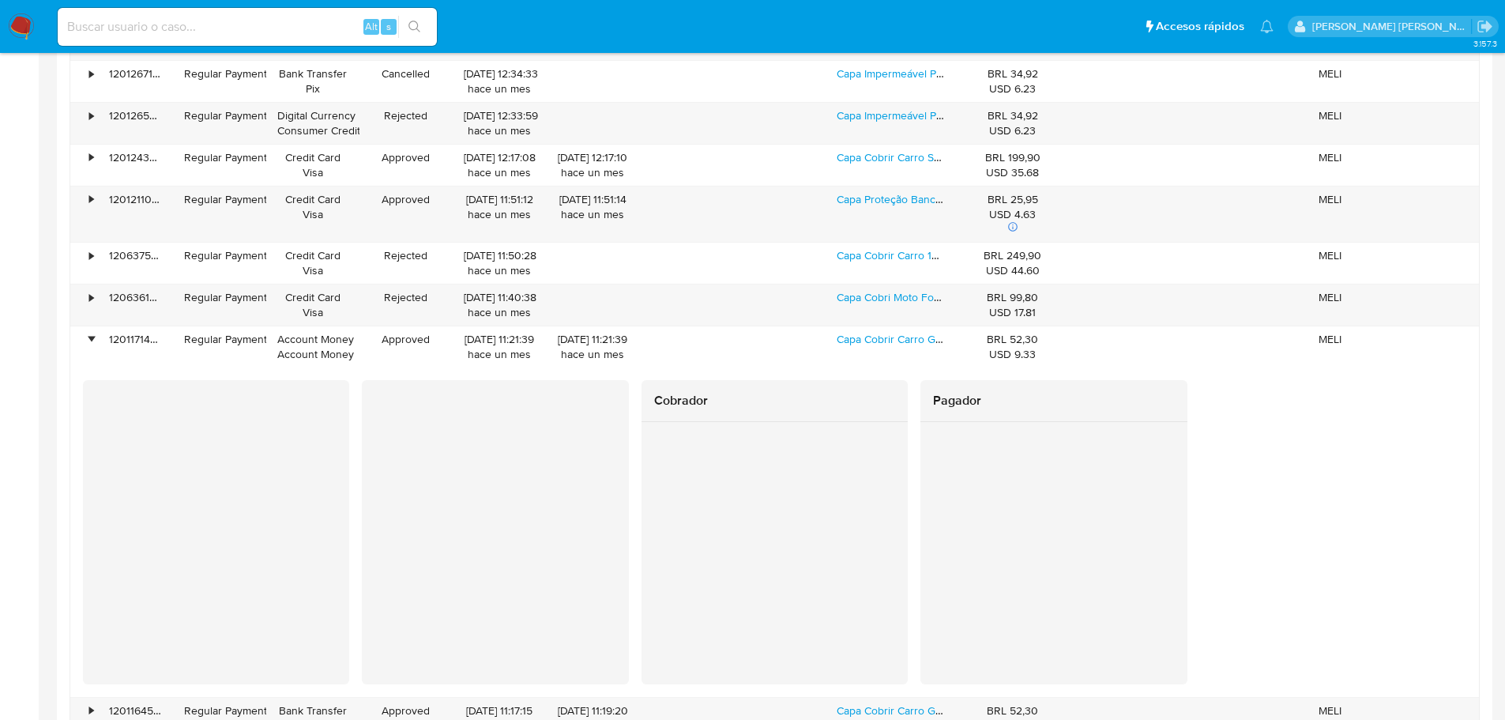
scroll to position [3900, 0]
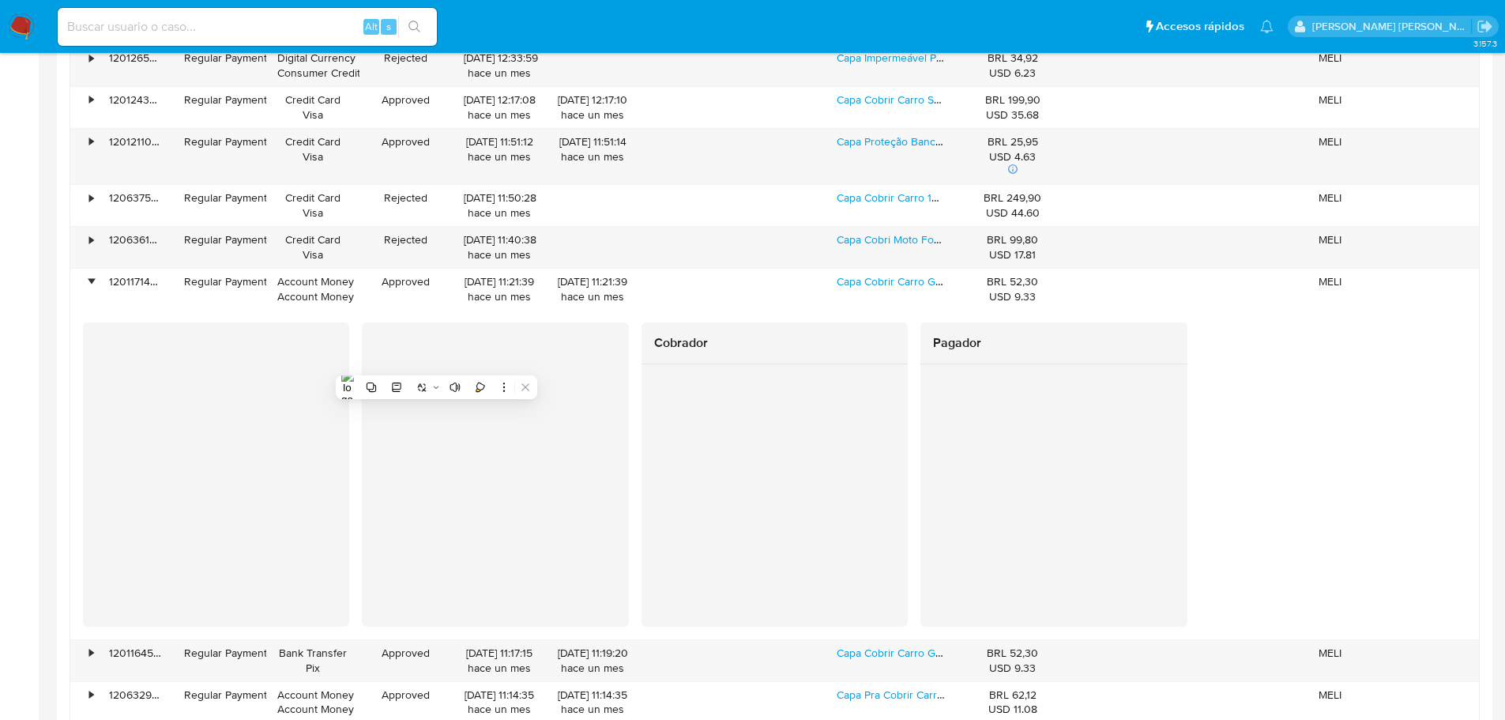
click at [690, 554] on div "Cobrador" at bounding box center [775, 474] width 266 height 304
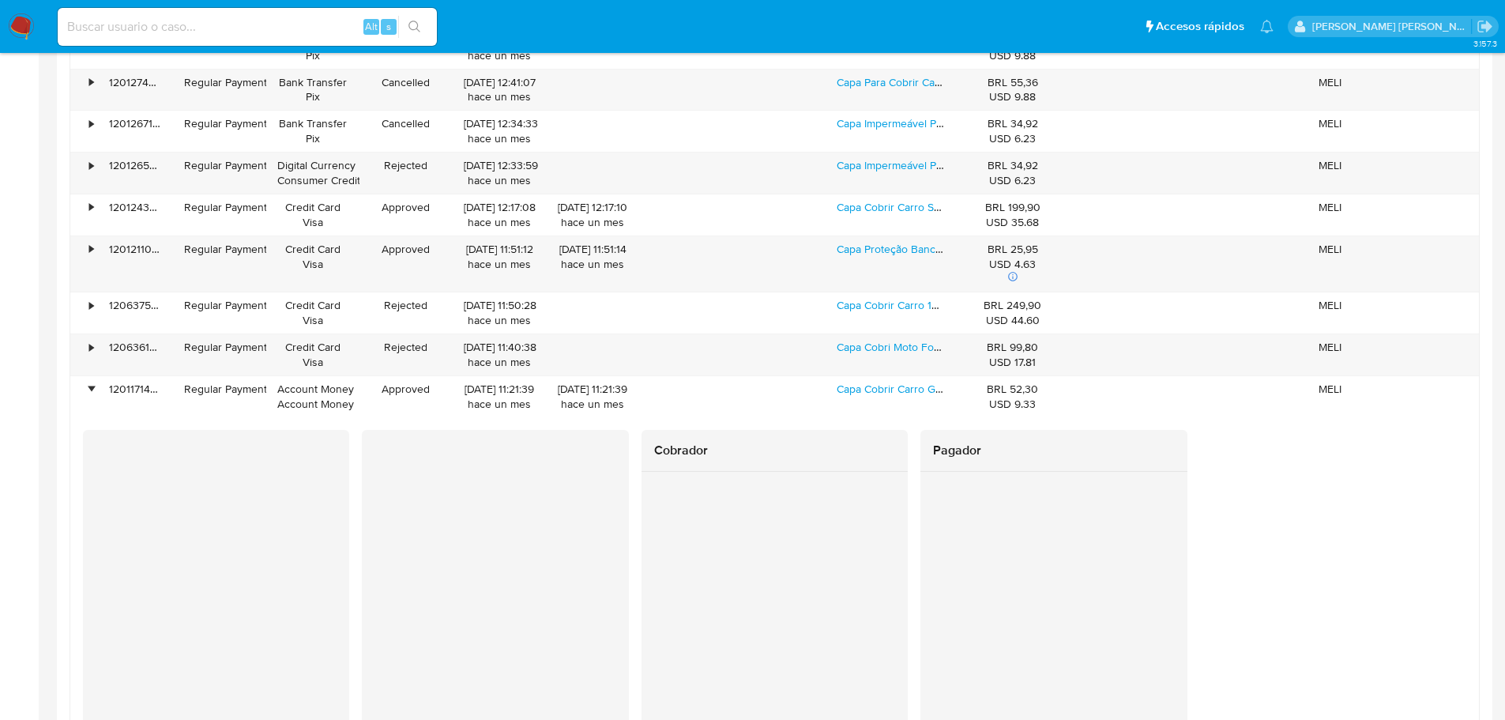
scroll to position [3763, 0]
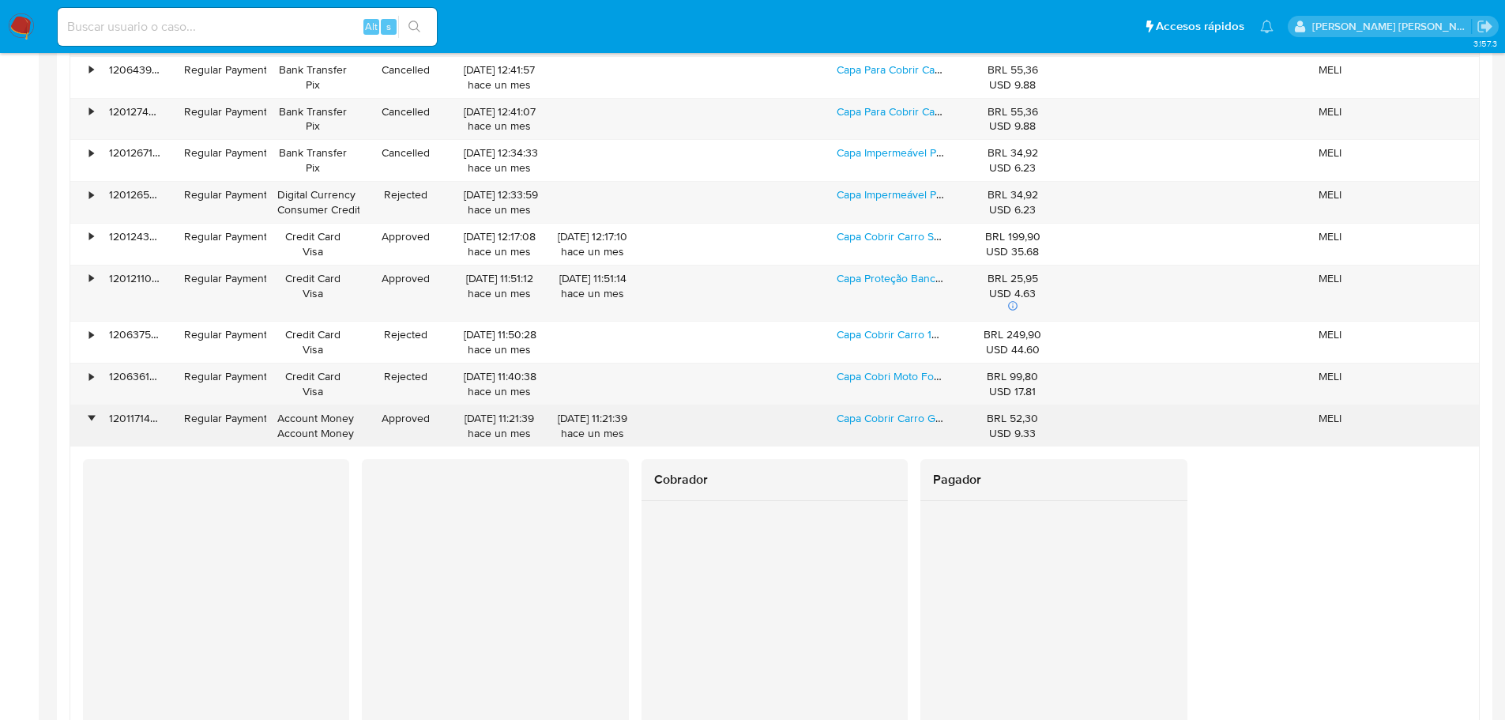
click at [316, 435] on div "Account Money Account Money" at bounding box center [312, 426] width 71 height 30
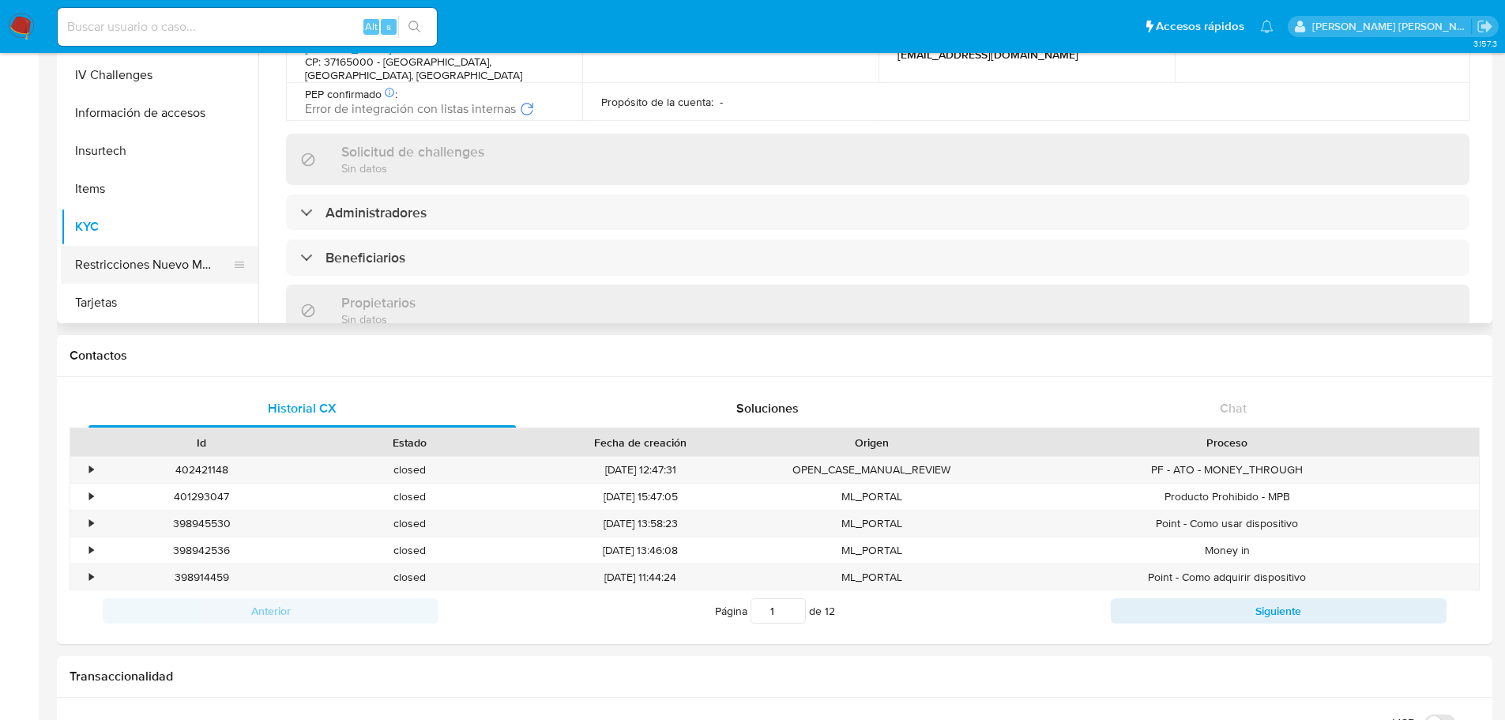
scroll to position [208, 0]
click at [156, 266] on button "Restricciones Nuevo Mundo" at bounding box center [153, 265] width 185 height 38
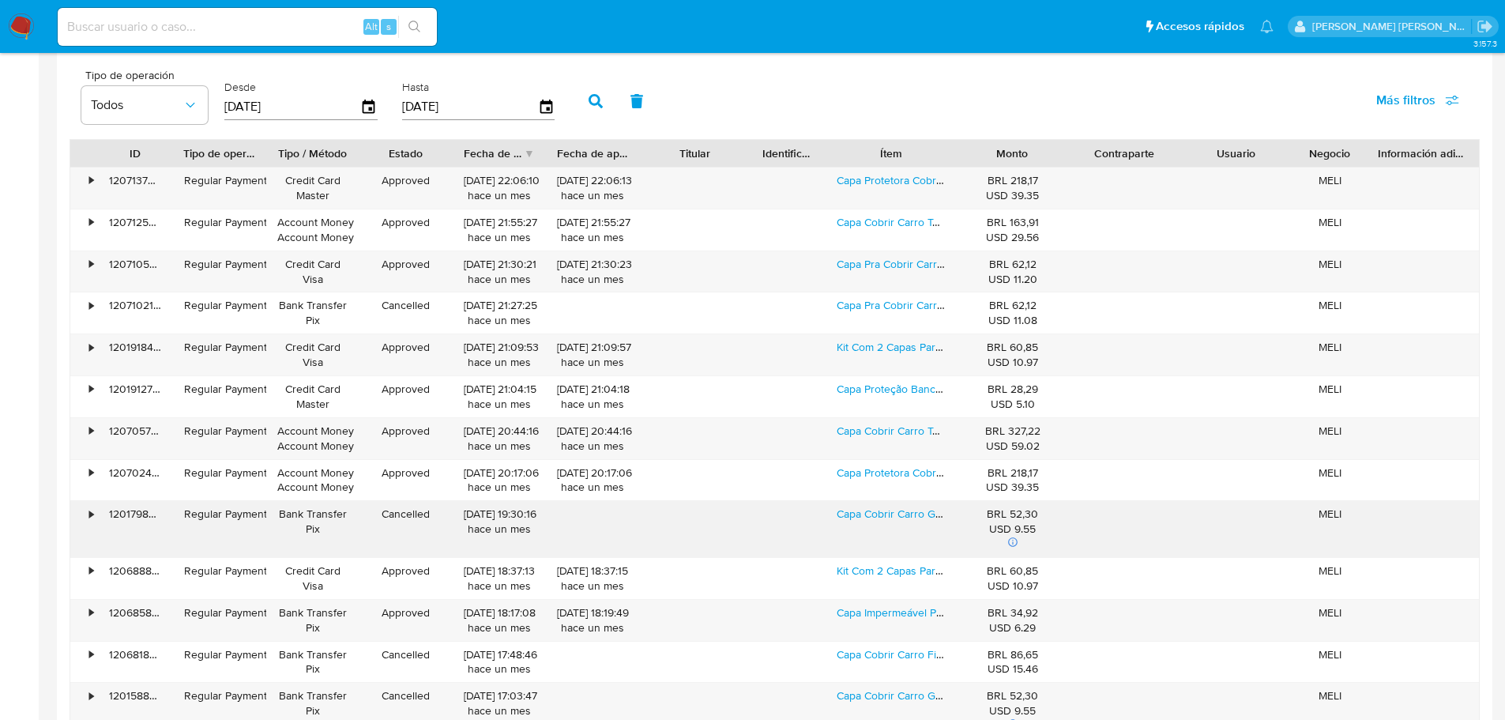
scroll to position [1580, 0]
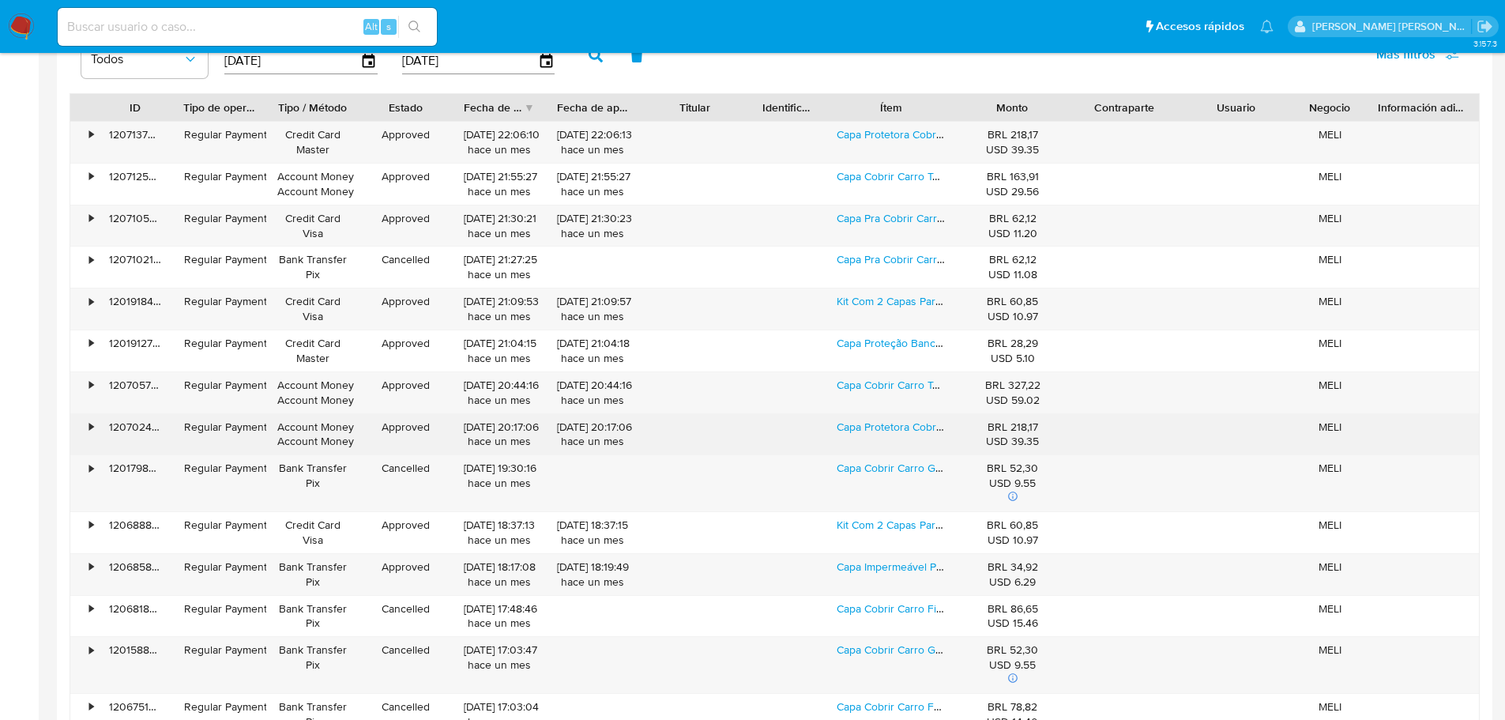
click at [327, 420] on div "Account Money Account Money" at bounding box center [312, 435] width 71 height 30
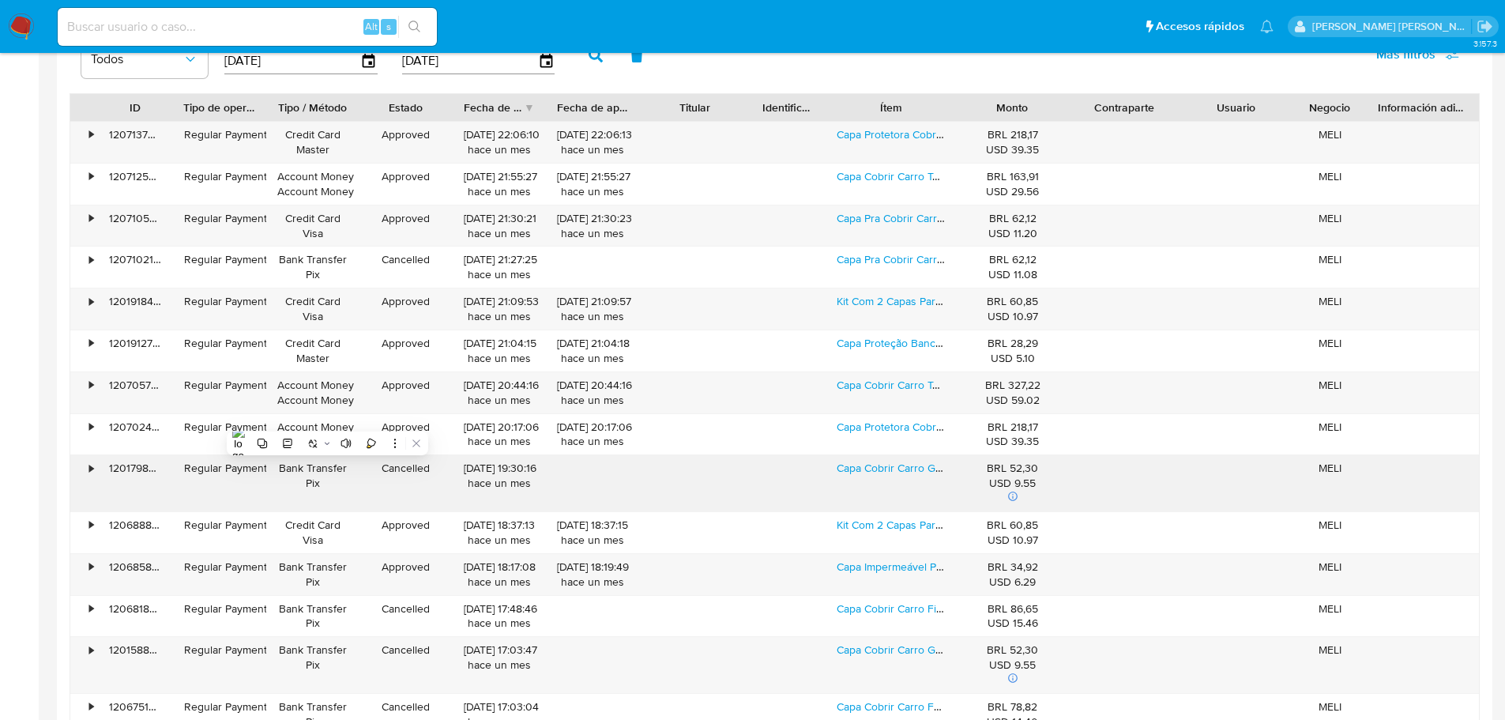
click at [324, 467] on div "Bank Transfer Pix" at bounding box center [312, 476] width 71 height 30
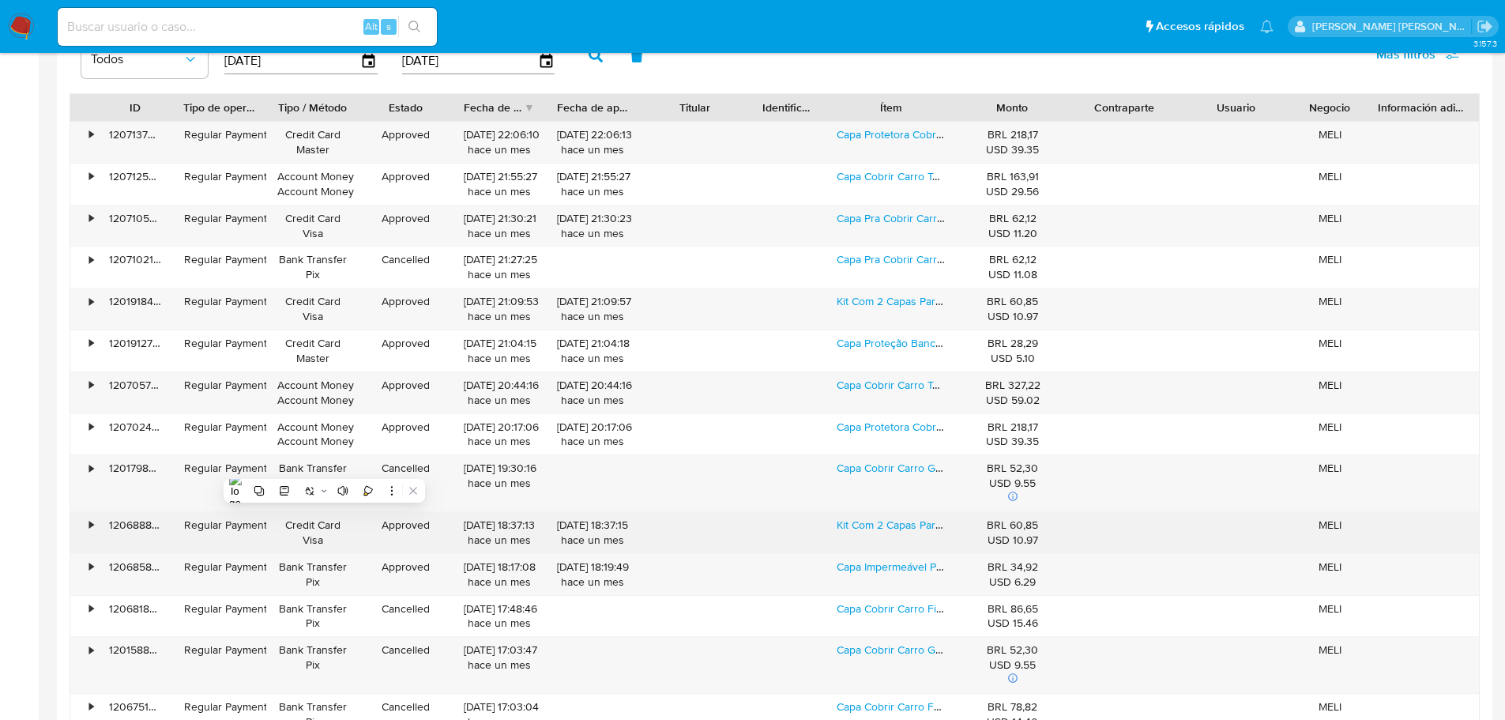
click at [323, 529] on div "Credit Card Visa" at bounding box center [312, 532] width 71 height 30
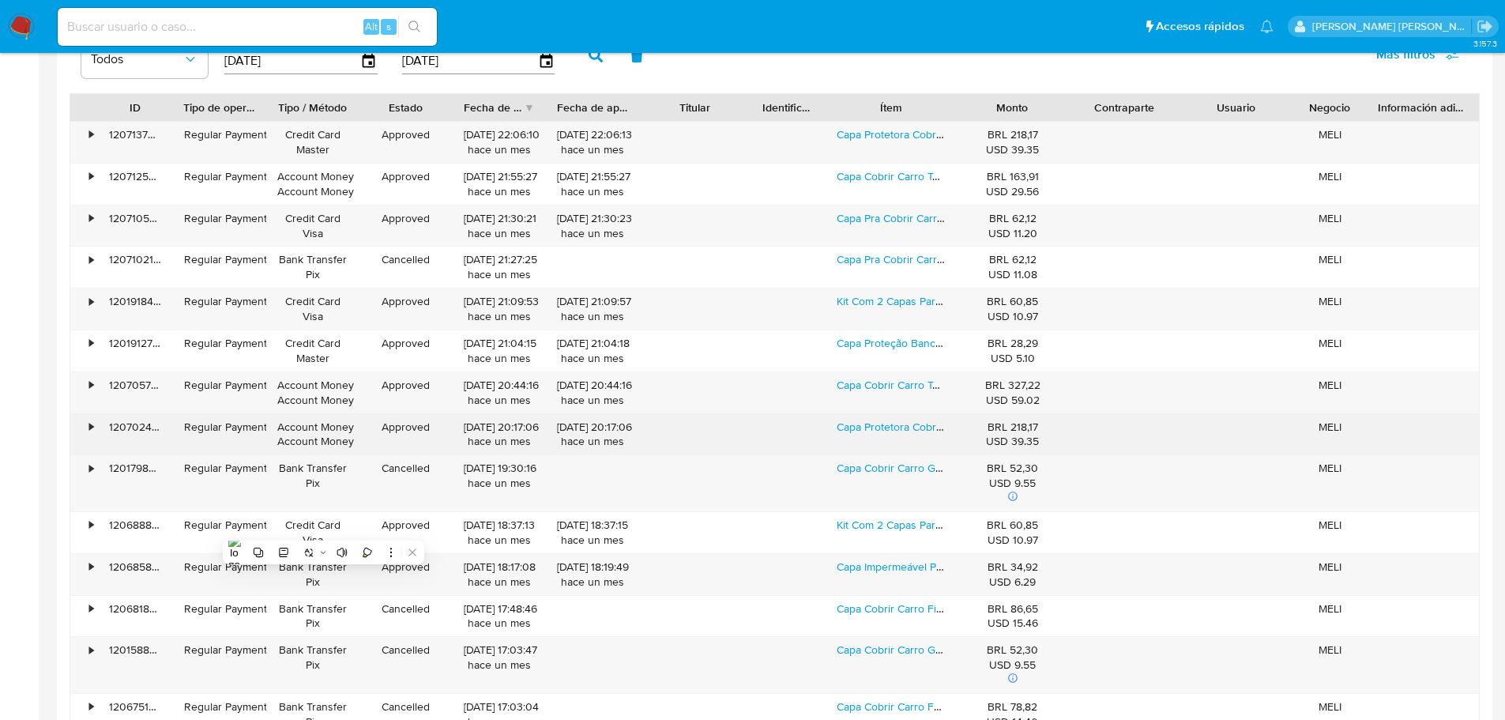
drag, startPoint x: 329, startPoint y: 465, endPoint x: 328, endPoint y: 452, distance: 13.5
click at [329, 465] on div "Bank Transfer Pix" at bounding box center [312, 476] width 71 height 30
click at [334, 438] on div "Account Money Account Money" at bounding box center [312, 435] width 71 height 30
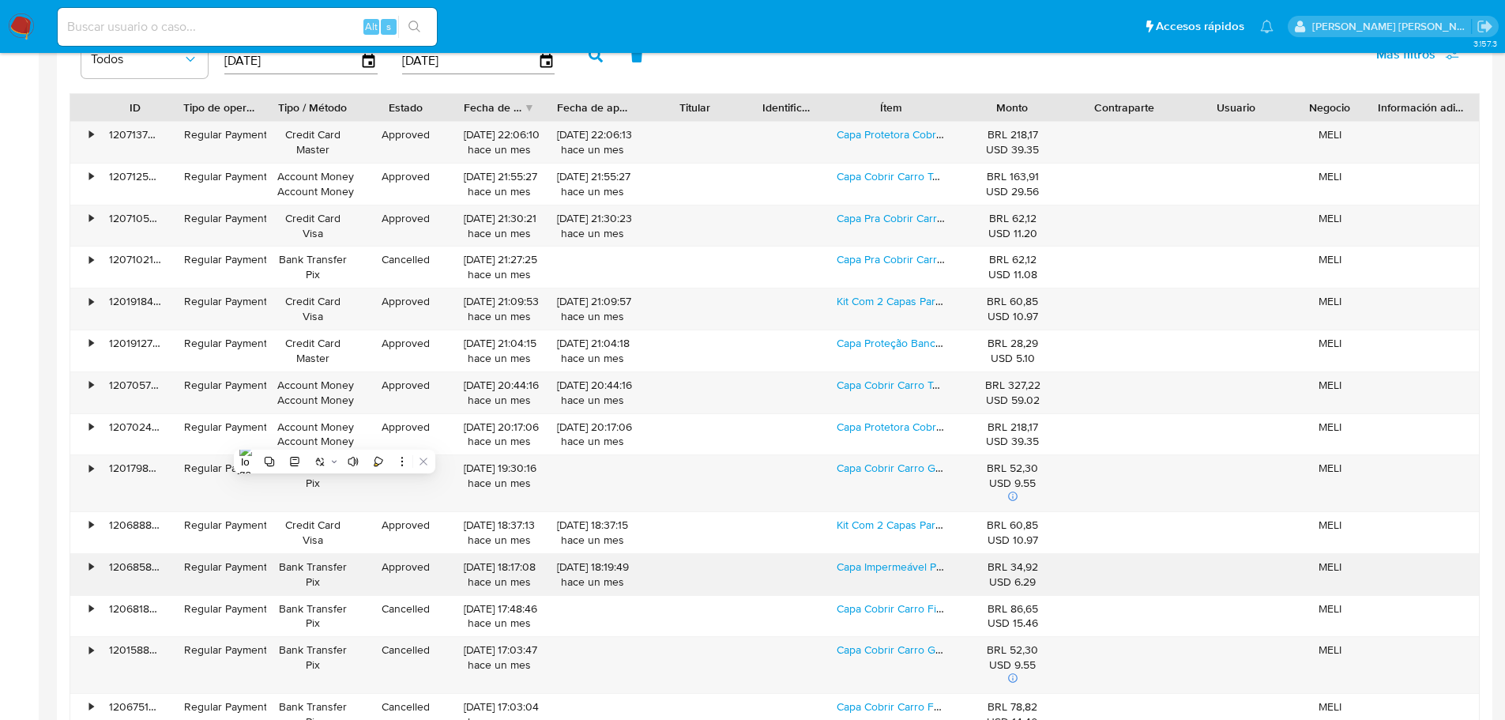
click at [318, 579] on div "Bank Transfer Pix" at bounding box center [312, 574] width 71 height 30
click at [338, 661] on div "Bank Transfer Pix" at bounding box center [312, 657] width 71 height 30
click at [329, 651] on div "Bank Transfer Pix" at bounding box center [312, 657] width 71 height 30
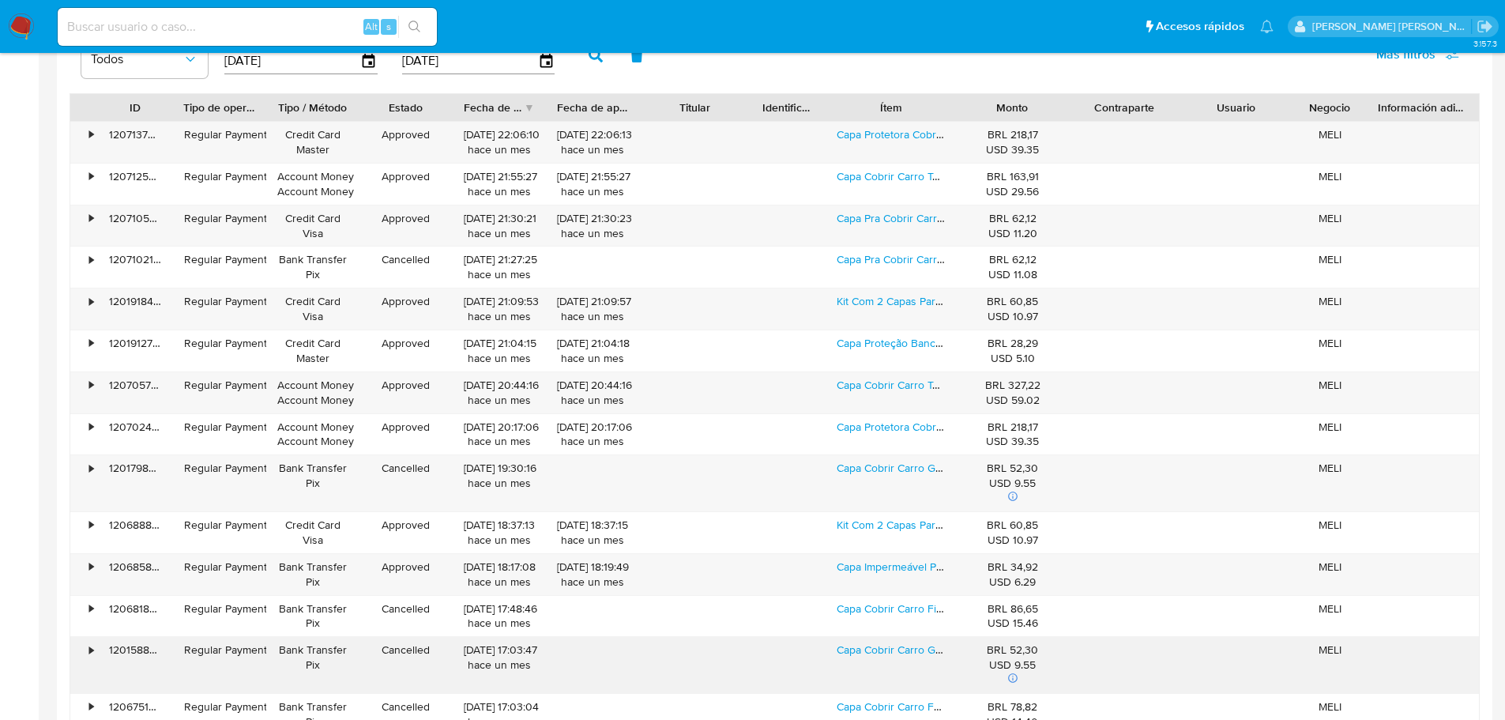
click at [329, 651] on div "Bank Transfer Pix" at bounding box center [312, 657] width 71 height 30
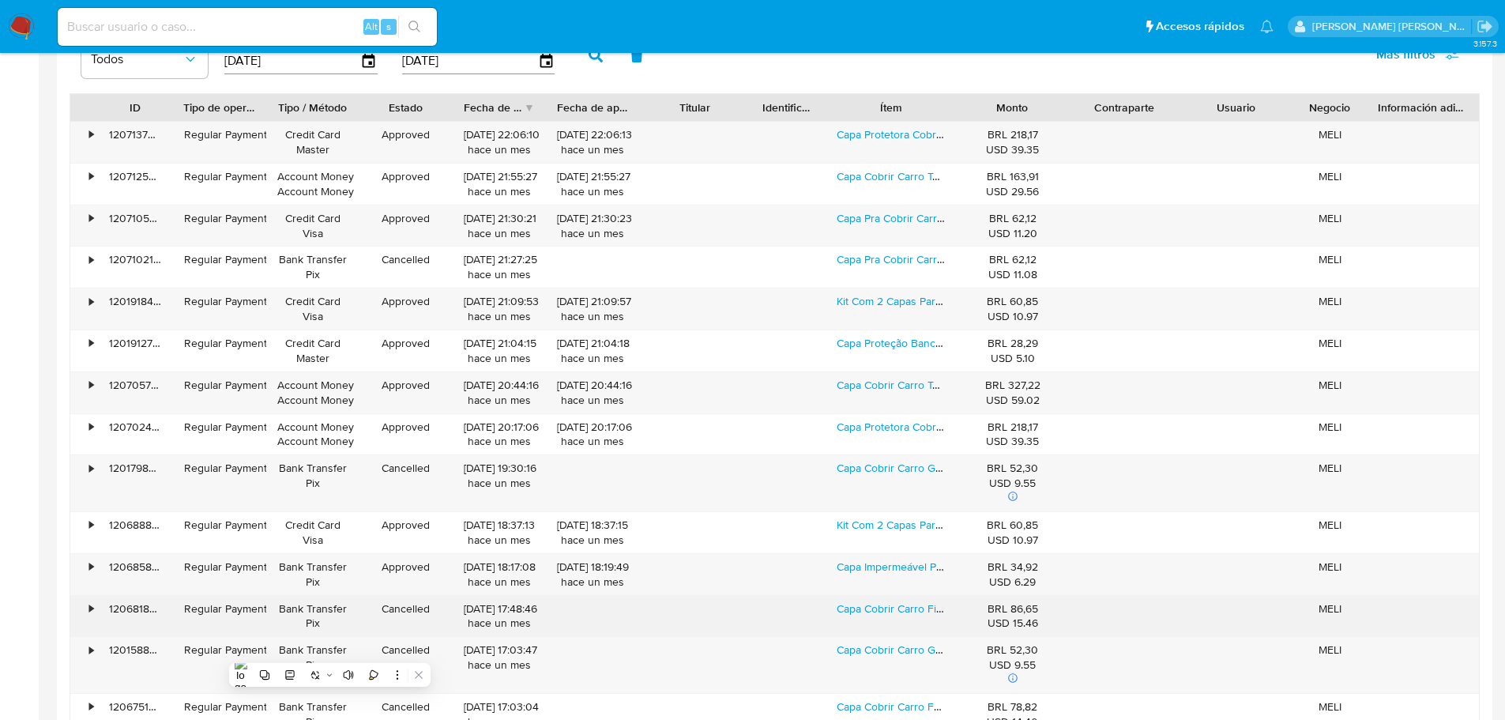
click at [319, 611] on div "Bank Transfer Pix" at bounding box center [312, 616] width 71 height 30
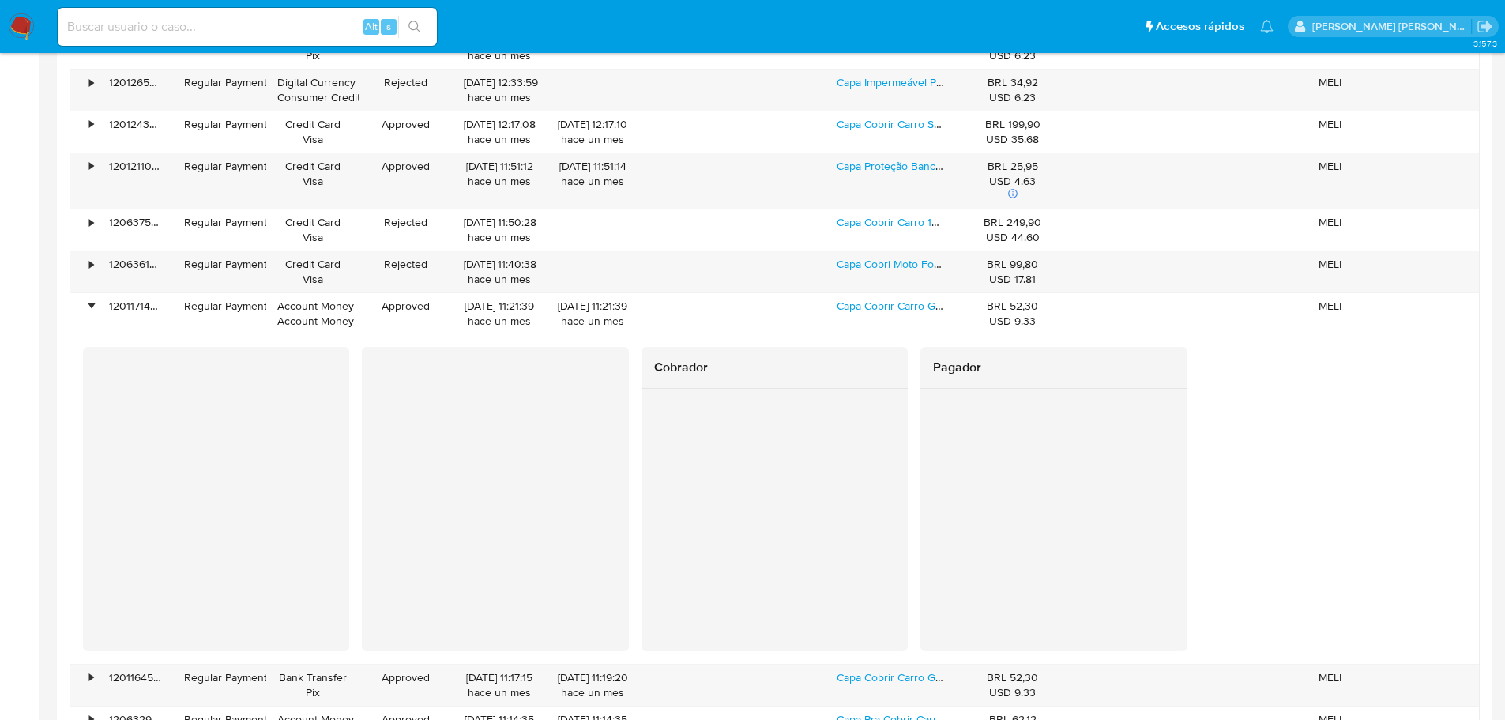
scroll to position [3871, 0]
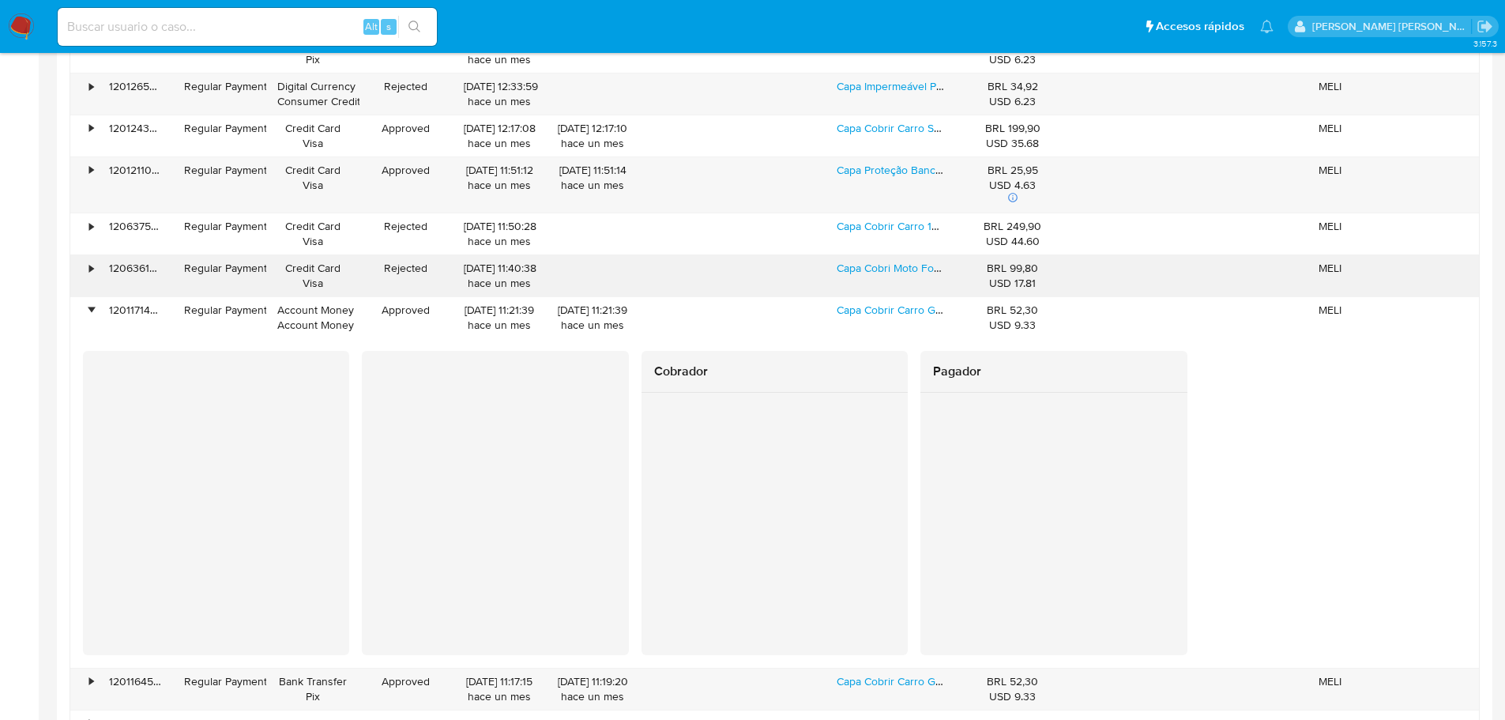
click at [329, 274] on div "Credit Card Visa" at bounding box center [312, 276] width 71 height 30
click at [314, 110] on div "Digital Currency Consumer Credits" at bounding box center [312, 93] width 93 height 41
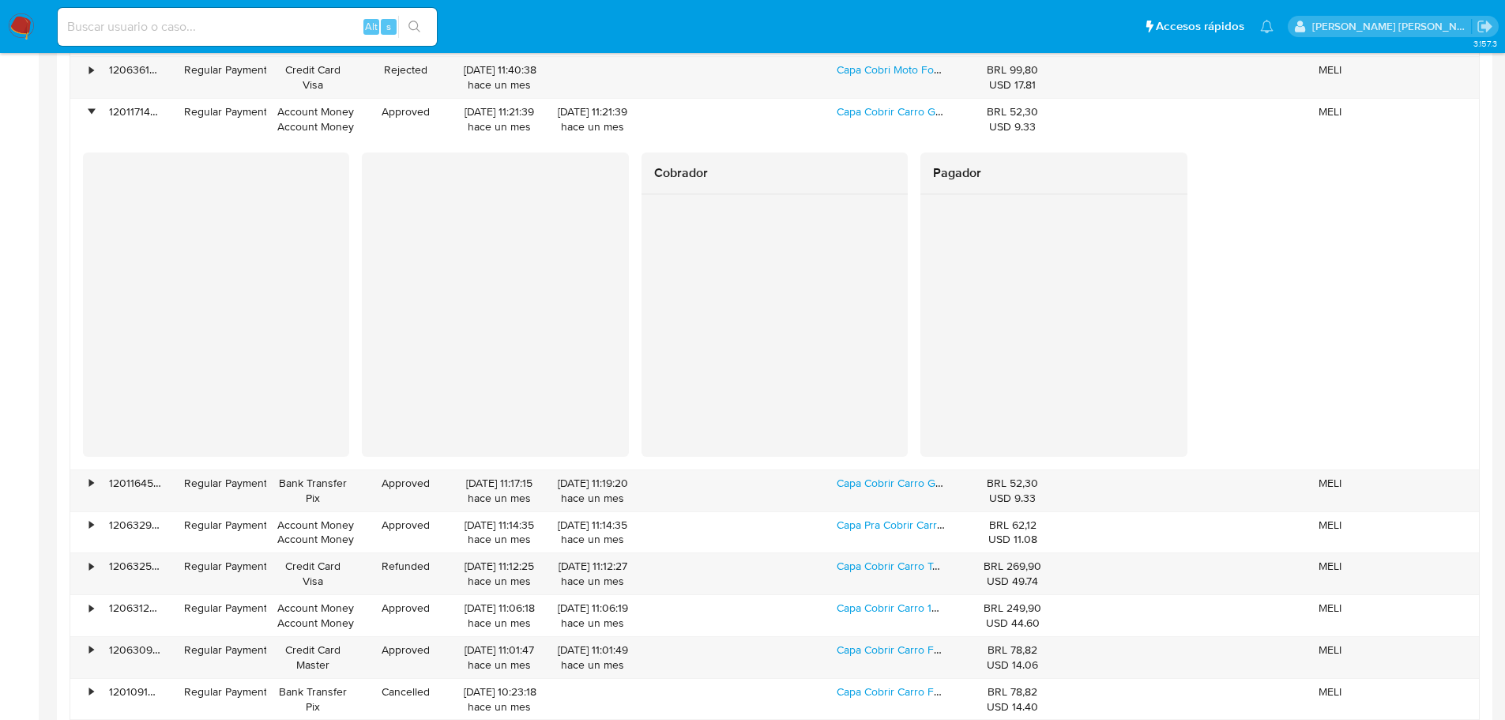
scroll to position [4029, 0]
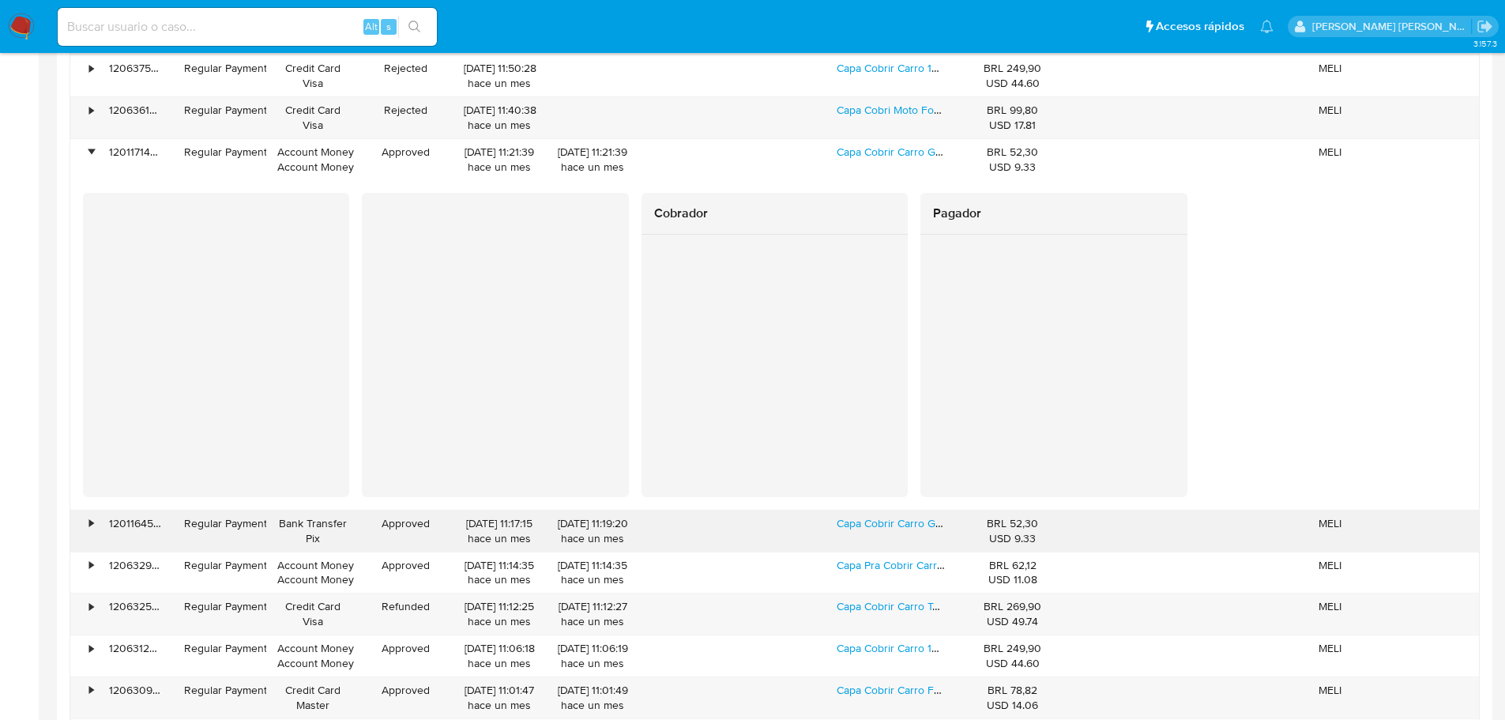
click at [175, 515] on div "Regular Payment" at bounding box center [219, 530] width 93 height 41
click at [153, 519] on div "120116457027" at bounding box center [135, 530] width 75 height 41
click at [192, 530] on div "Regular Payment" at bounding box center [219, 523] width 71 height 15
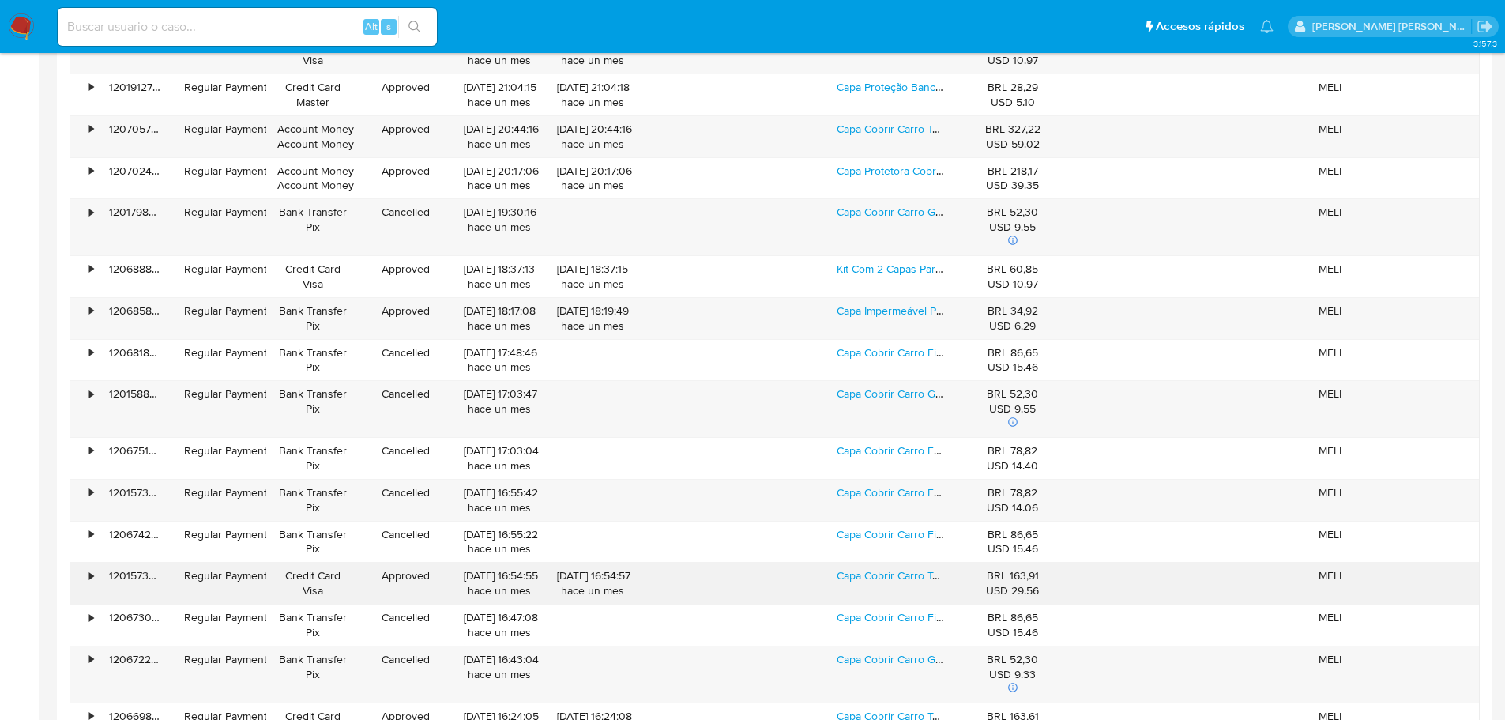
scroll to position [1501, 0]
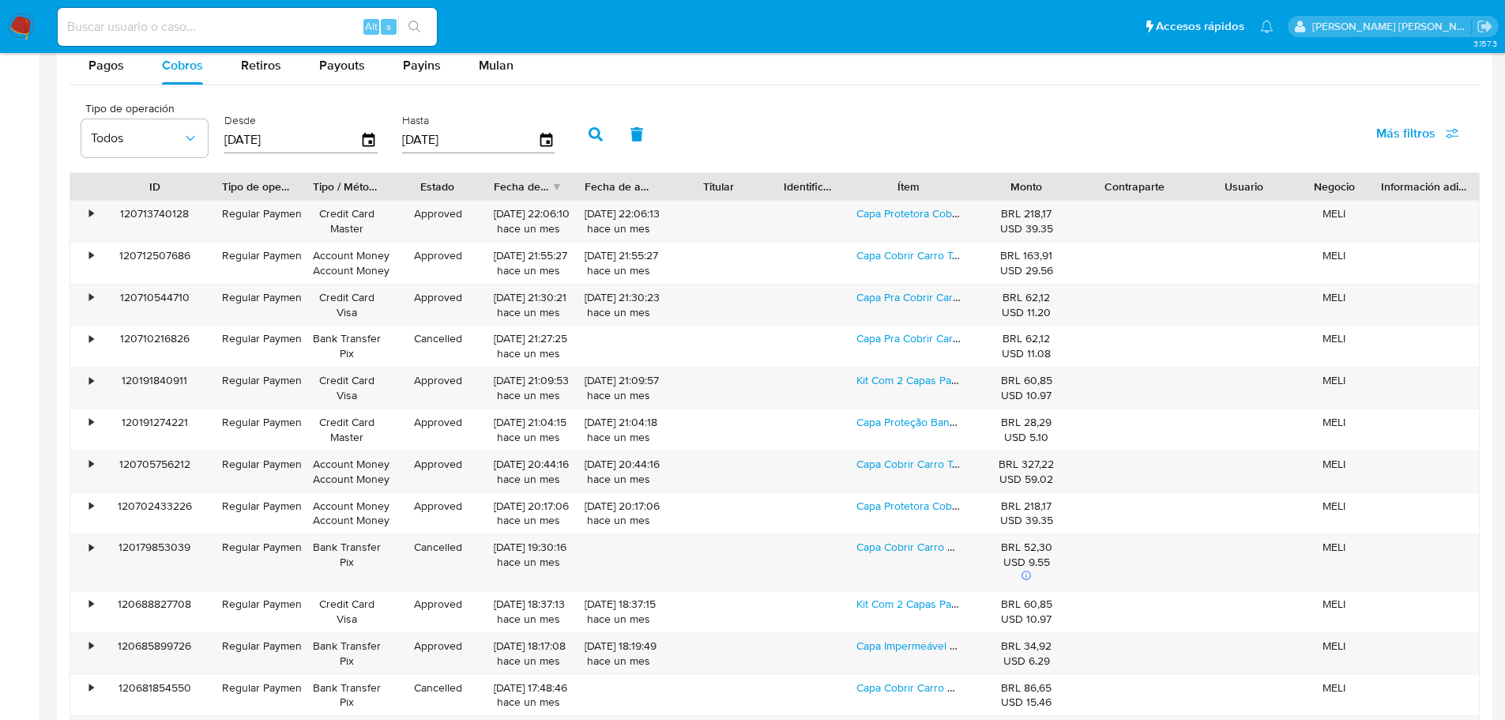
drag, startPoint x: 176, startPoint y: 186, endPoint x: 215, endPoint y: 190, distance: 38.8
click at [215, 190] on div at bounding box center [211, 186] width 28 height 27
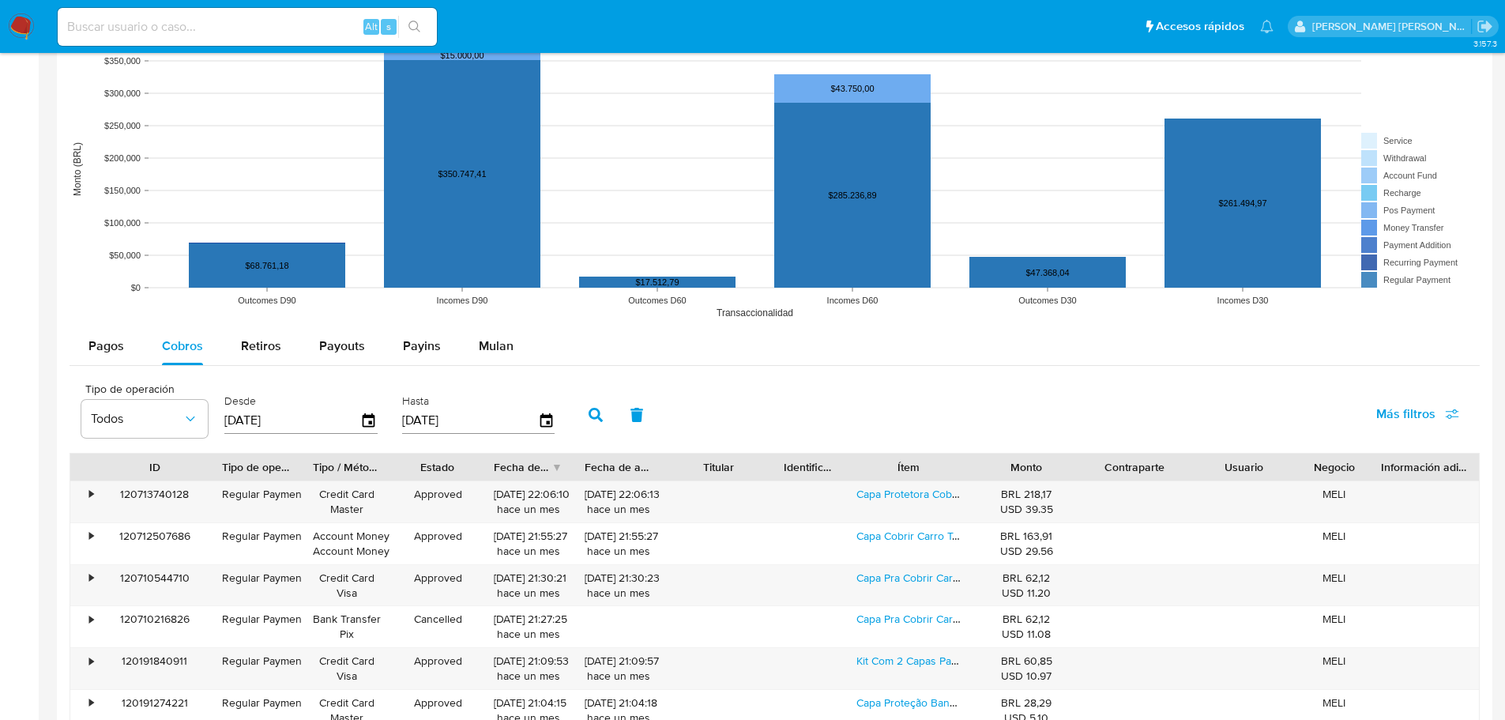
scroll to position [1027, 0]
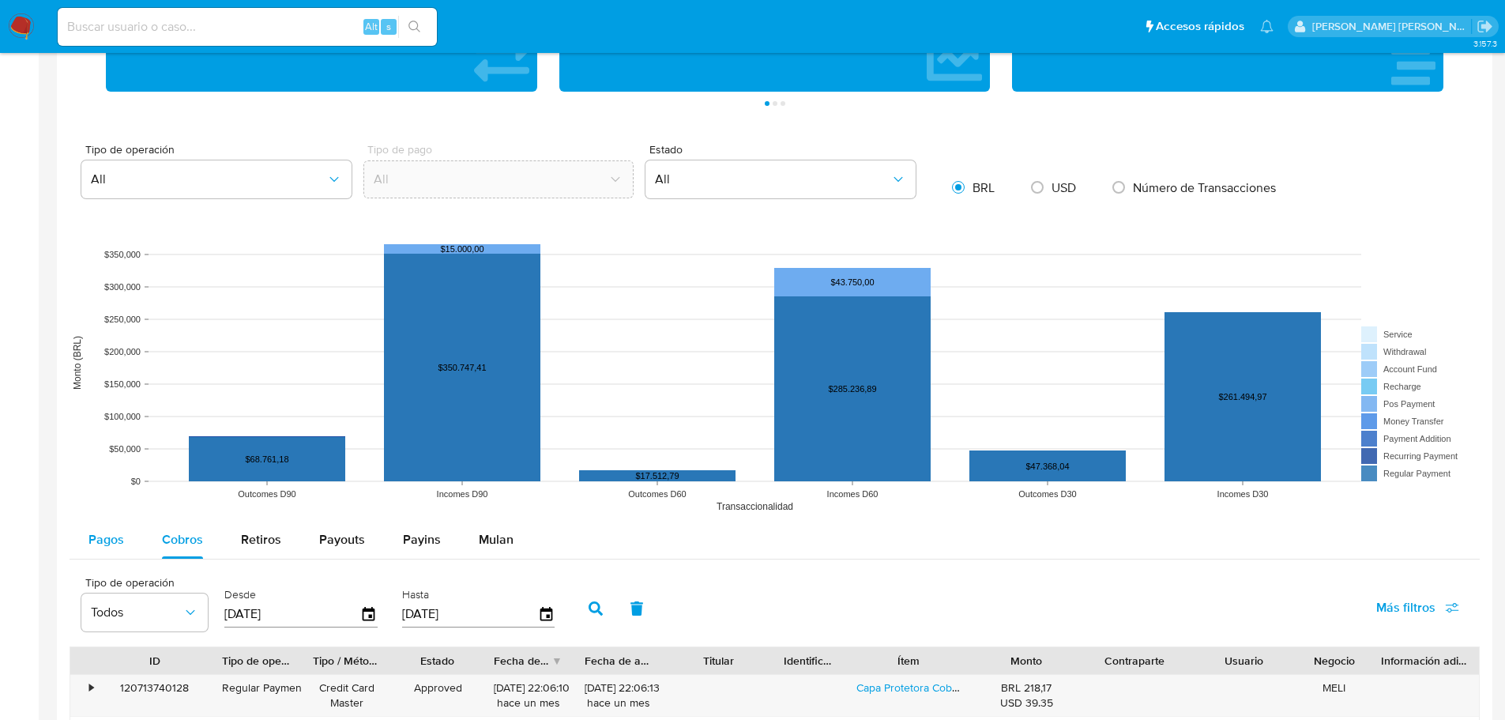
click at [126, 537] on button "Pagos" at bounding box center [106, 540] width 73 height 38
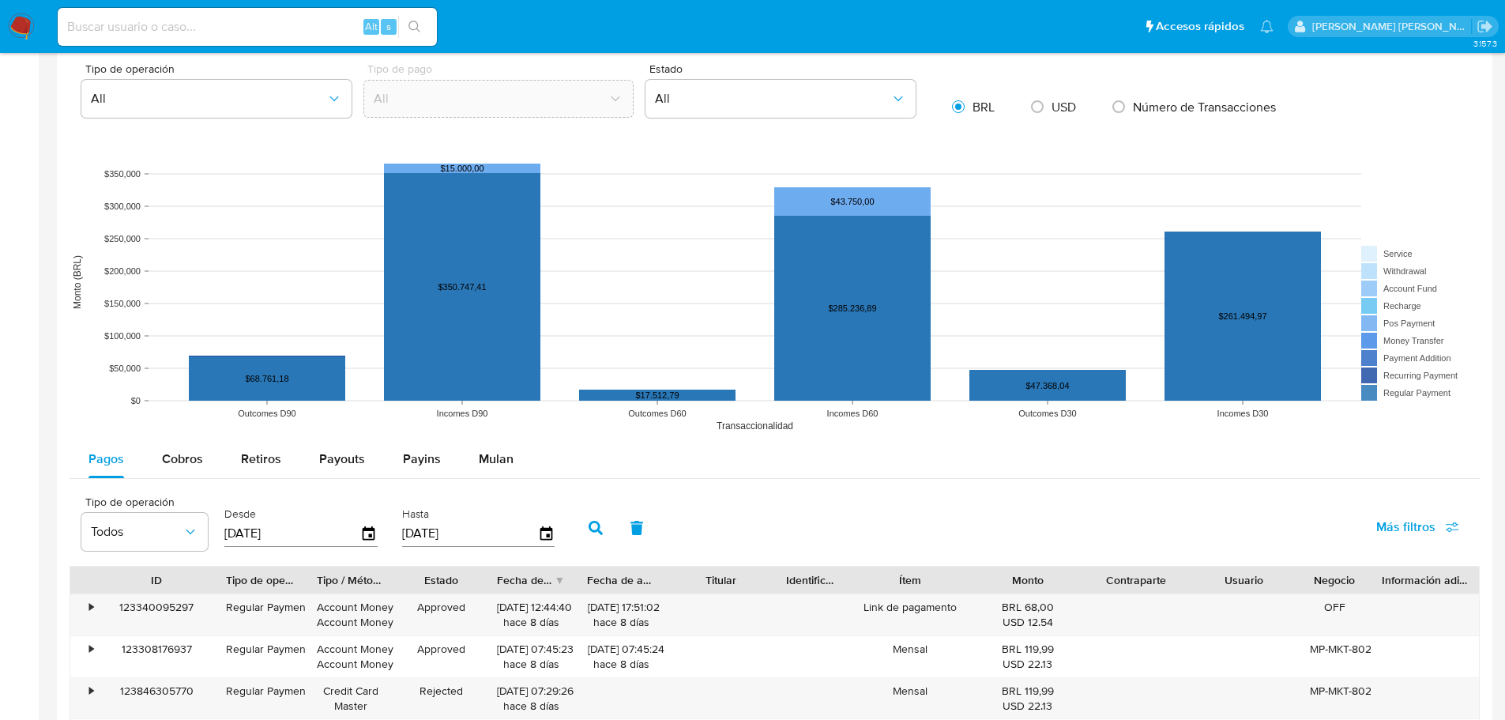
scroll to position [1106, 0]
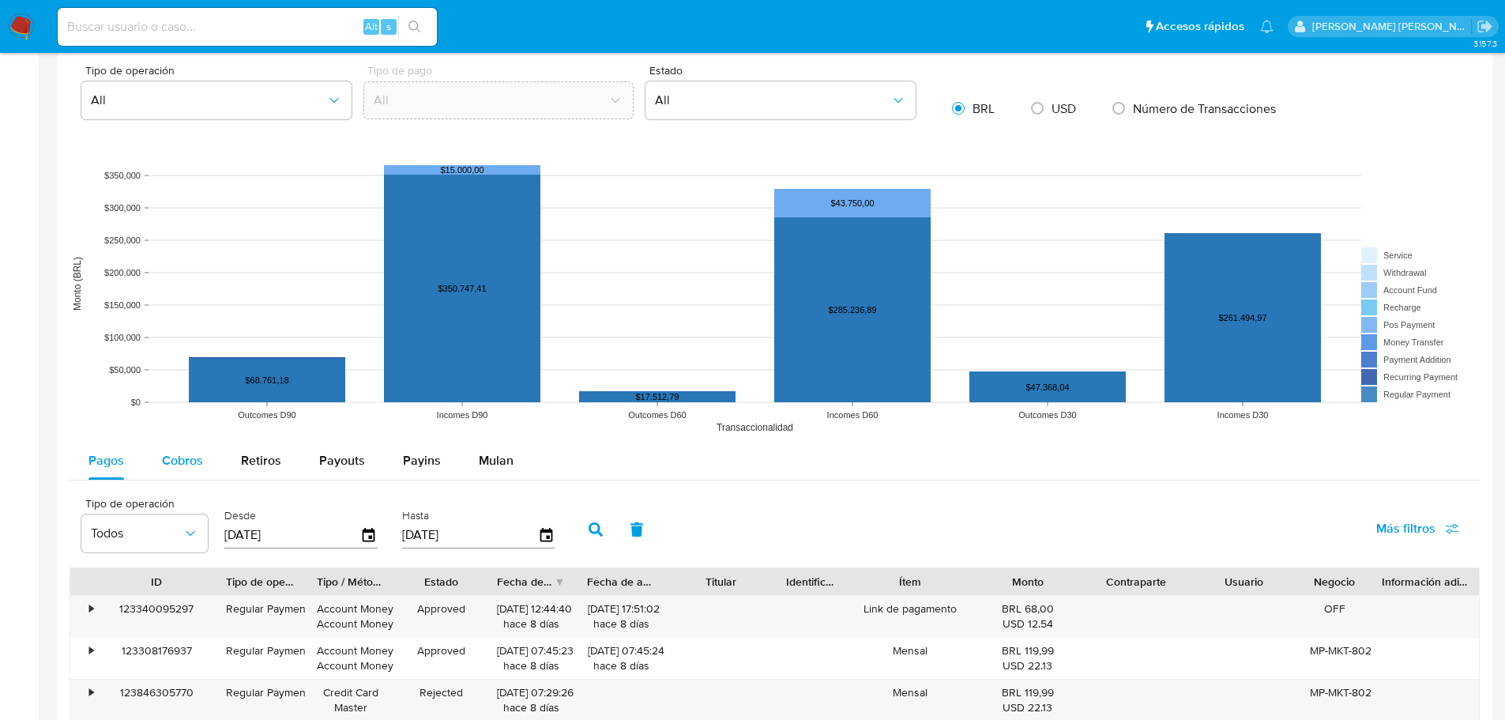
click at [195, 460] on span "Cobros" at bounding box center [182, 460] width 41 height 18
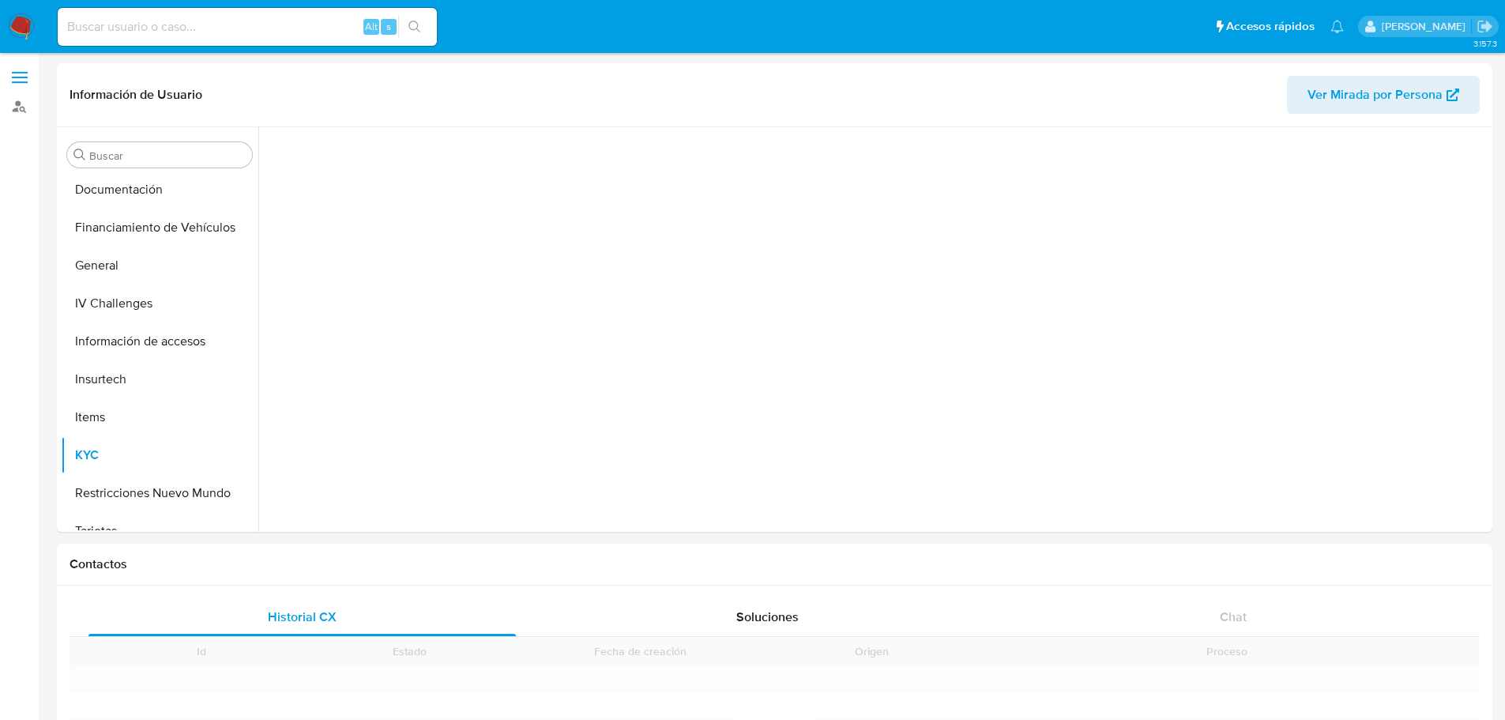
scroll to position [364, 0]
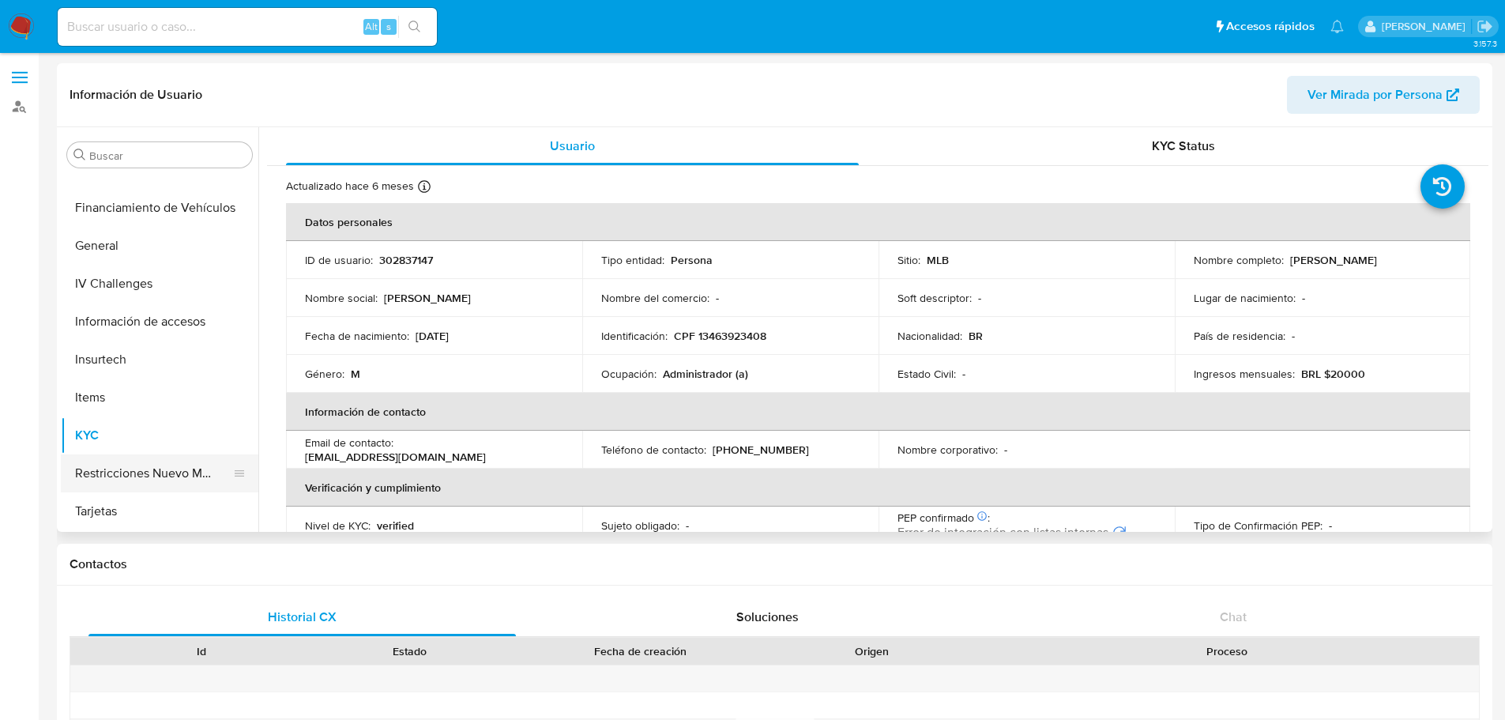
select select "10"
click at [204, 458] on button "Restricciones Nuevo Mundo" at bounding box center [153, 473] width 185 height 38
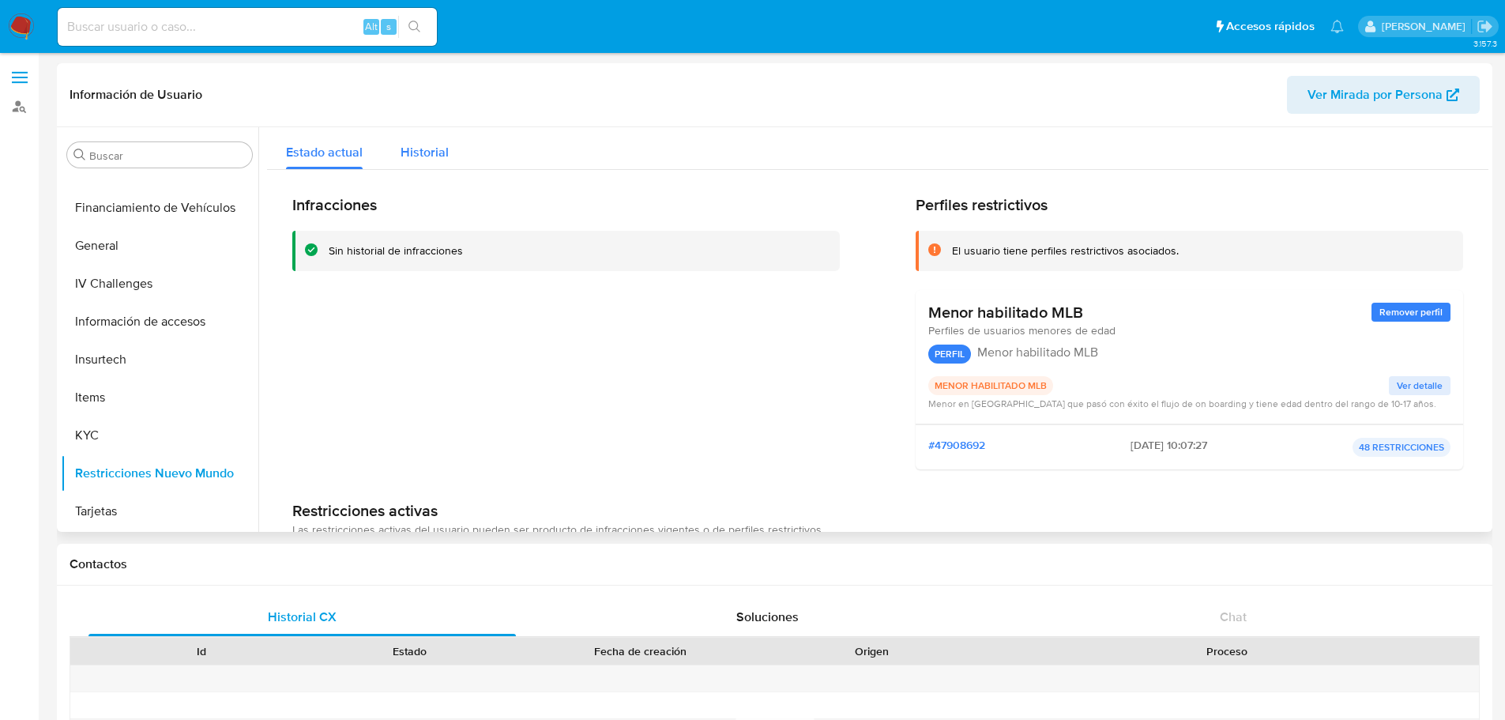
click at [465, 160] on button "Historial" at bounding box center [425, 148] width 86 height 42
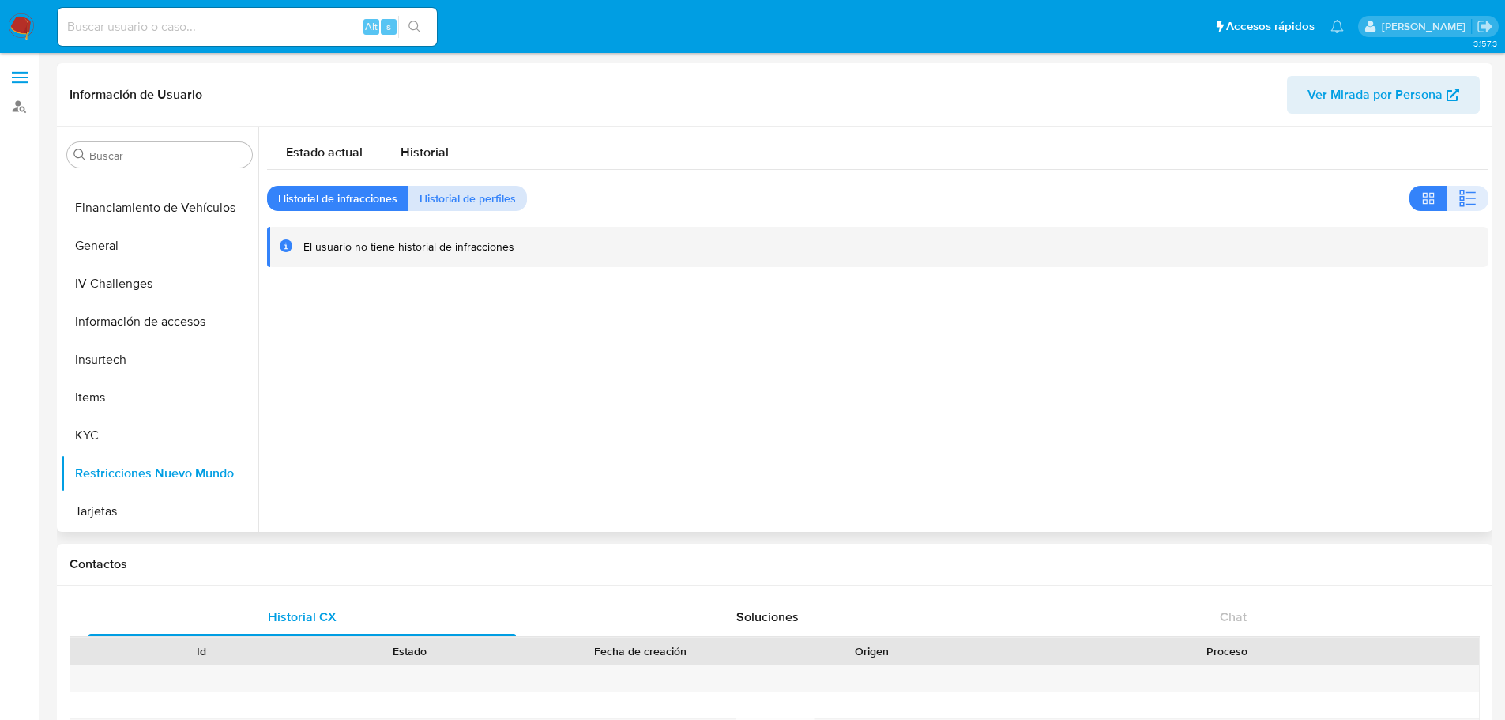
click at [448, 209] on span "Historial de perfiles" at bounding box center [468, 198] width 96 height 22
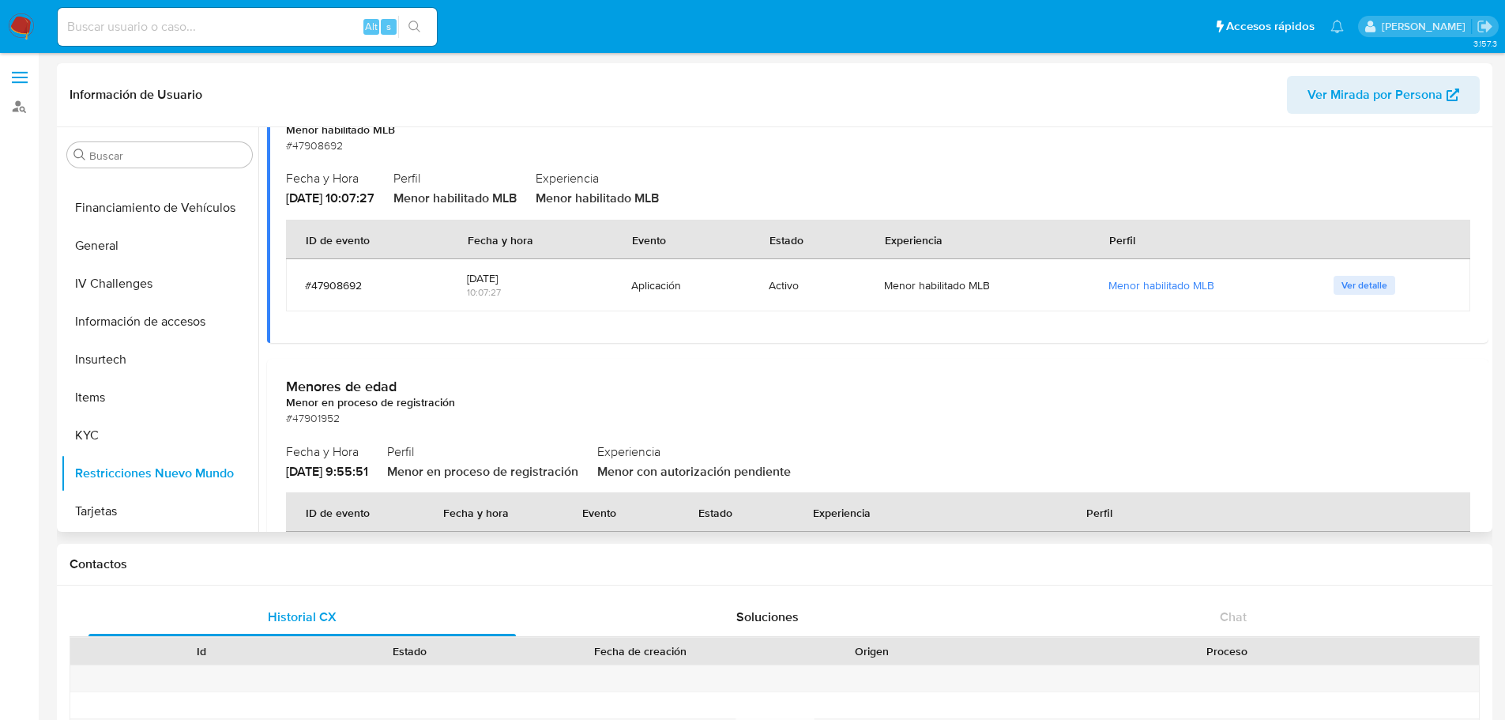
scroll to position [158, 0]
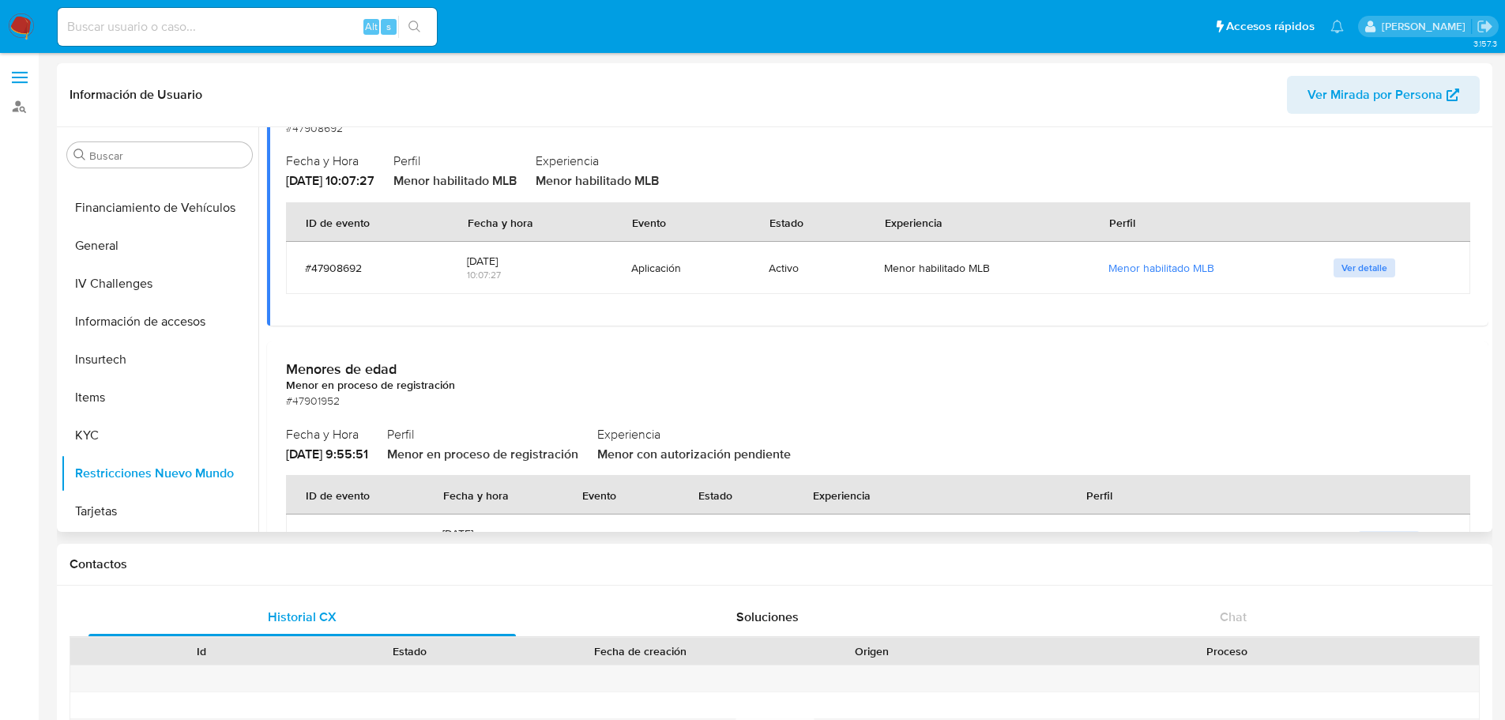
click at [1359, 274] on span "Ver detalle" at bounding box center [1364, 268] width 46 height 16
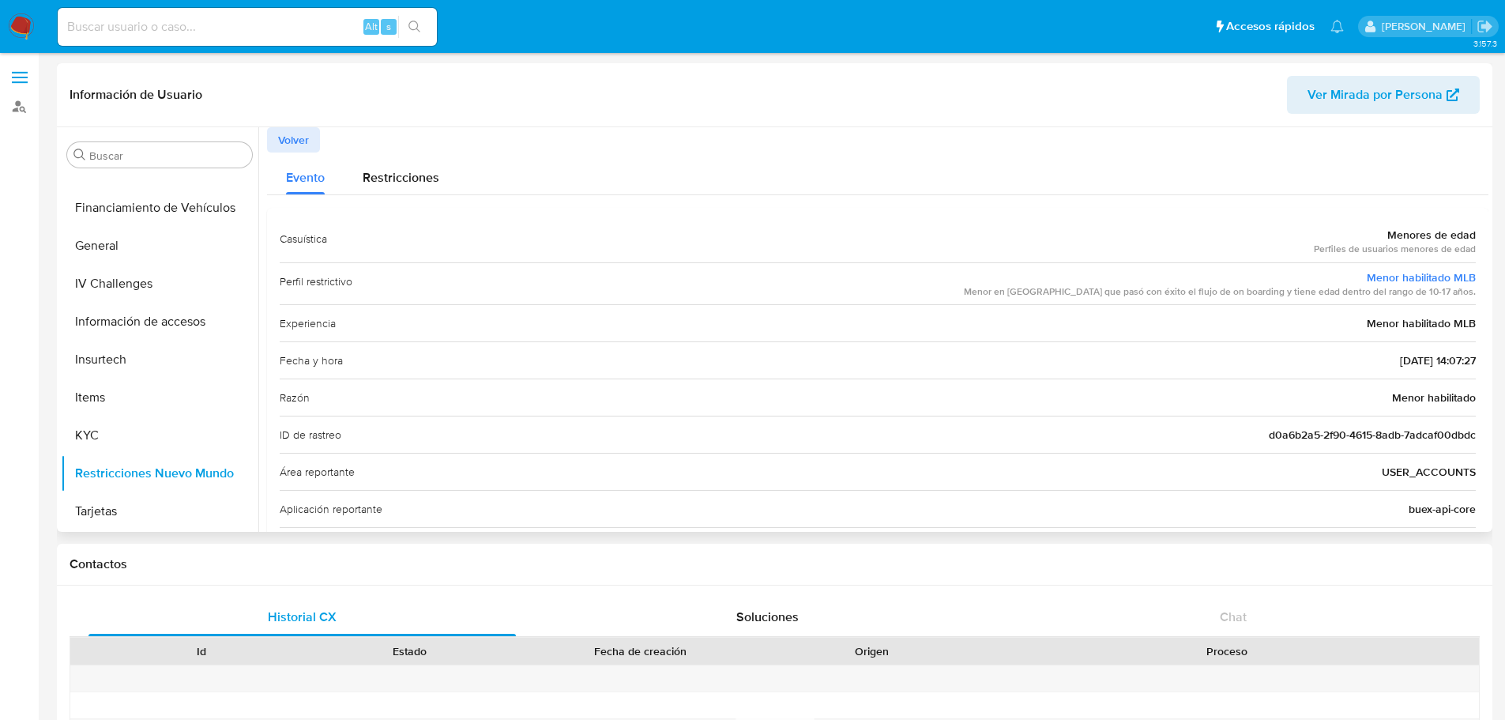
click at [476, 179] on div "Evento Restricciones" at bounding box center [877, 173] width 1221 height 42
click at [397, 182] on span "Restricciones" at bounding box center [401, 177] width 77 height 18
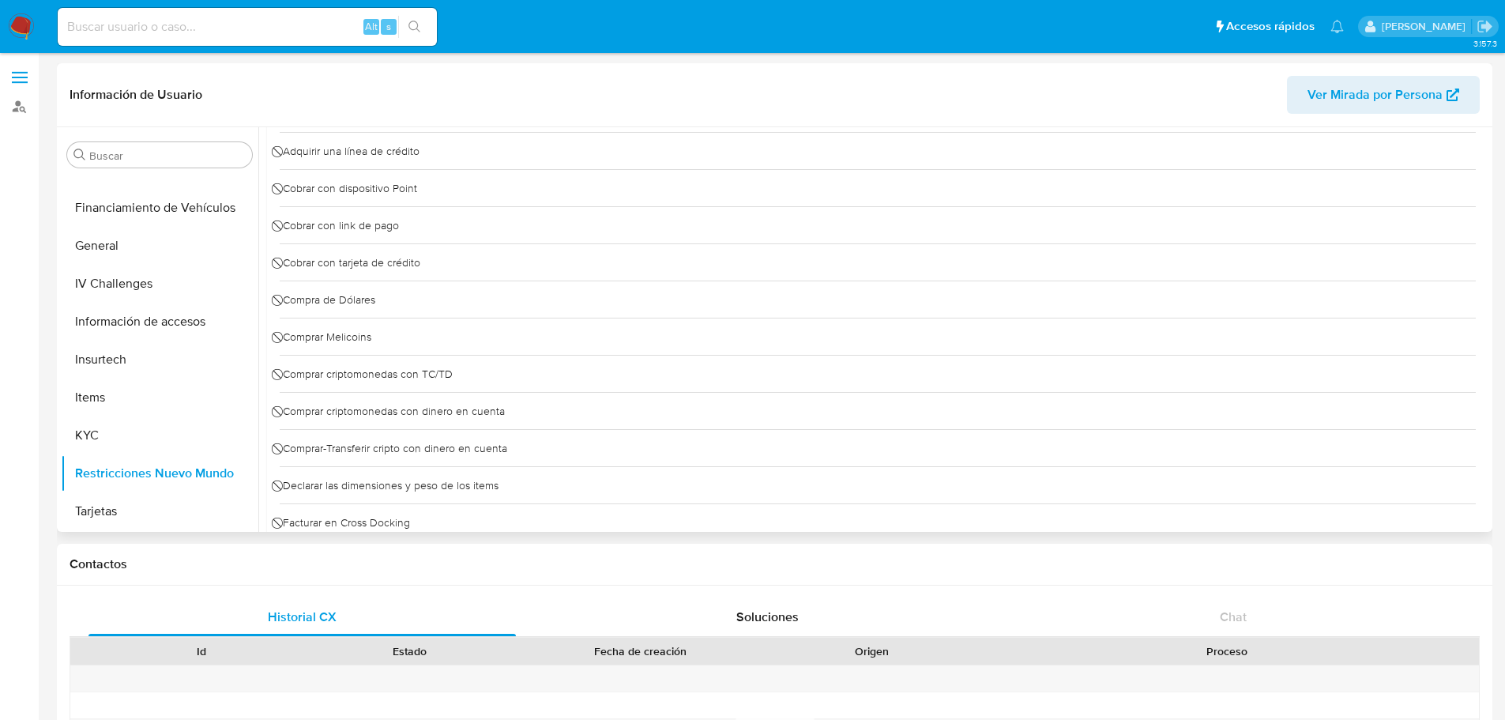
scroll to position [316, 0]
click at [426, 372] on span "⃠ Comprar criptomonedas con TC/TD" at bounding box center [366, 368] width 173 height 24
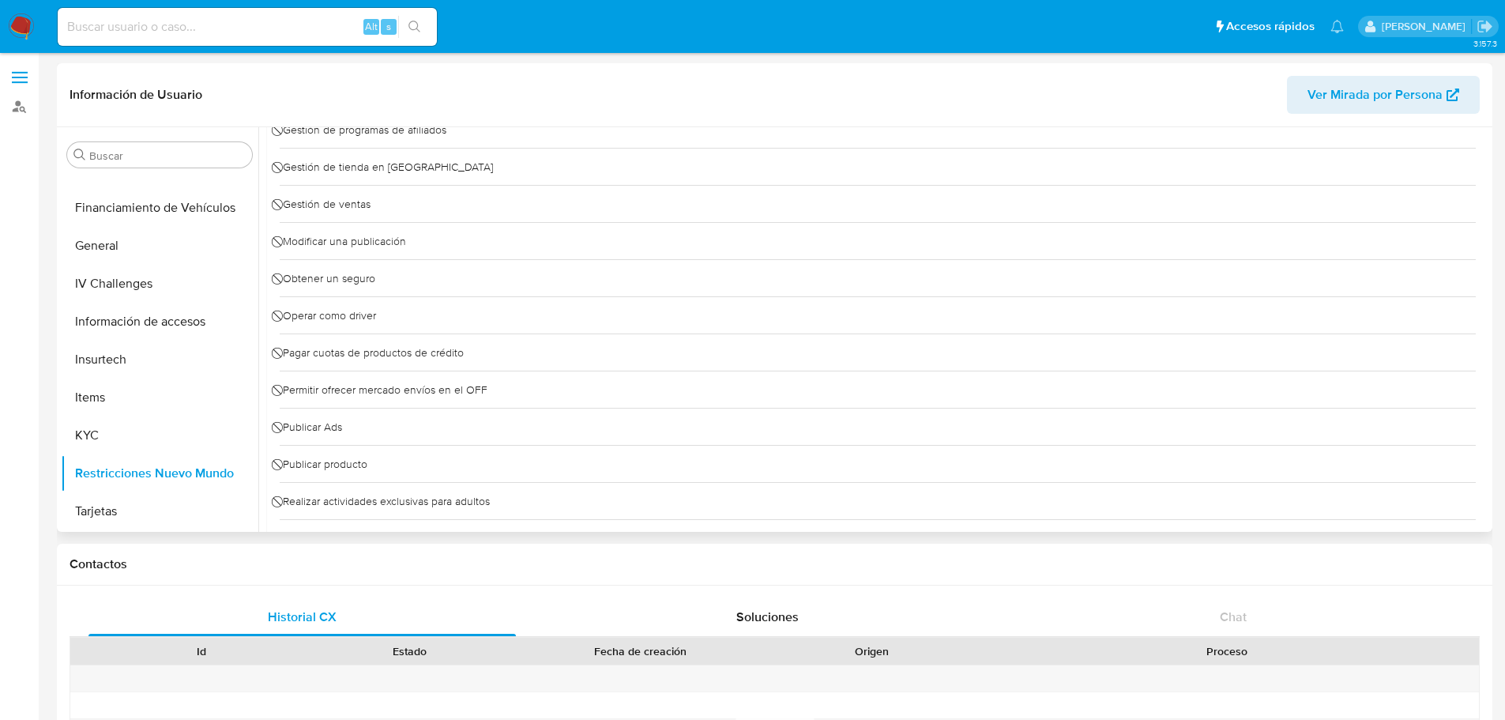
scroll to position [1106, 0]
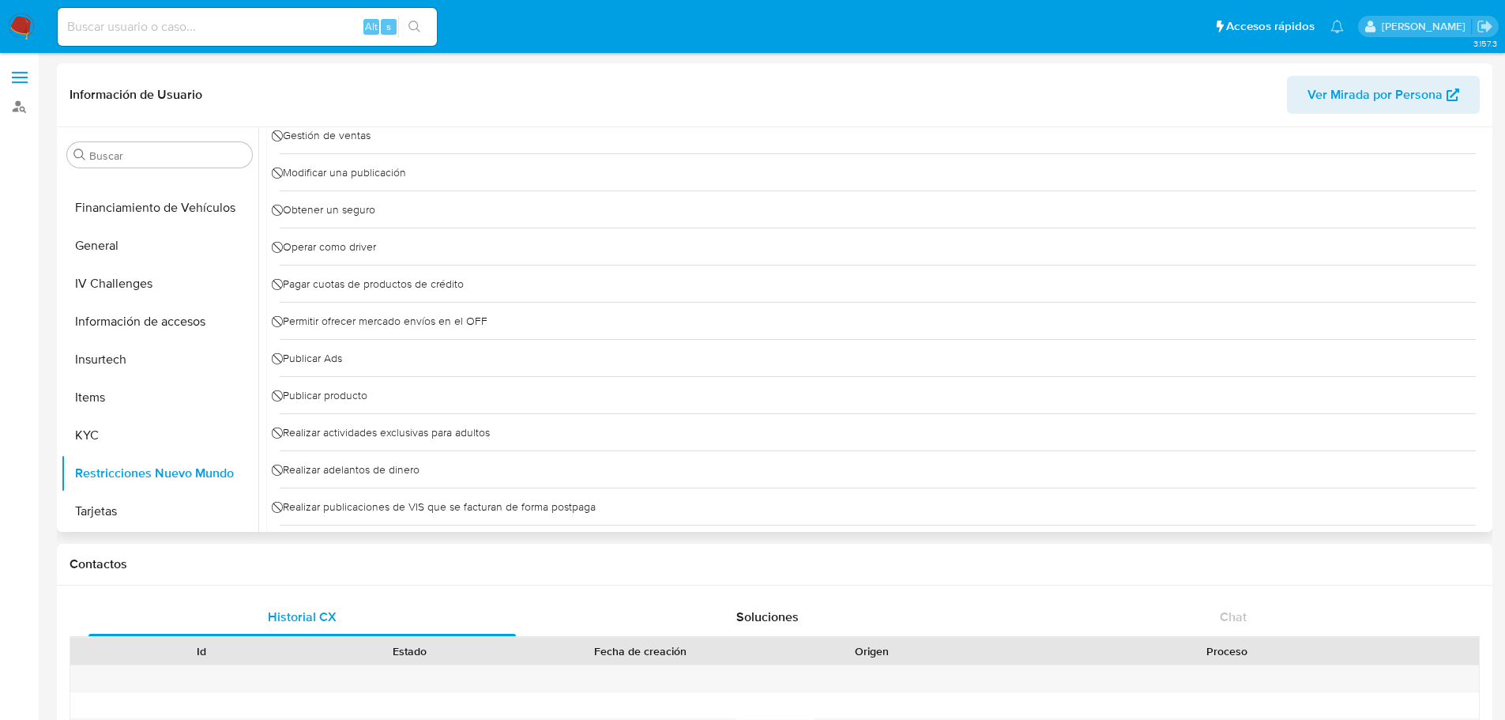
click at [513, 405] on div "⃠ Publicar producto" at bounding box center [878, 394] width 1196 height 37
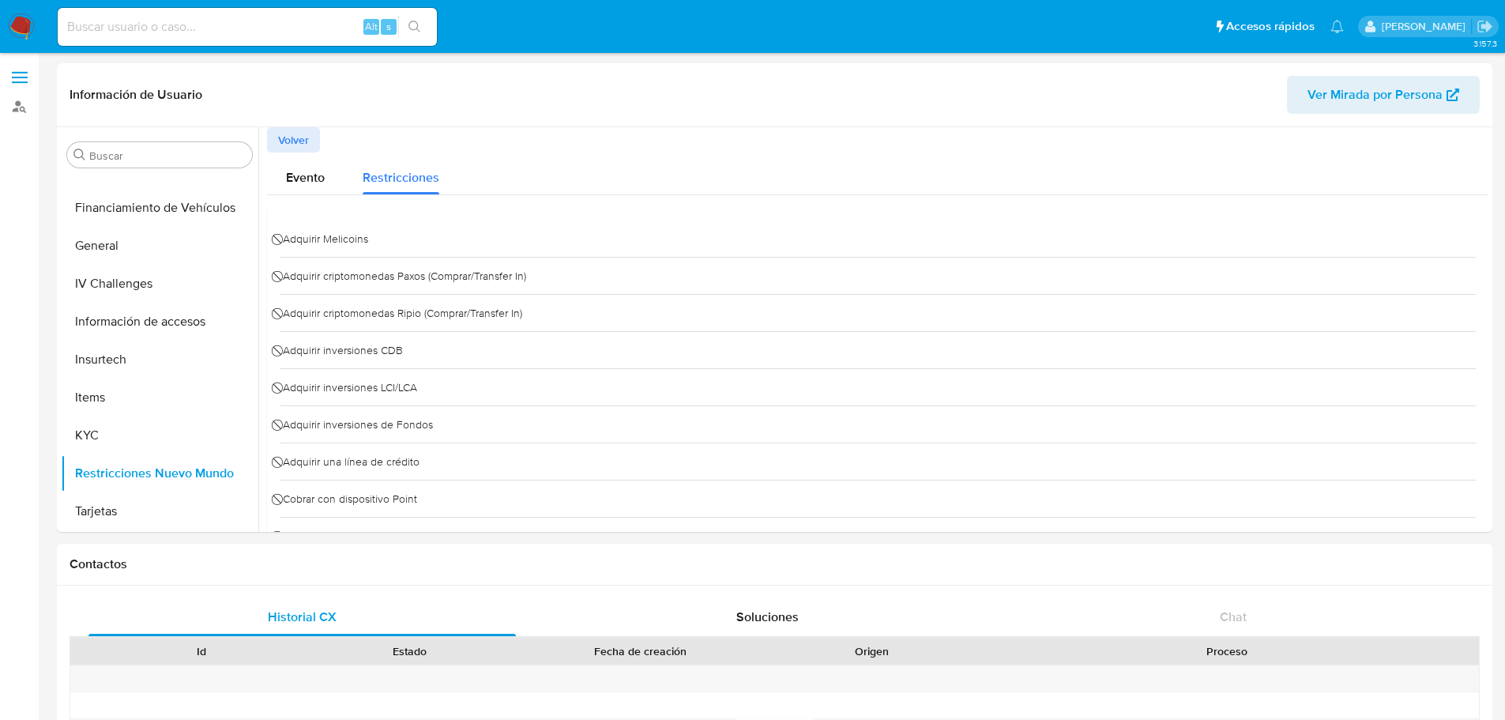
scroll to position [0, 0]
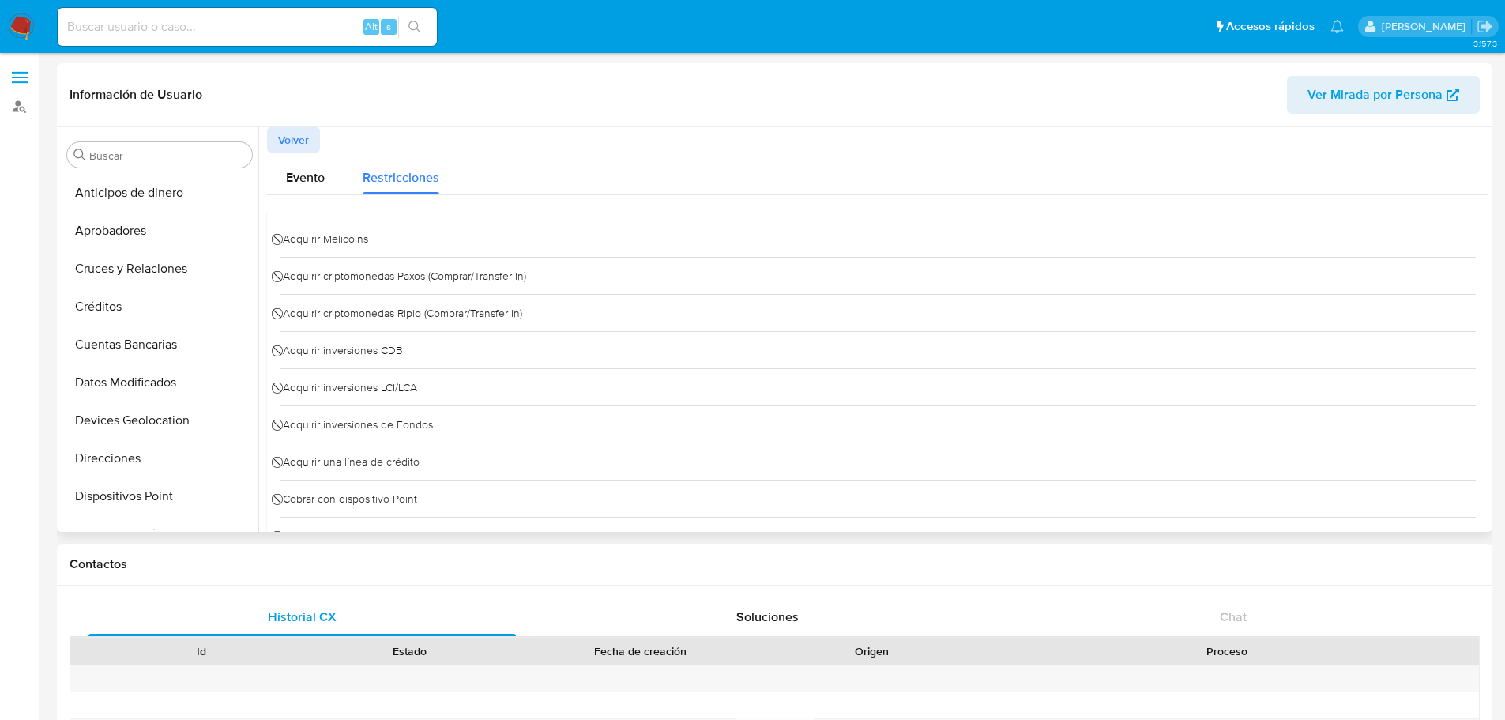
click at [507, 248] on div "⃠ Adquirir Melicoins" at bounding box center [878, 238] width 1196 height 36
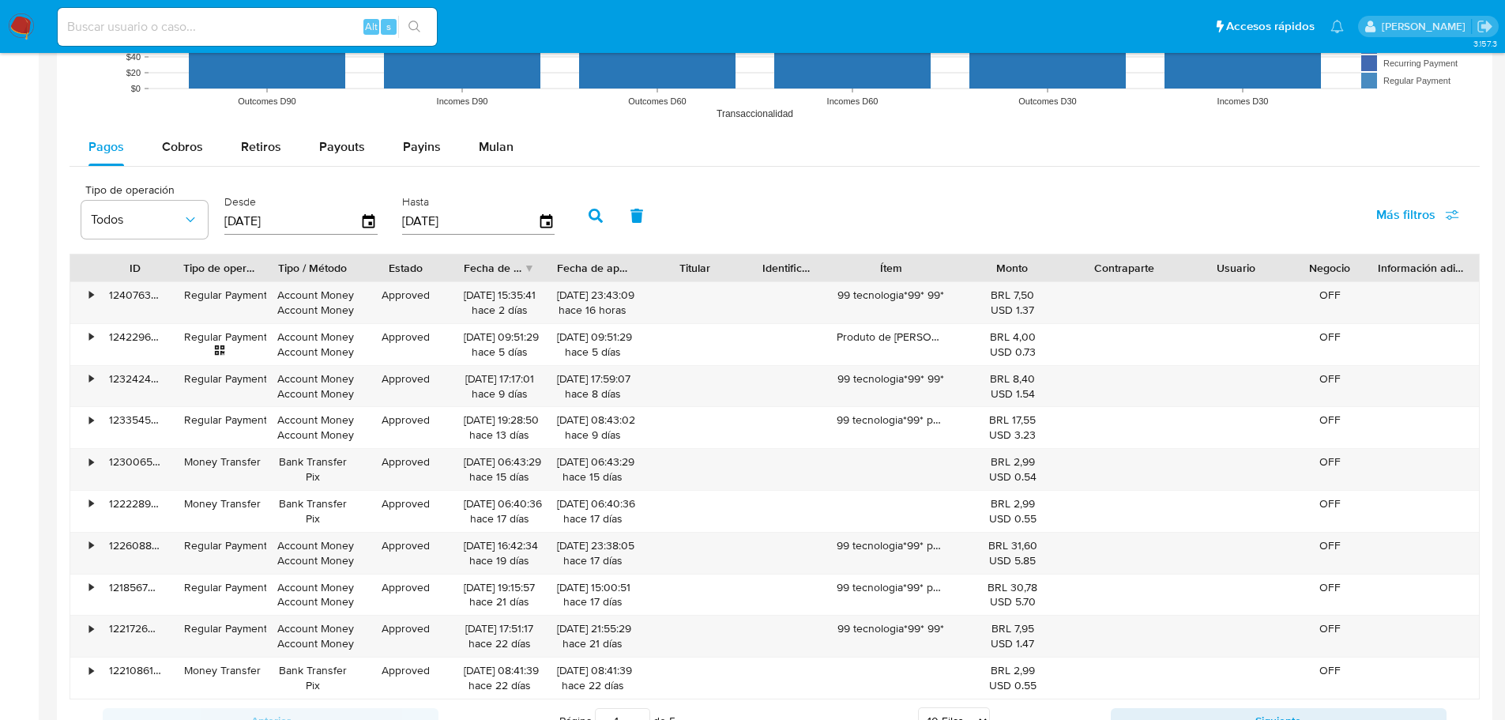
scroll to position [1422, 0]
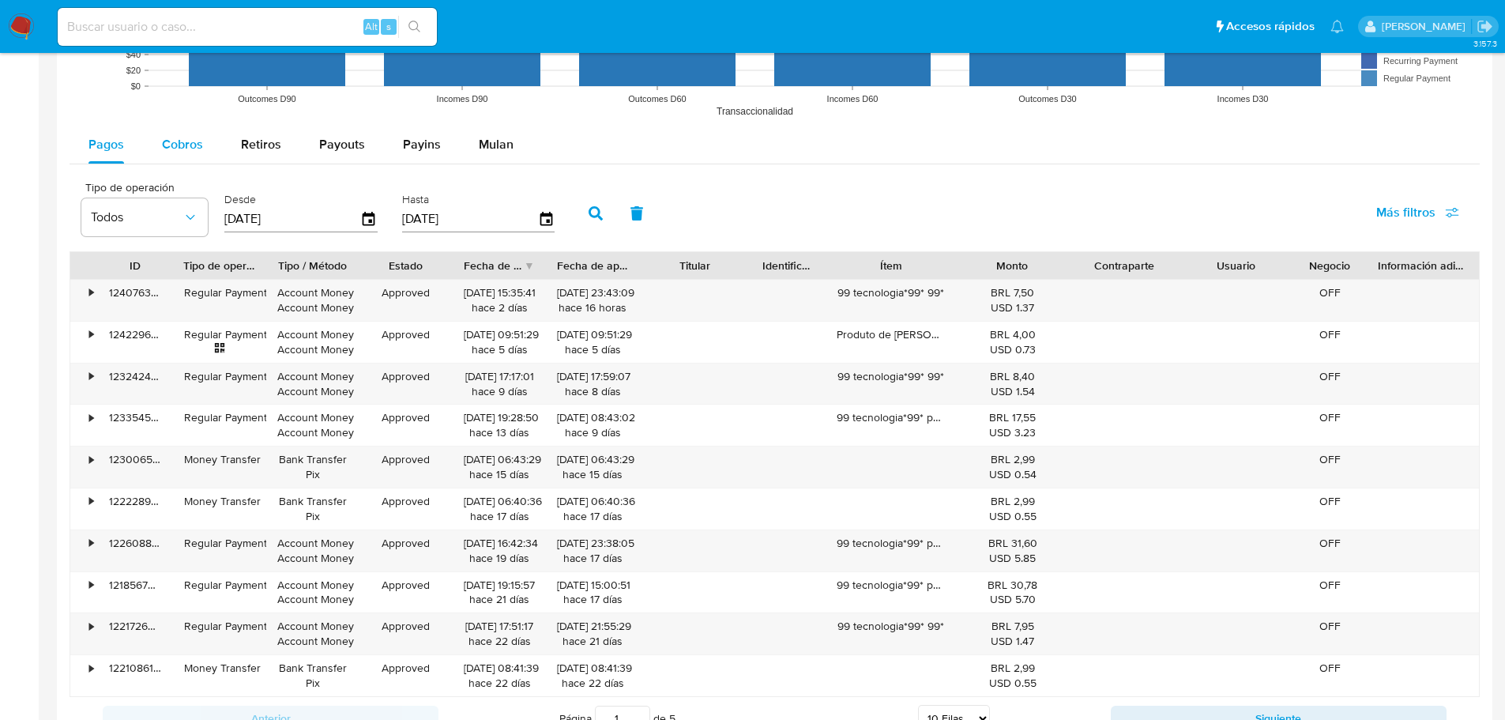
click at [171, 146] on span "Cobros" at bounding box center [182, 144] width 41 height 18
select select "10"
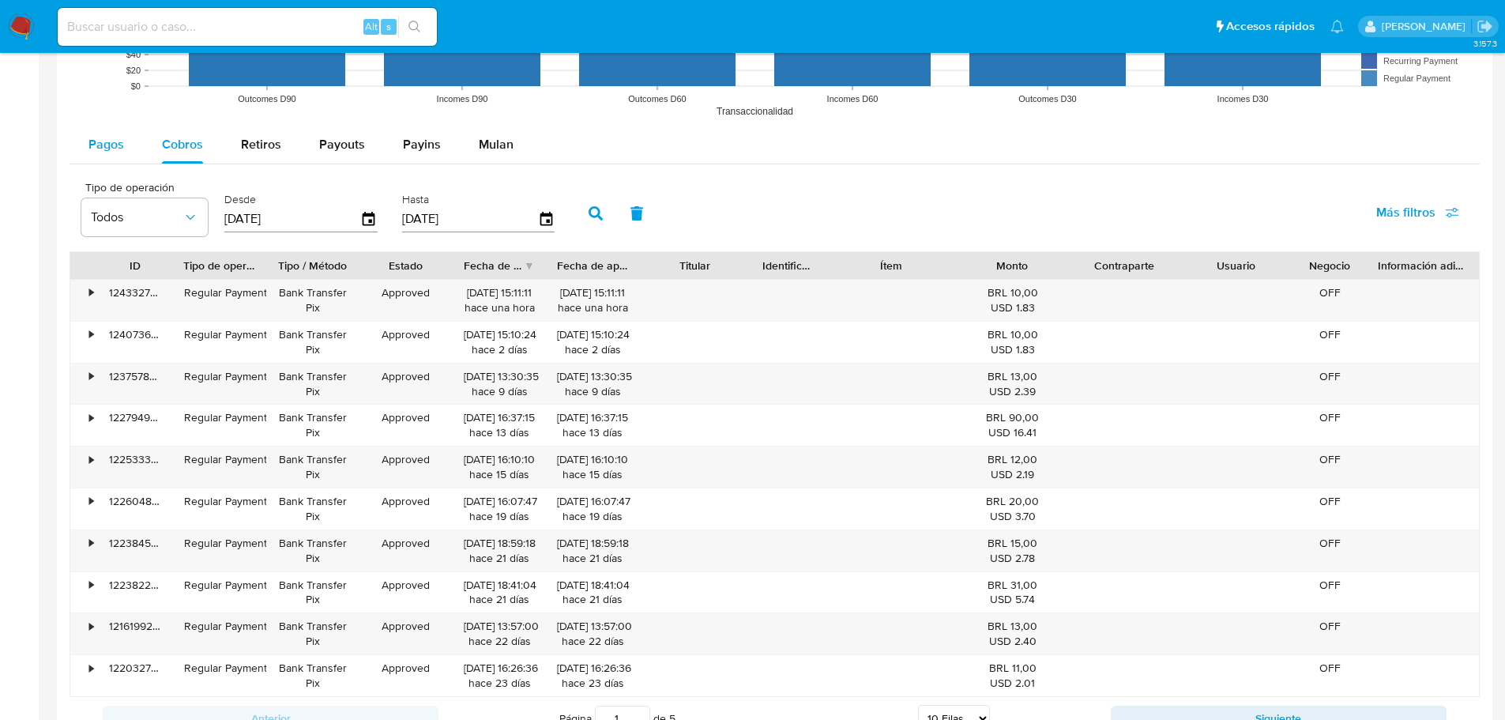
click at [123, 145] on button "Pagos" at bounding box center [106, 145] width 73 height 38
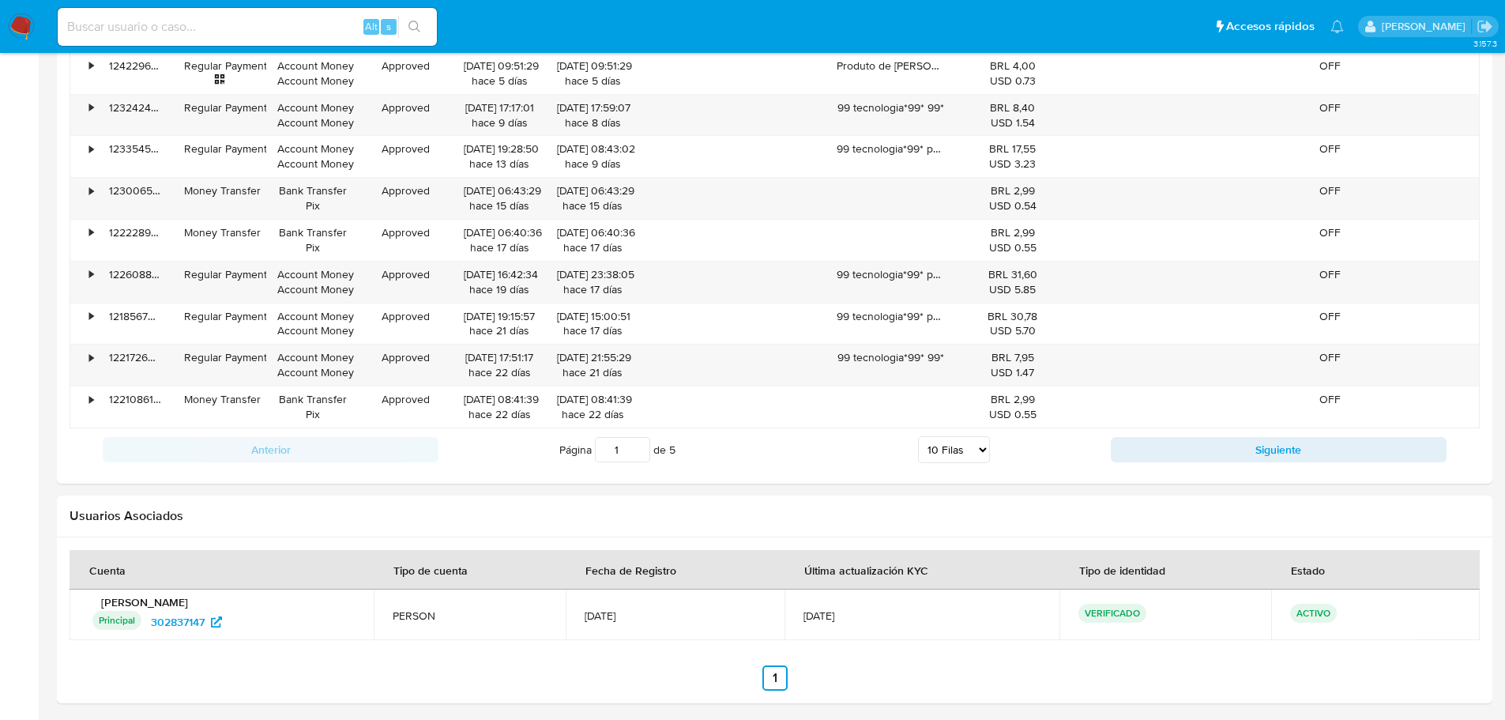
scroll to position [1696, 0]
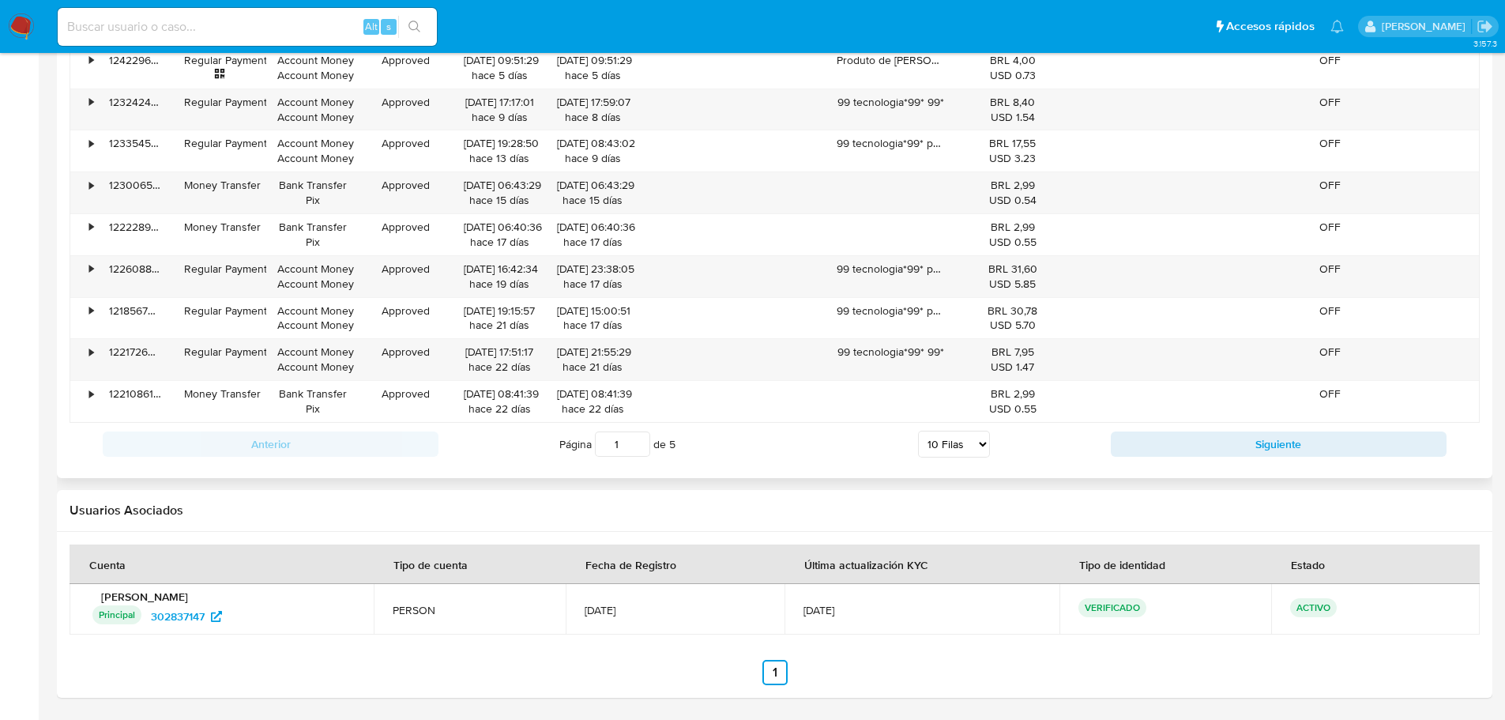
click at [983, 447] on select "5 Filas 10 Filas 20 Filas 25 Filas 50 Filas 100 Filas" at bounding box center [954, 444] width 72 height 27
select select "100"
click at [918, 431] on select "5 Filas 10 Filas 20 Filas 25 Filas 50 Filas 100 Filas" at bounding box center [954, 444] width 72 height 27
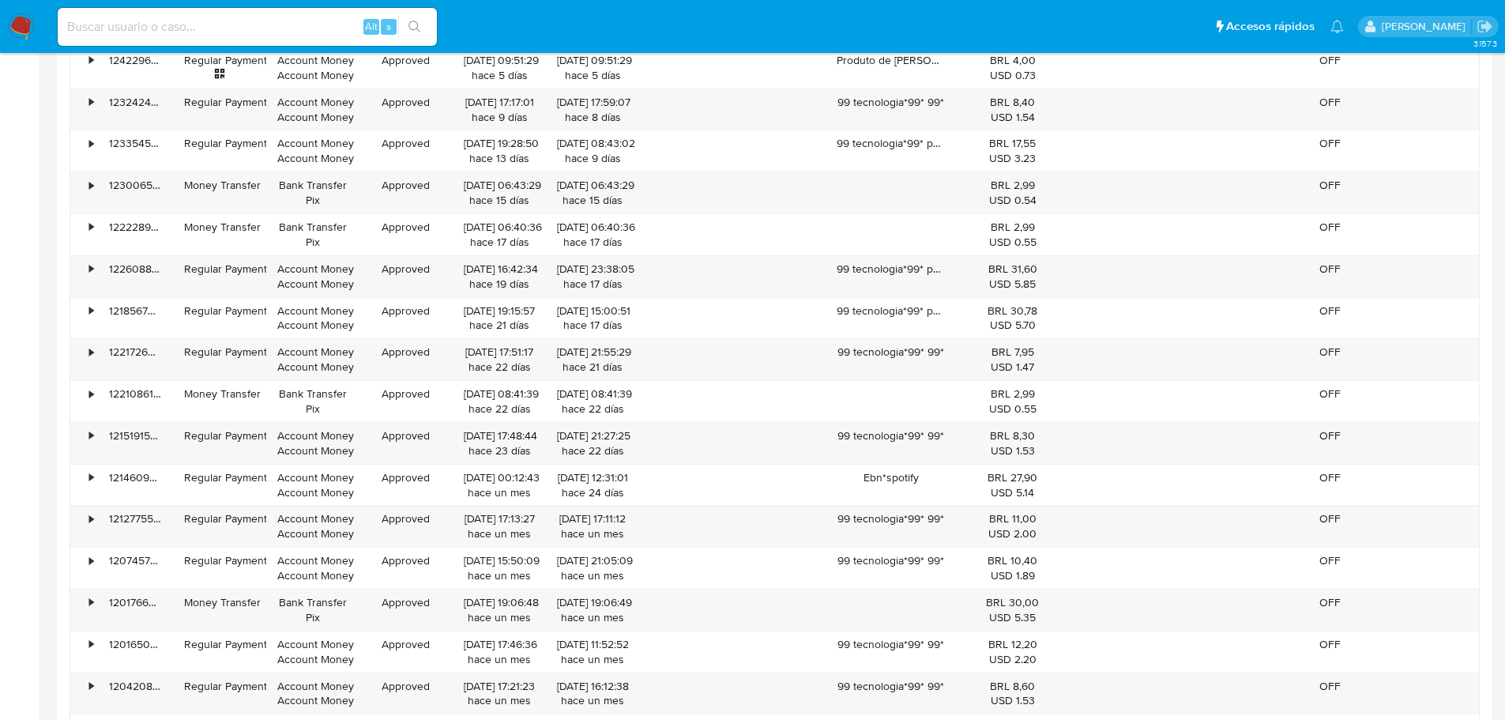
scroll to position [2856, 0]
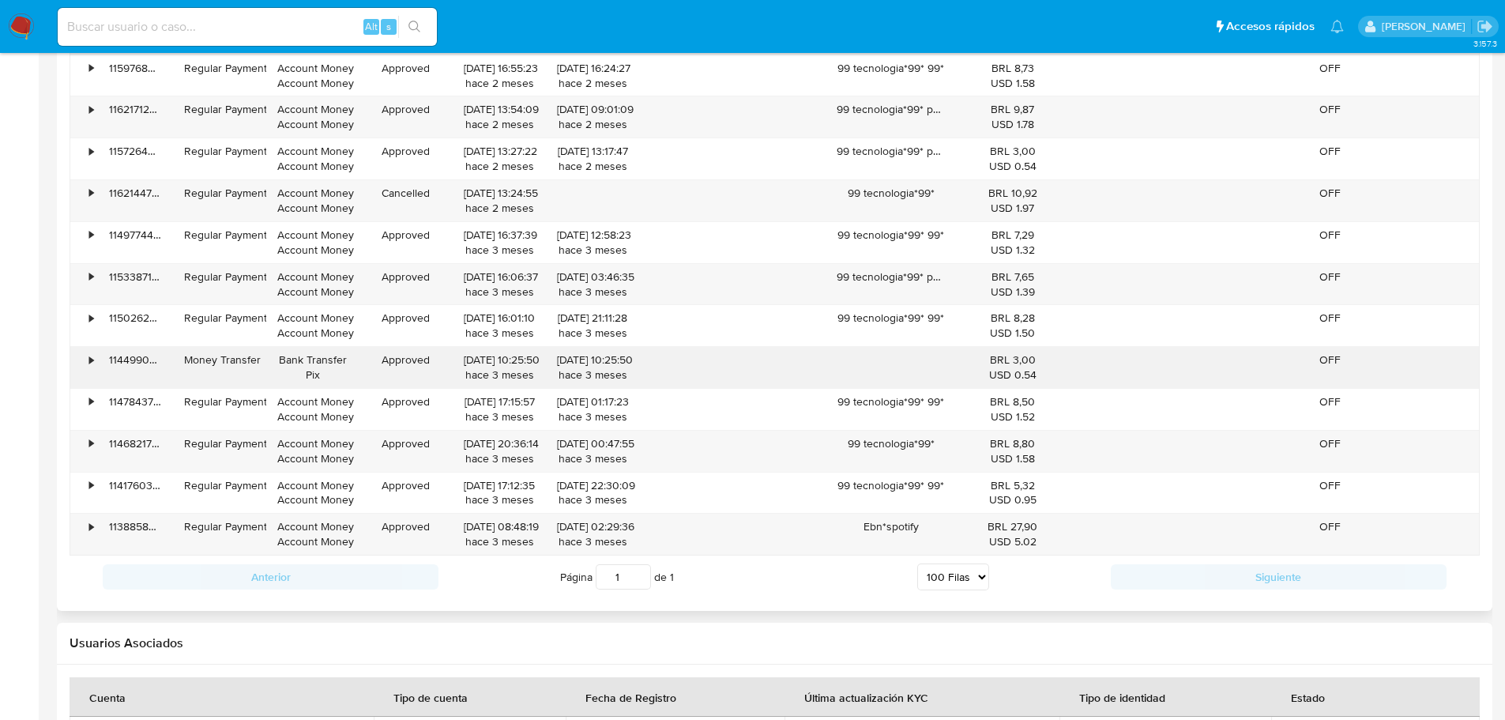
click at [93, 363] on div "•" at bounding box center [91, 359] width 4 height 15
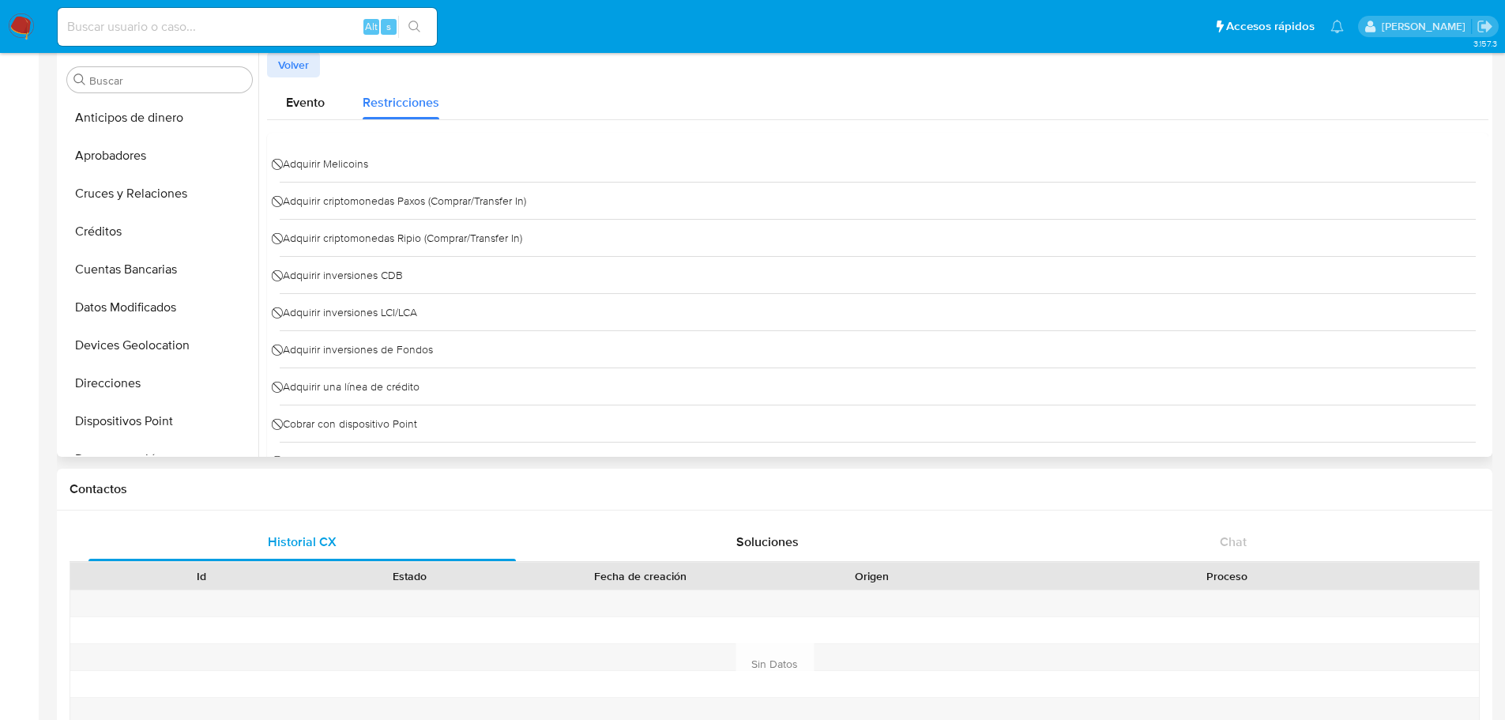
scroll to position [0, 0]
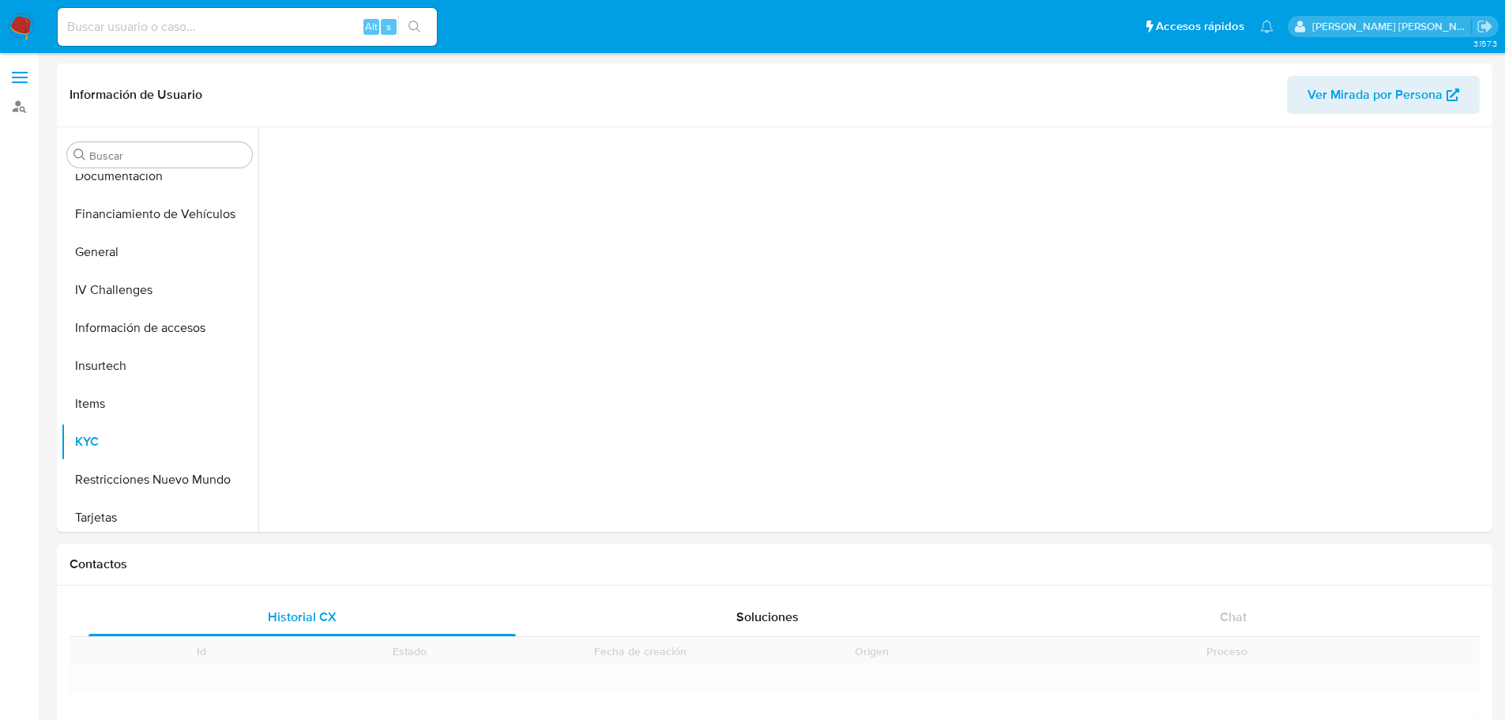
scroll to position [364, 0]
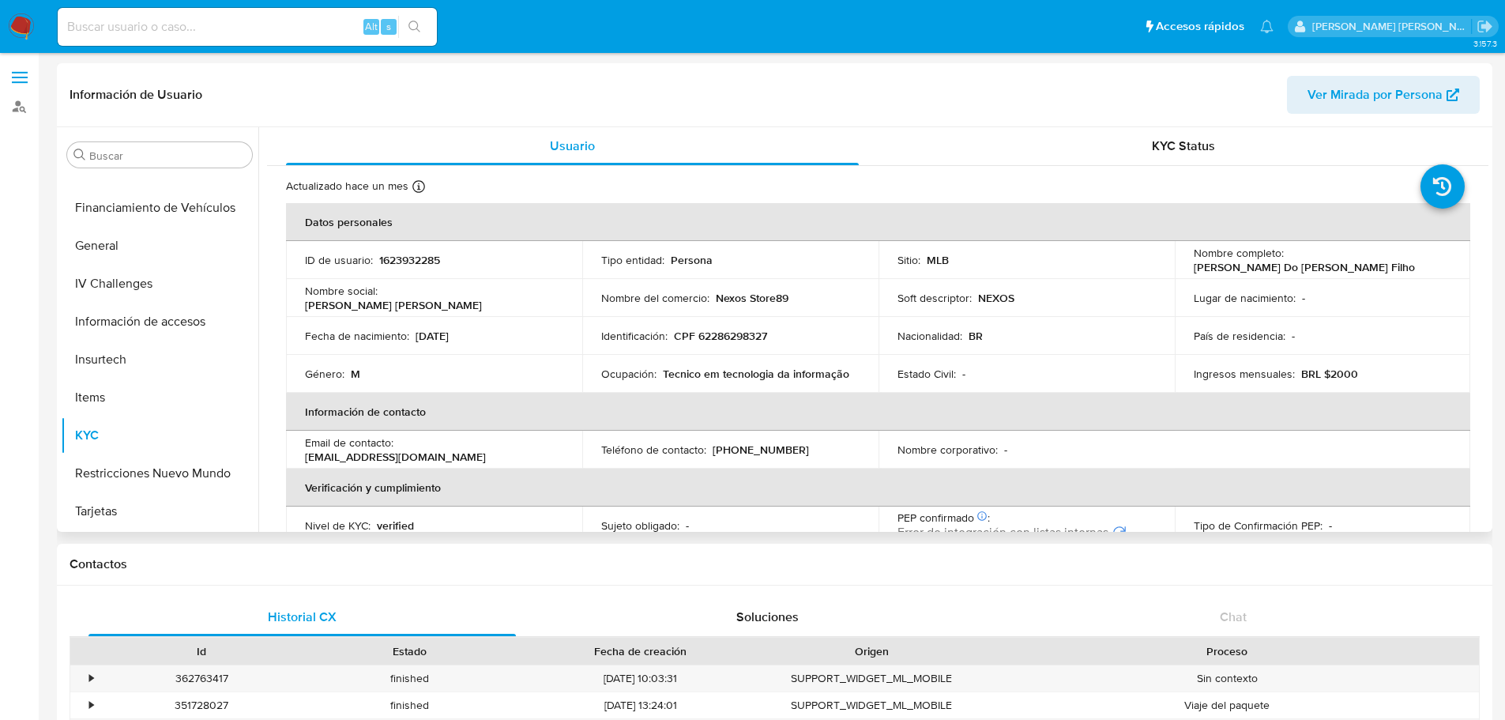
select select "10"
click at [171, 481] on button "Restricciones Nuevo Mundo" at bounding box center [153, 473] width 185 height 38
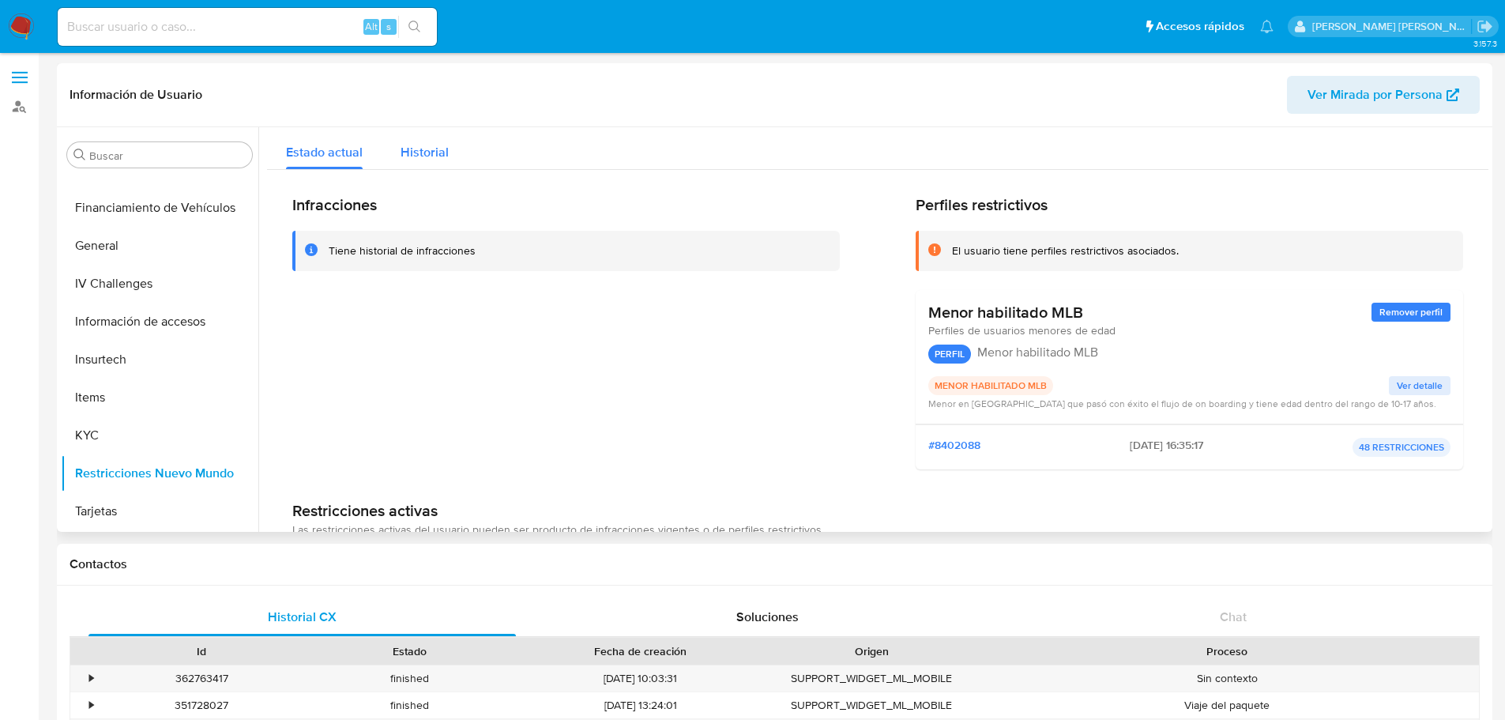
click at [401, 153] on span "Historial" at bounding box center [425, 152] width 48 height 18
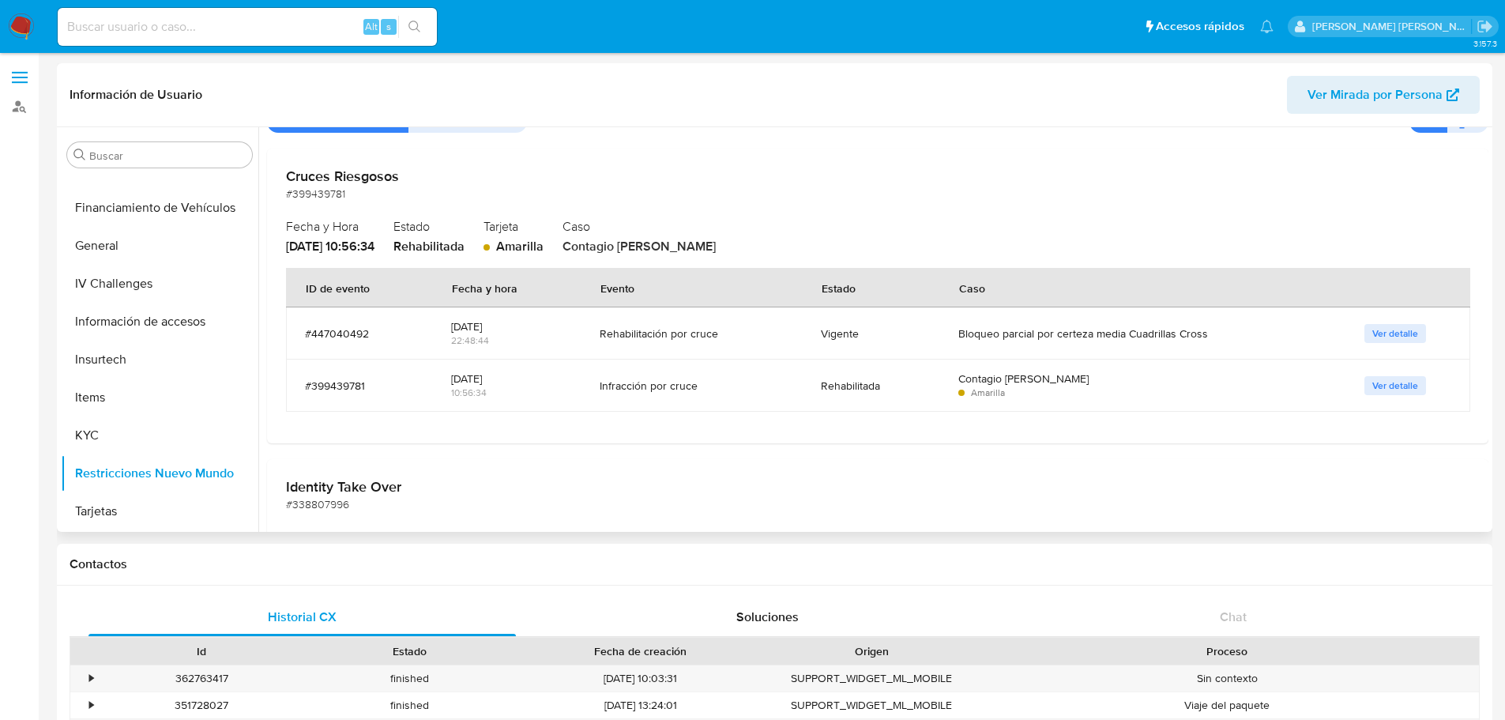
scroll to position [0, 0]
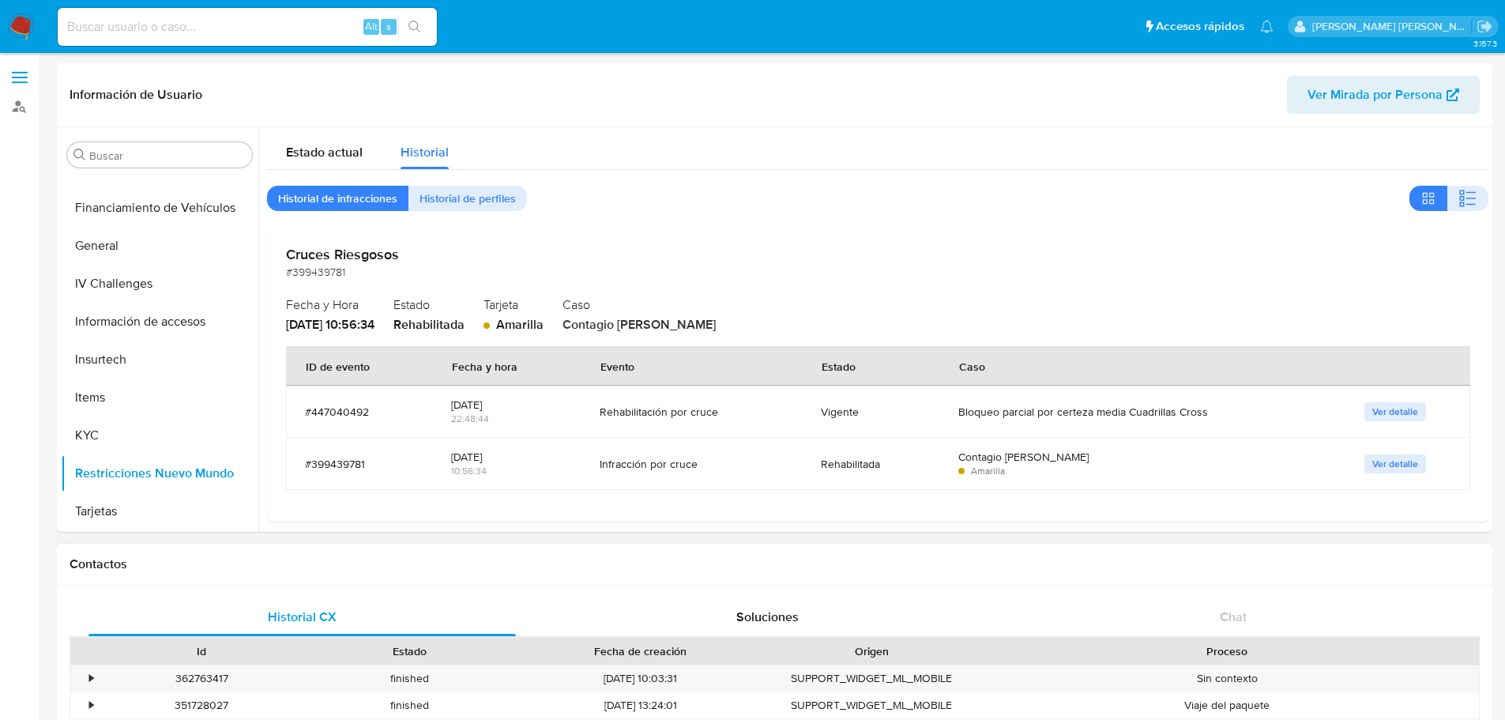
click at [455, 587] on div "Historial CX Soluciones Chat Id Estado Fecha de creación Origen Proceso • 36276…" at bounding box center [774, 705] width 1435 height 241
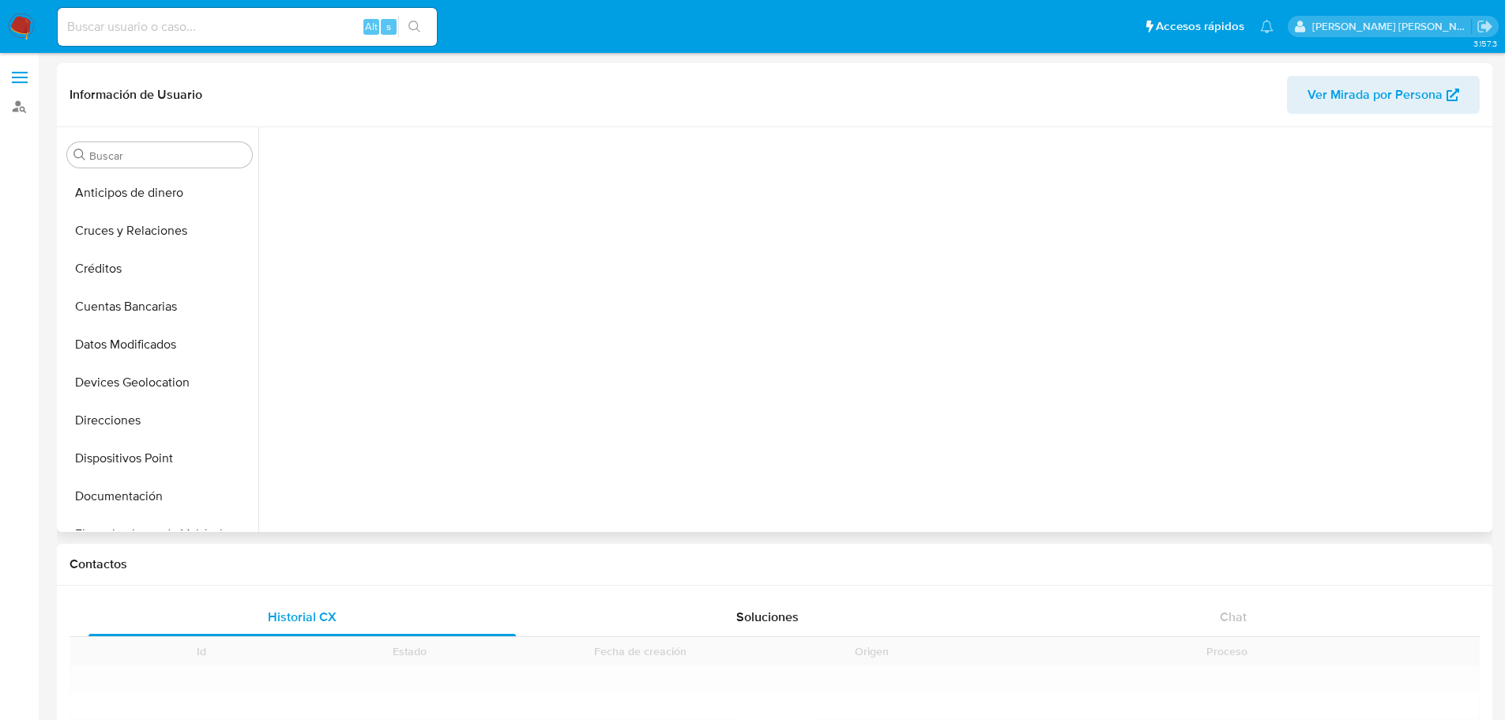
scroll to position [326, 0]
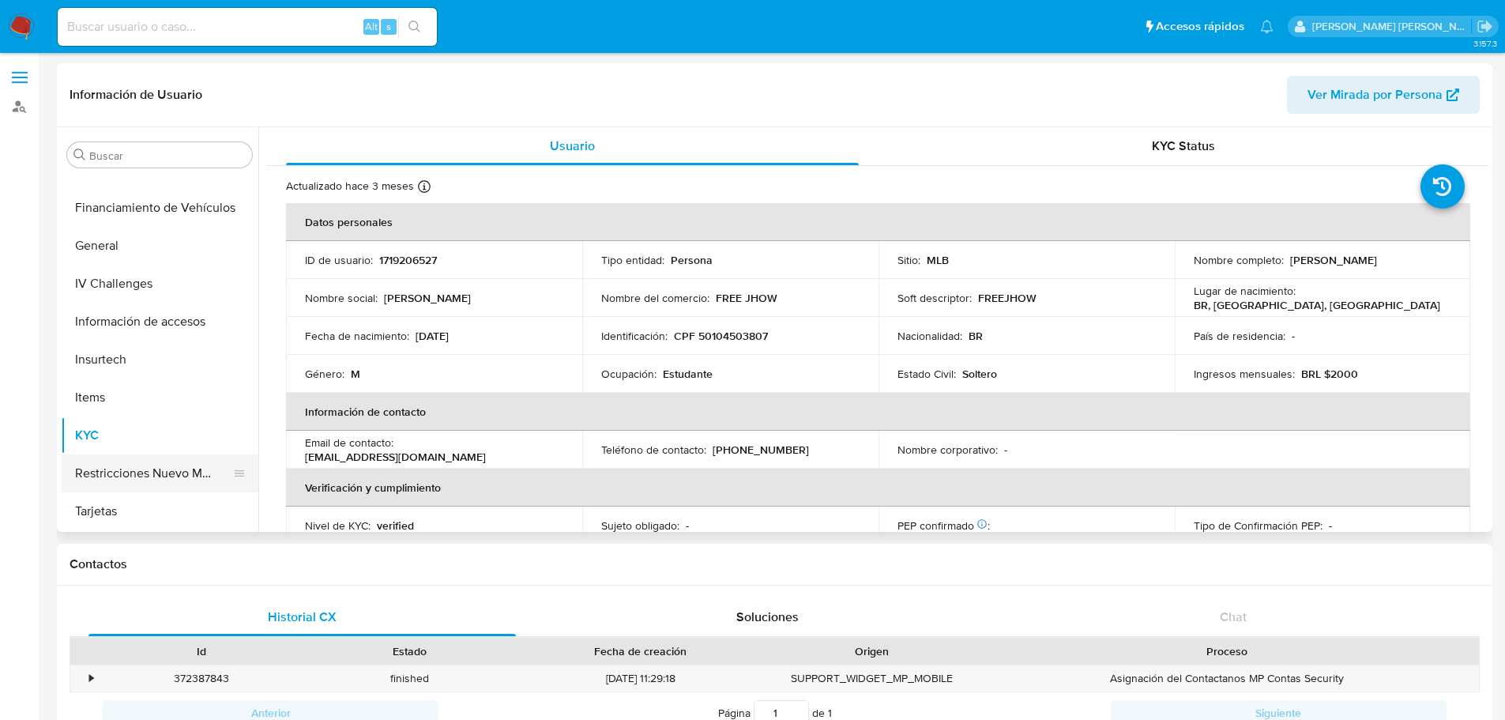
click at [144, 476] on button "Restricciones Nuevo Mundo" at bounding box center [153, 473] width 185 height 38
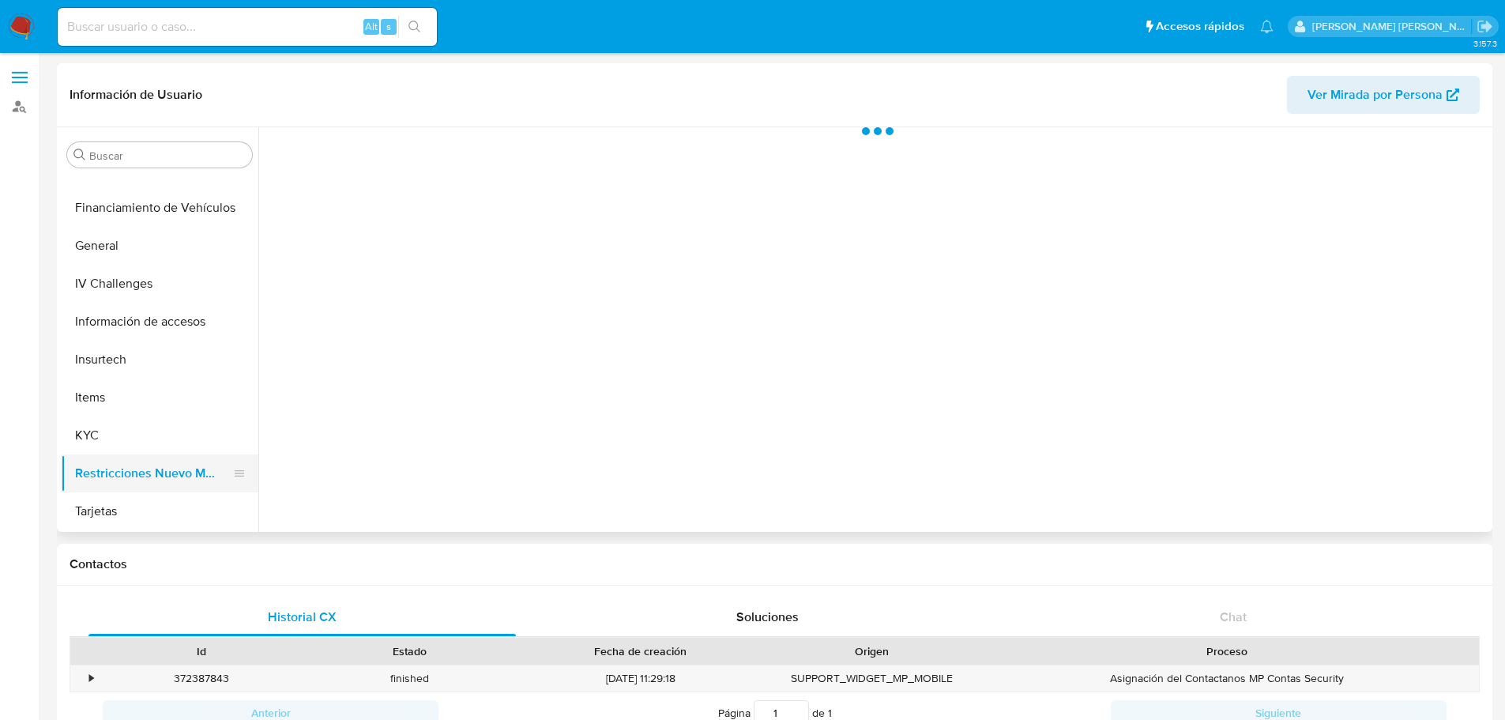
select select "10"
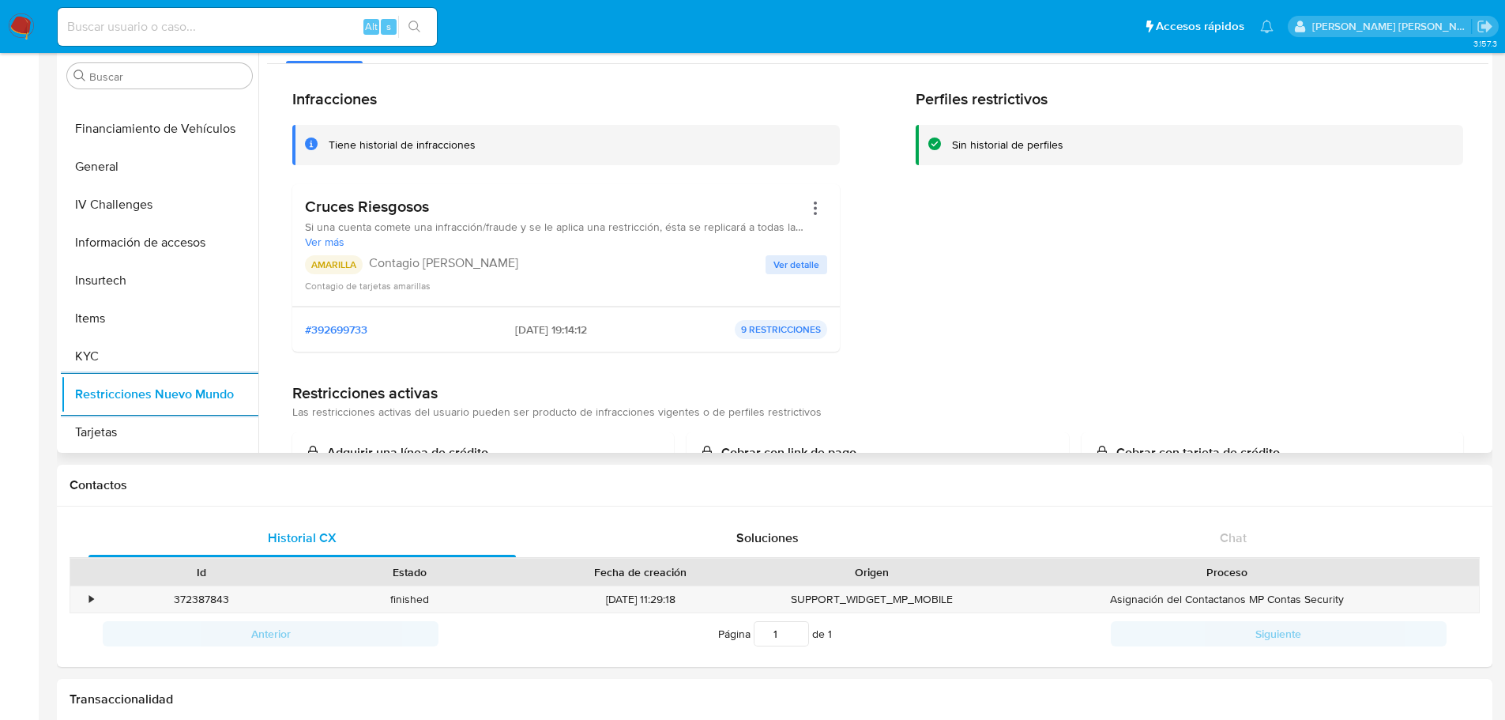
scroll to position [0, 0]
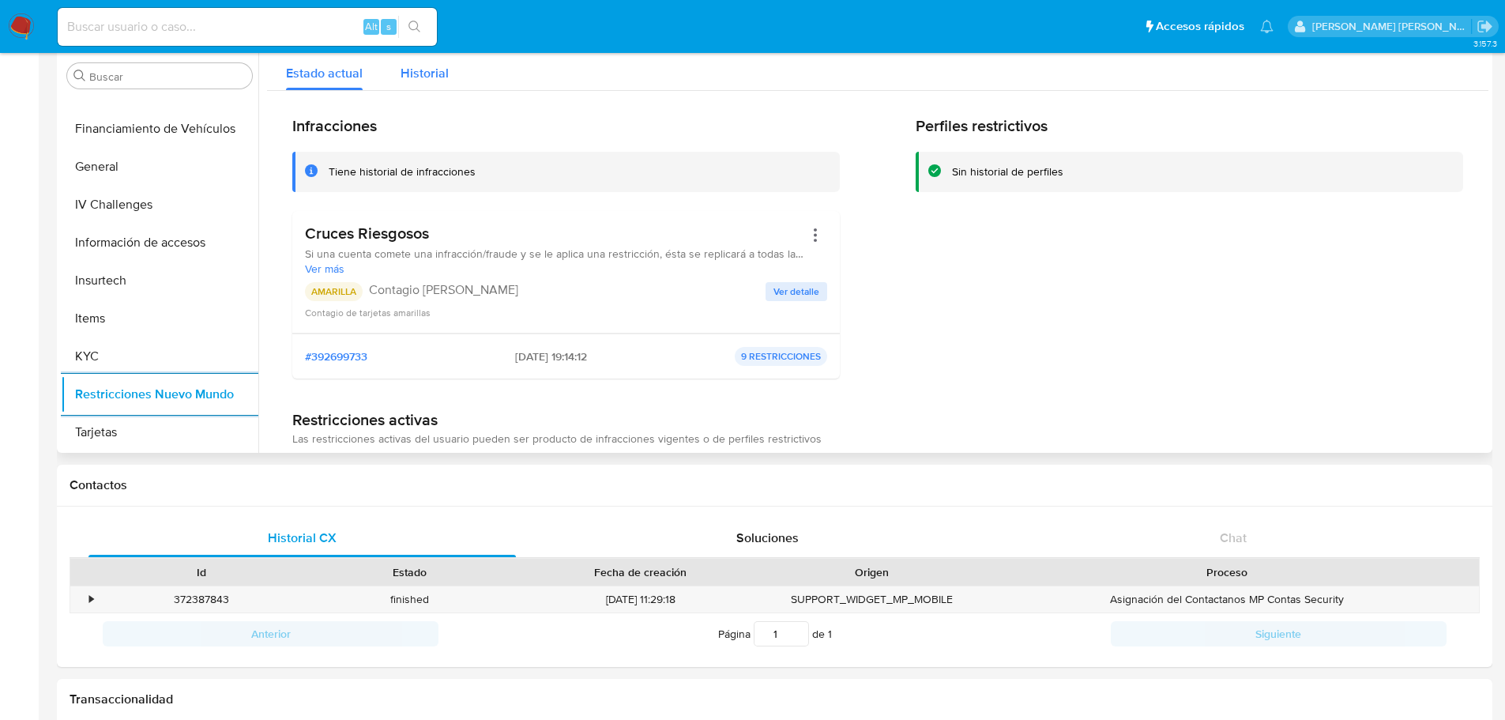
click at [430, 84] on div "Historial" at bounding box center [425, 69] width 48 height 42
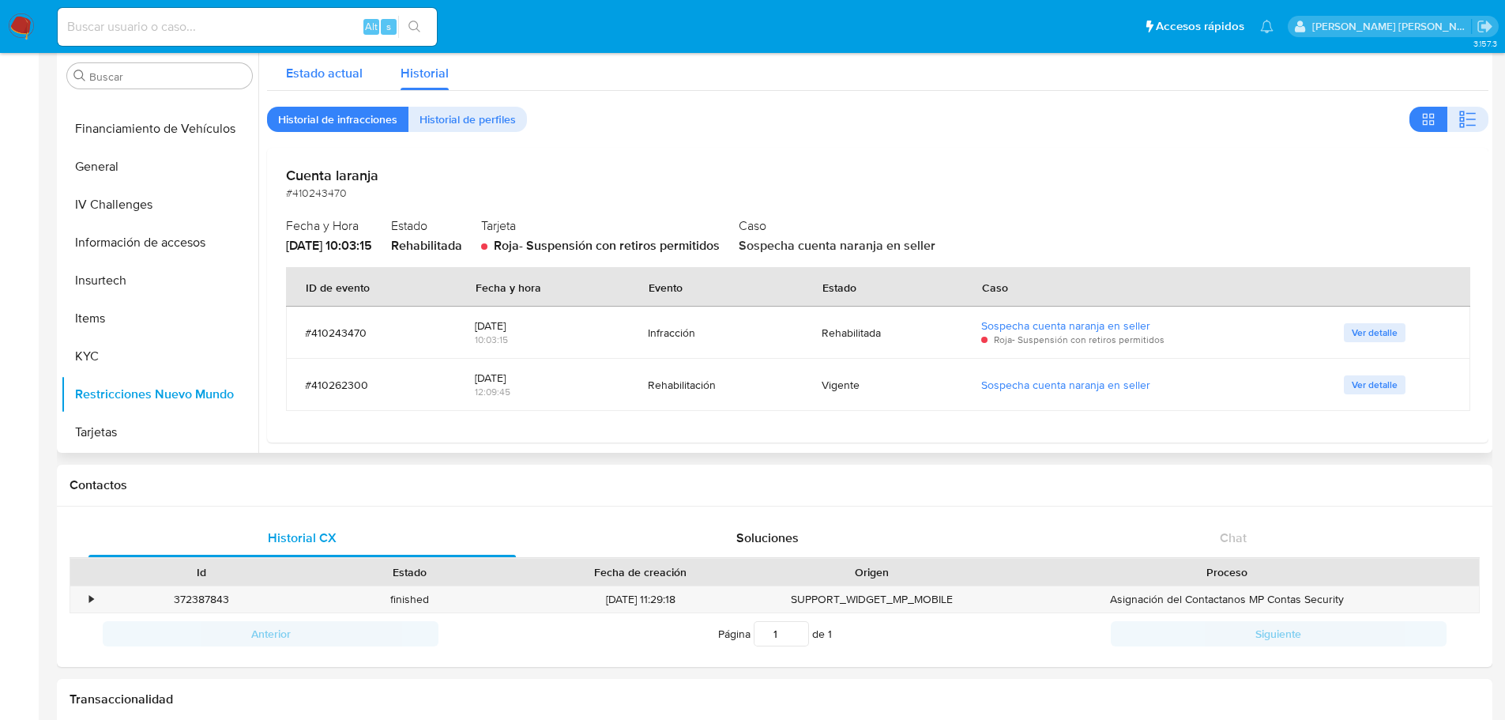
click at [335, 73] on span "Estado actual" at bounding box center [324, 73] width 77 height 18
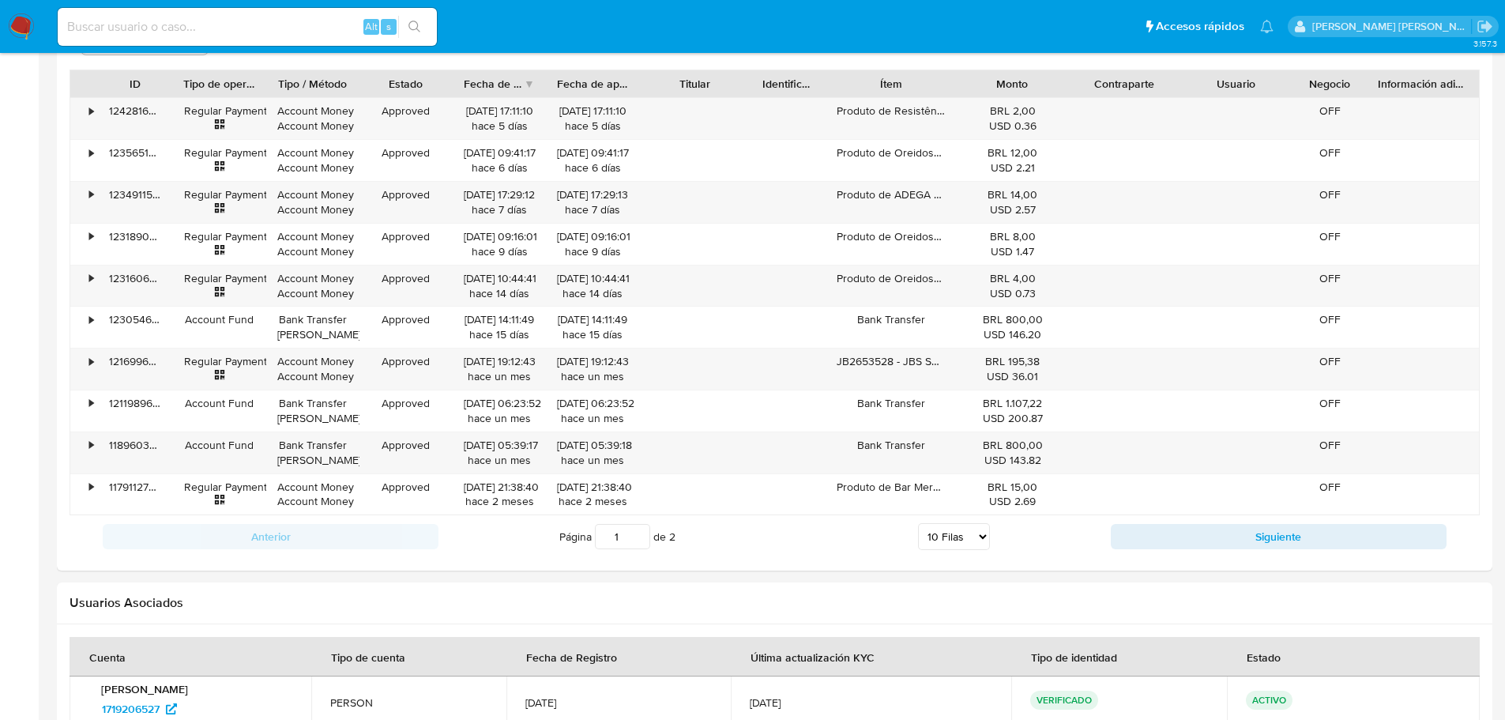
scroll to position [1582, 0]
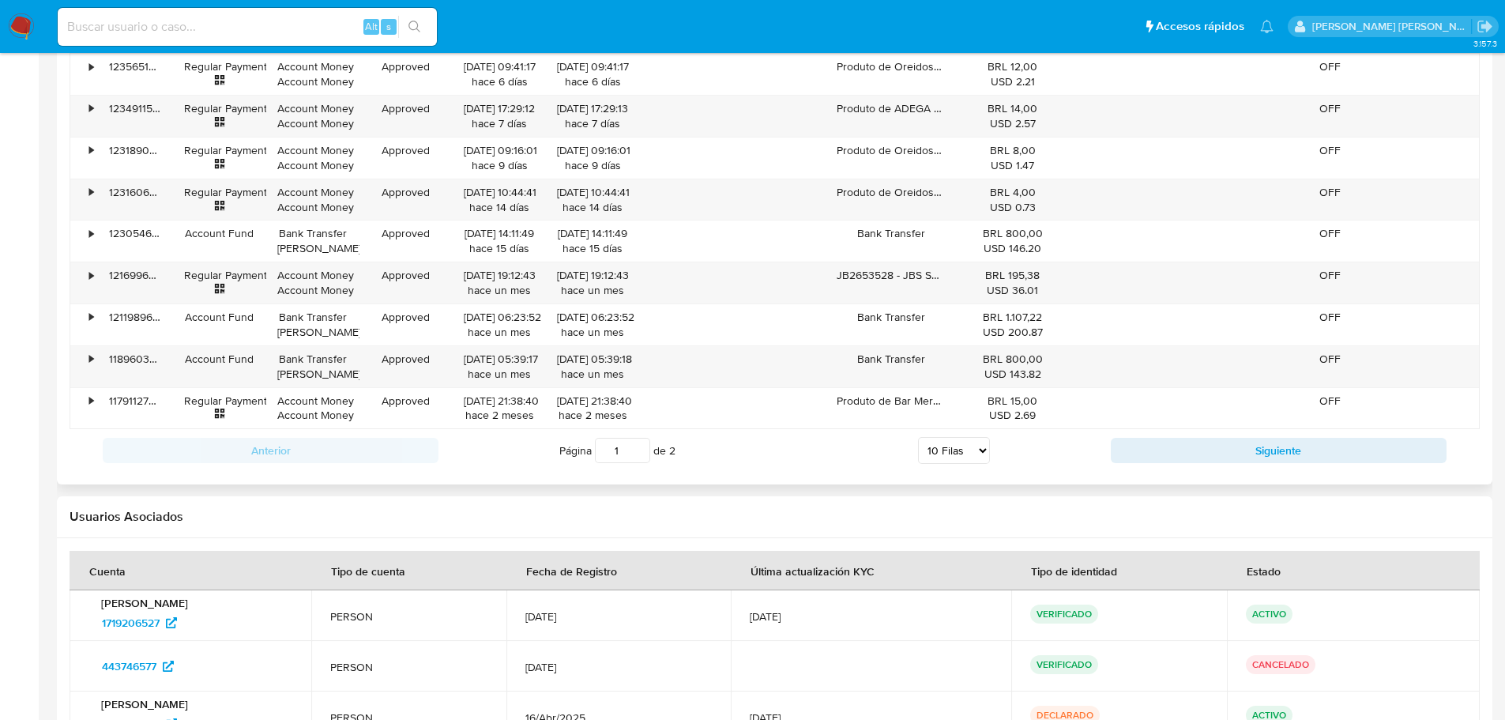
click at [961, 458] on select "5 Filas 10 Filas 20 Filas 25 Filas 50 Filas 100 Filas" at bounding box center [954, 450] width 72 height 27
select select "100"
click at [918, 437] on select "5 Filas 10 Filas 20 Filas 25 Filas 50 Filas 100 Filas" at bounding box center [954, 450] width 72 height 27
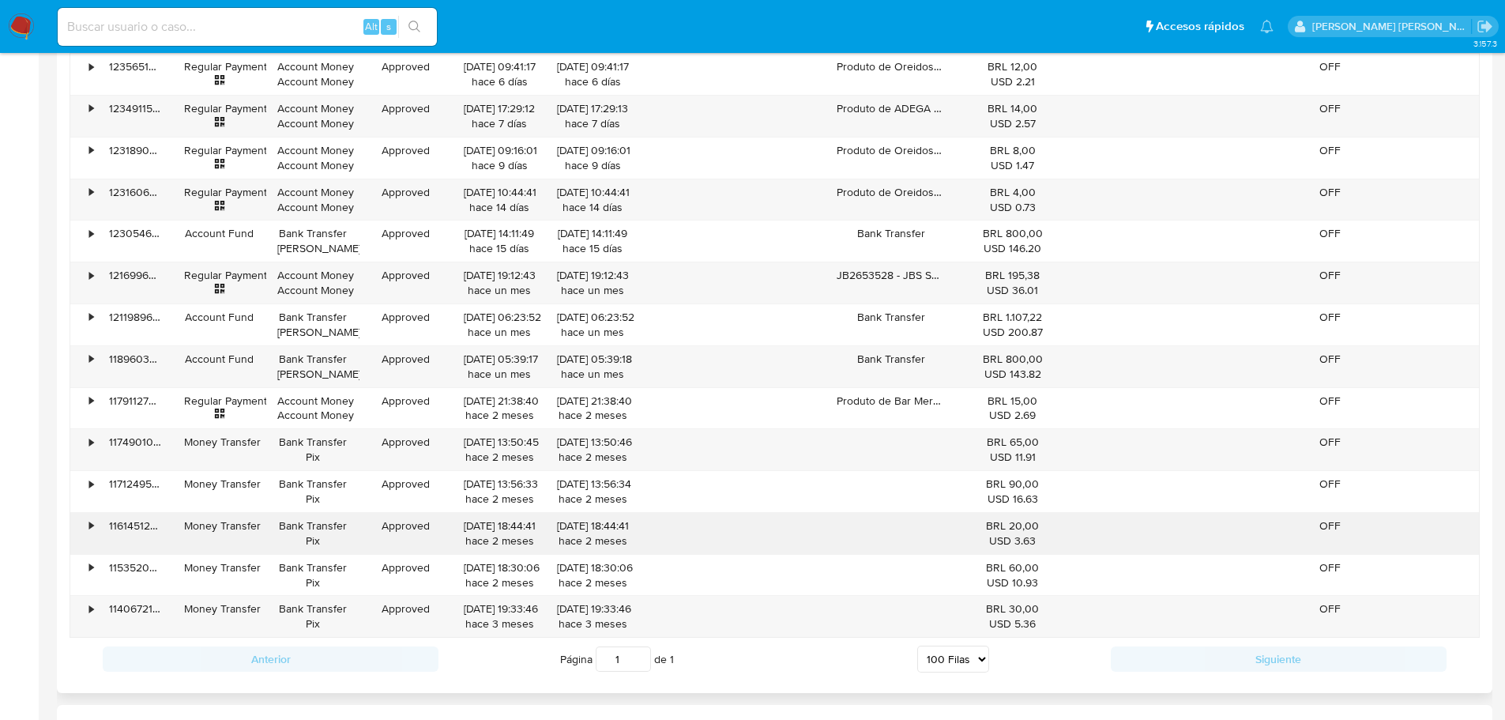
click at [86, 517] on div "•" at bounding box center [84, 533] width 28 height 41
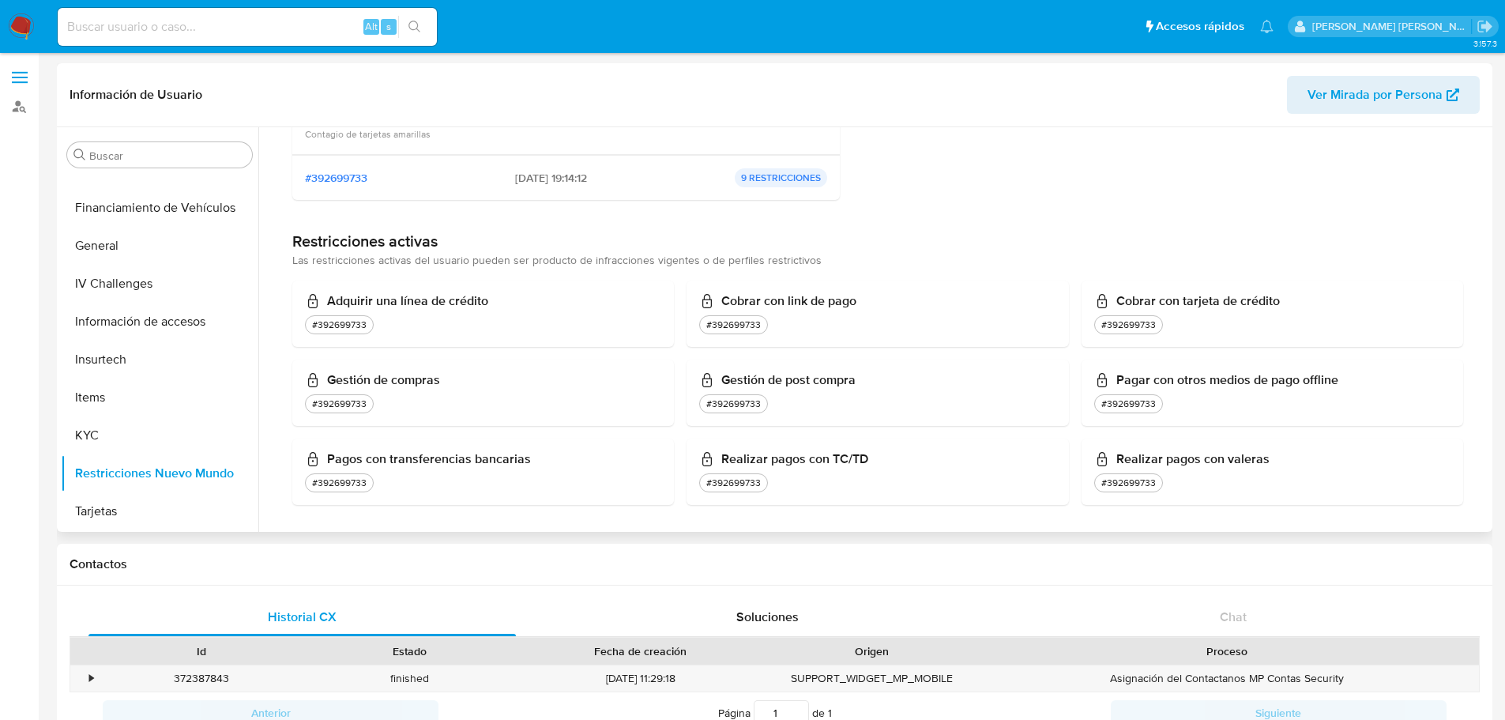
scroll to position [264, 0]
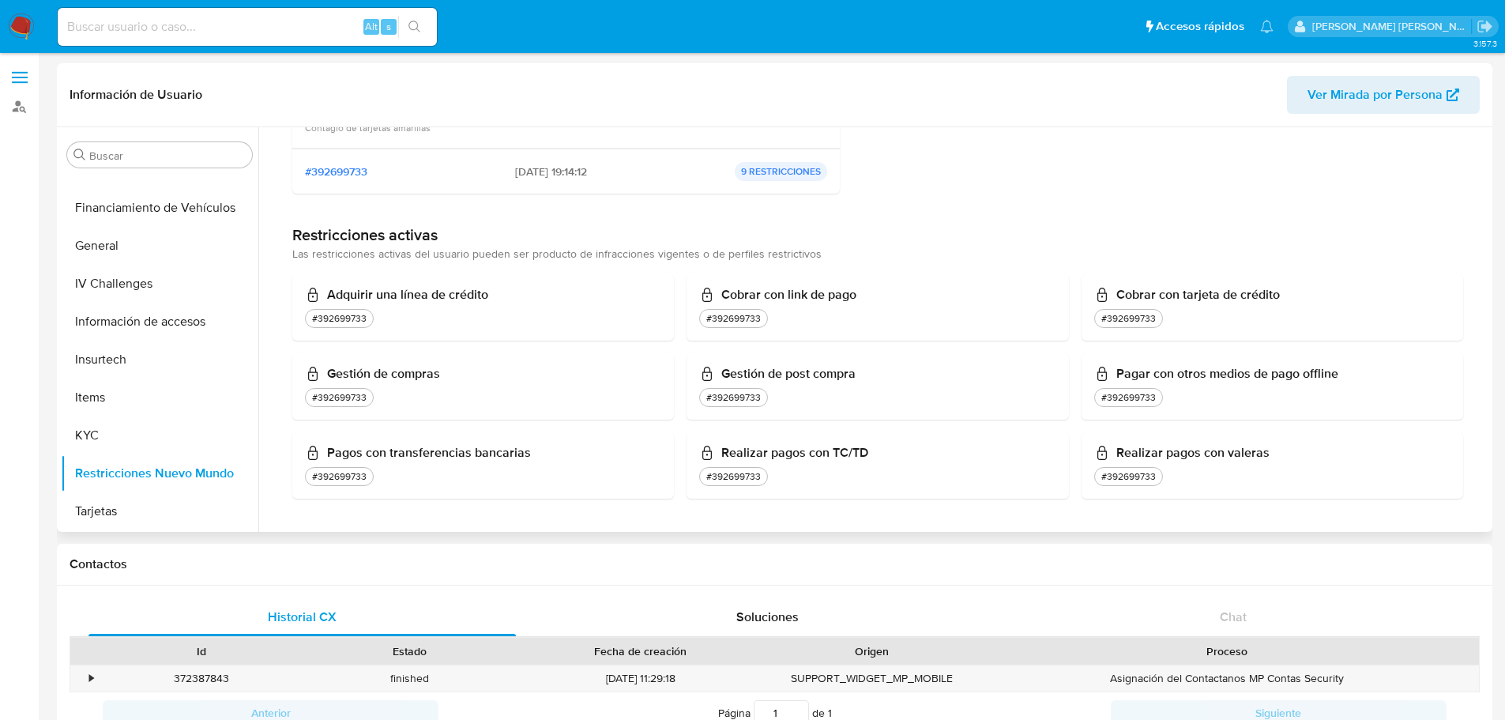
click at [498, 454] on h3 "Pagos con transferencias bancarias" at bounding box center [483, 453] width 356 height 16
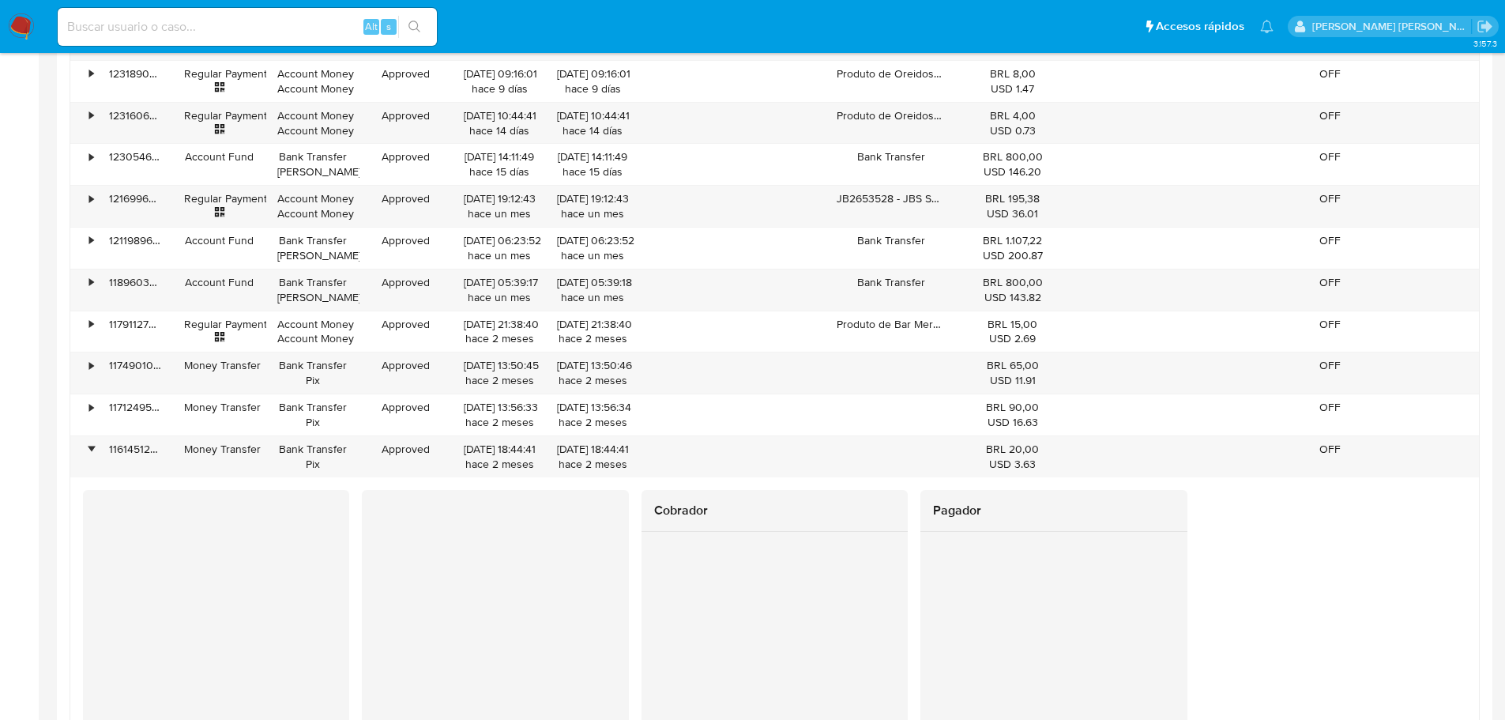
scroll to position [1738, 0]
